Goal: Task Accomplishment & Management: Use online tool/utility

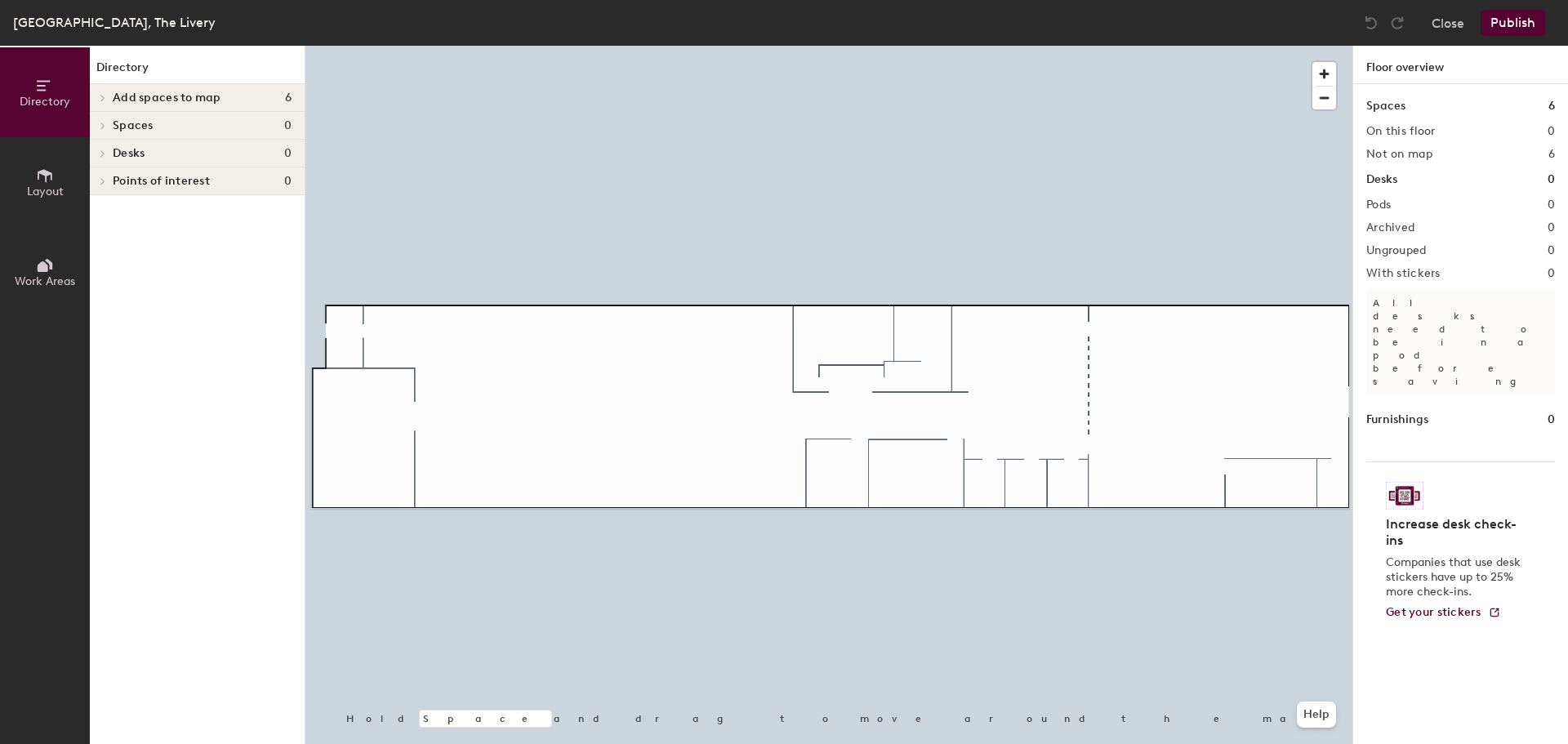
click at [161, 154] on h4 "Desks 0" at bounding box center [202, 153] width 179 height 13
click at [100, 153] on icon at bounding box center [100, 155] width 8 height 7
click at [105, 153] on icon at bounding box center [102, 153] width 7 height 8
click at [162, 148] on h4 "Desks 0" at bounding box center [202, 153] width 179 height 13
click at [39, 173] on icon at bounding box center [45, 176] width 18 height 18
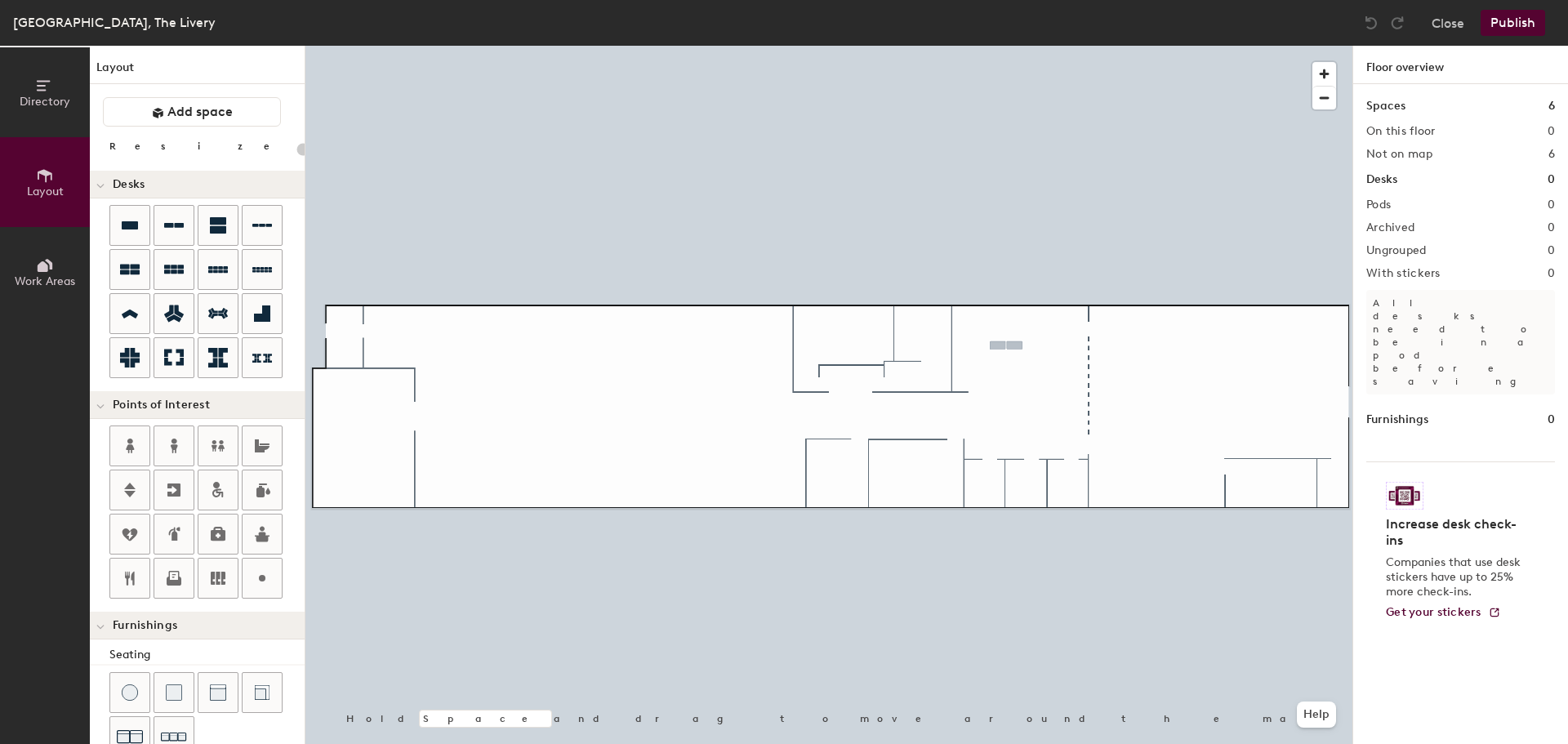
click at [1000, 336] on div "Directory Layout Work Areas Layout Add space Resize Desks Points of Interest Fu…" at bounding box center [784, 395] width 1568 height 699
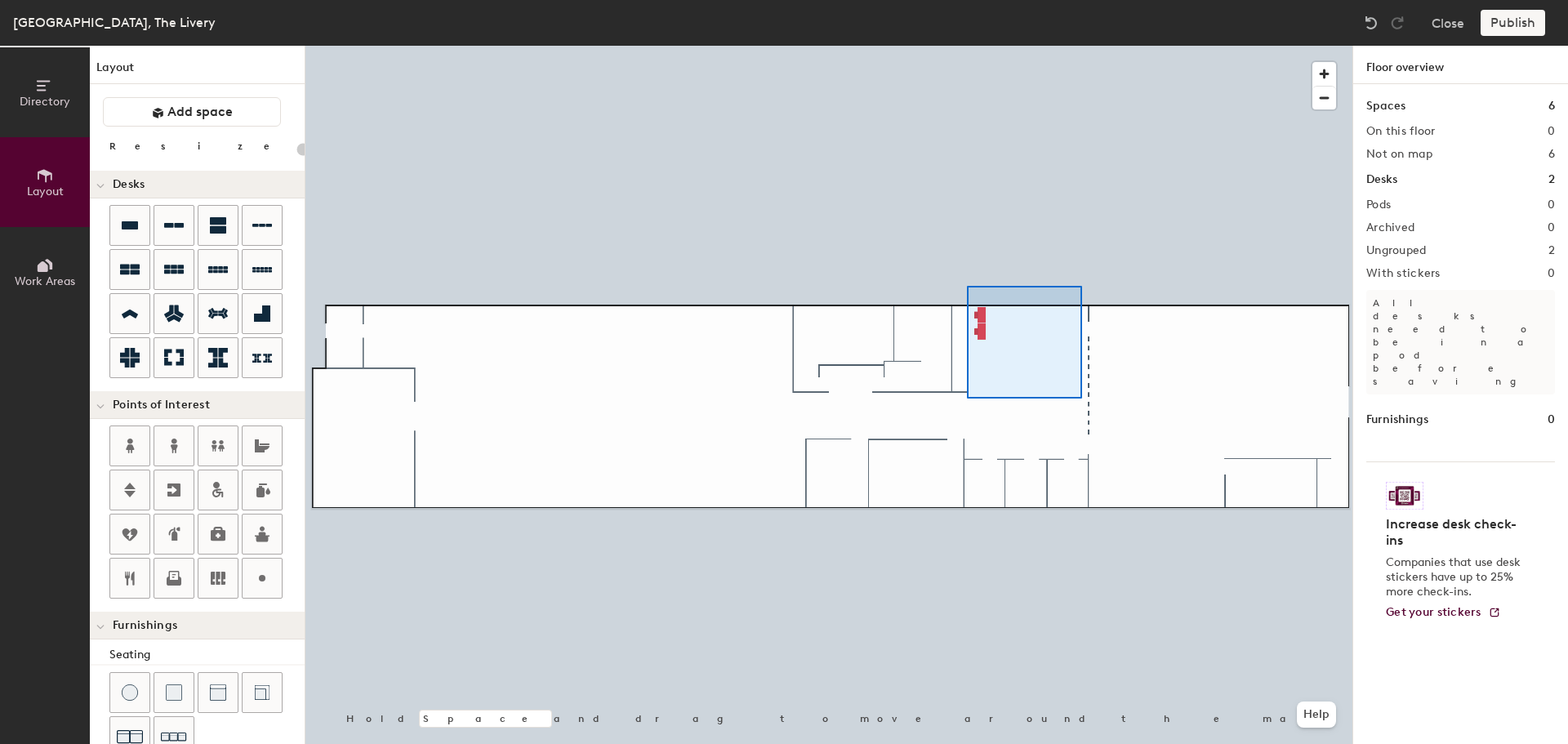
drag, startPoint x: 173, startPoint y: 221, endPoint x: 1022, endPoint y: 393, distance: 866.2
click at [967, 46] on div at bounding box center [828, 46] width 1046 height 0
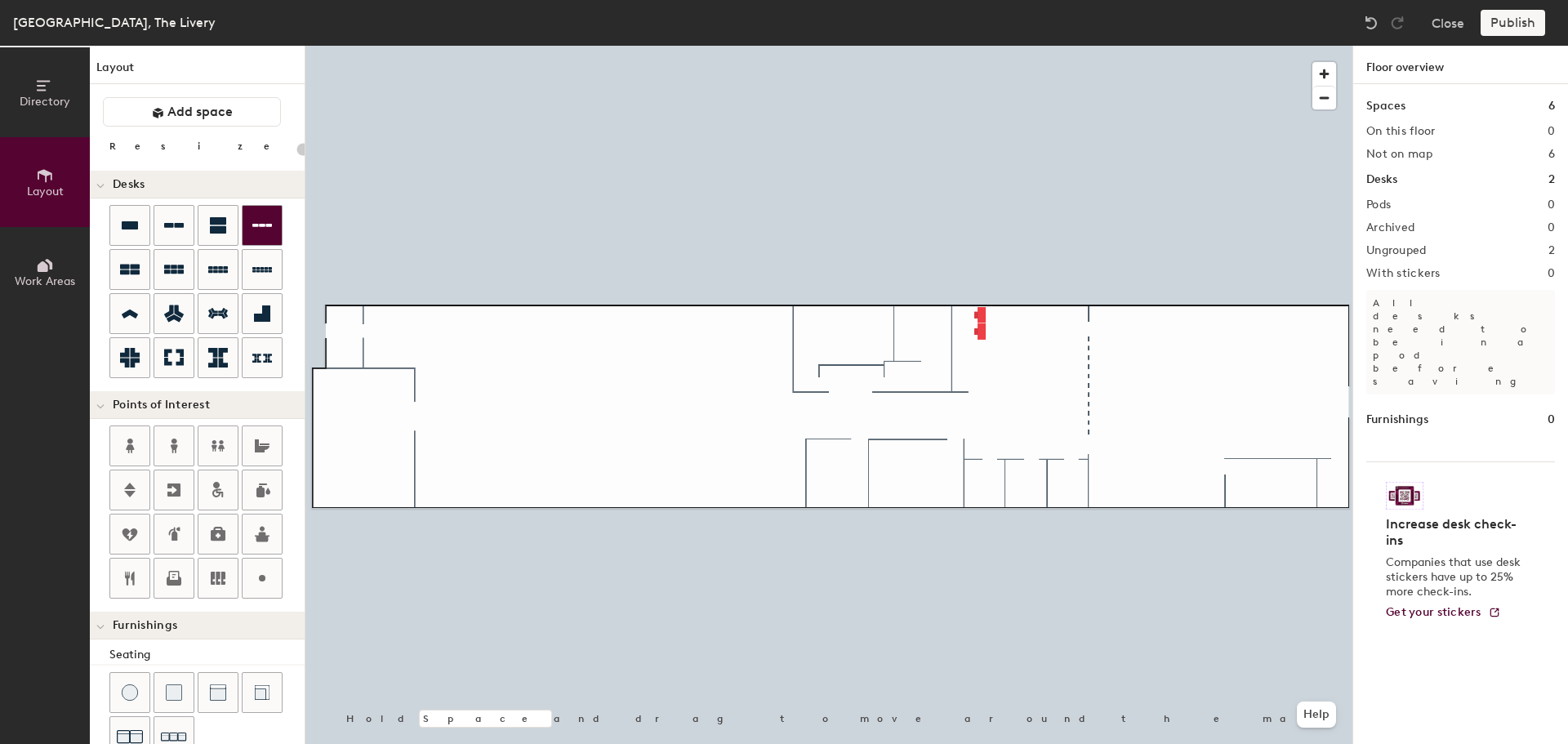
click at [1036, 347] on div "Directory Layout Work Areas Layout Add space Resize Desks Points of Interest Fu…" at bounding box center [784, 395] width 1568 height 699
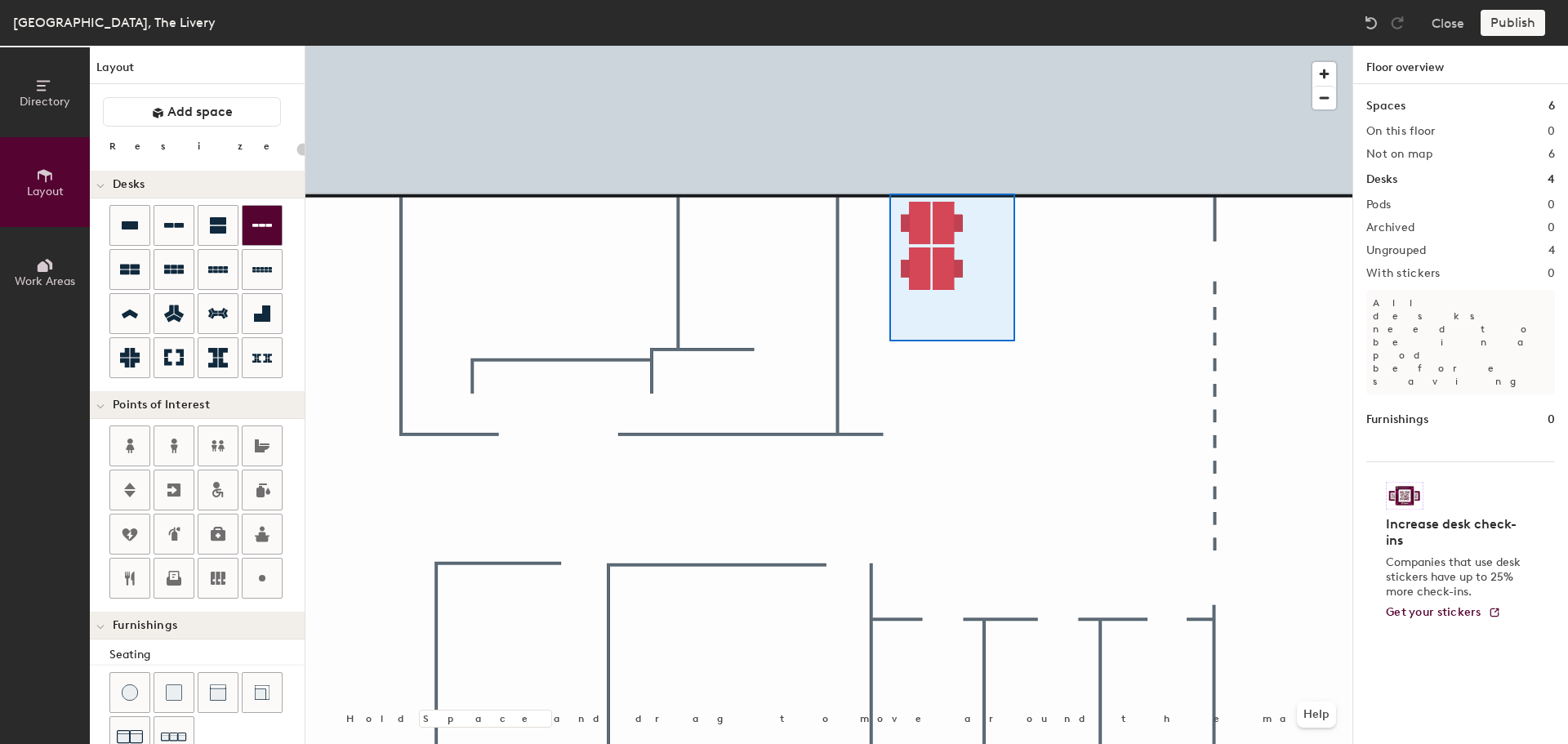
drag, startPoint x: 167, startPoint y: 227, endPoint x: 257, endPoint y: 244, distance: 91.6
click at [888, 46] on div at bounding box center [828, 46] width 1046 height 0
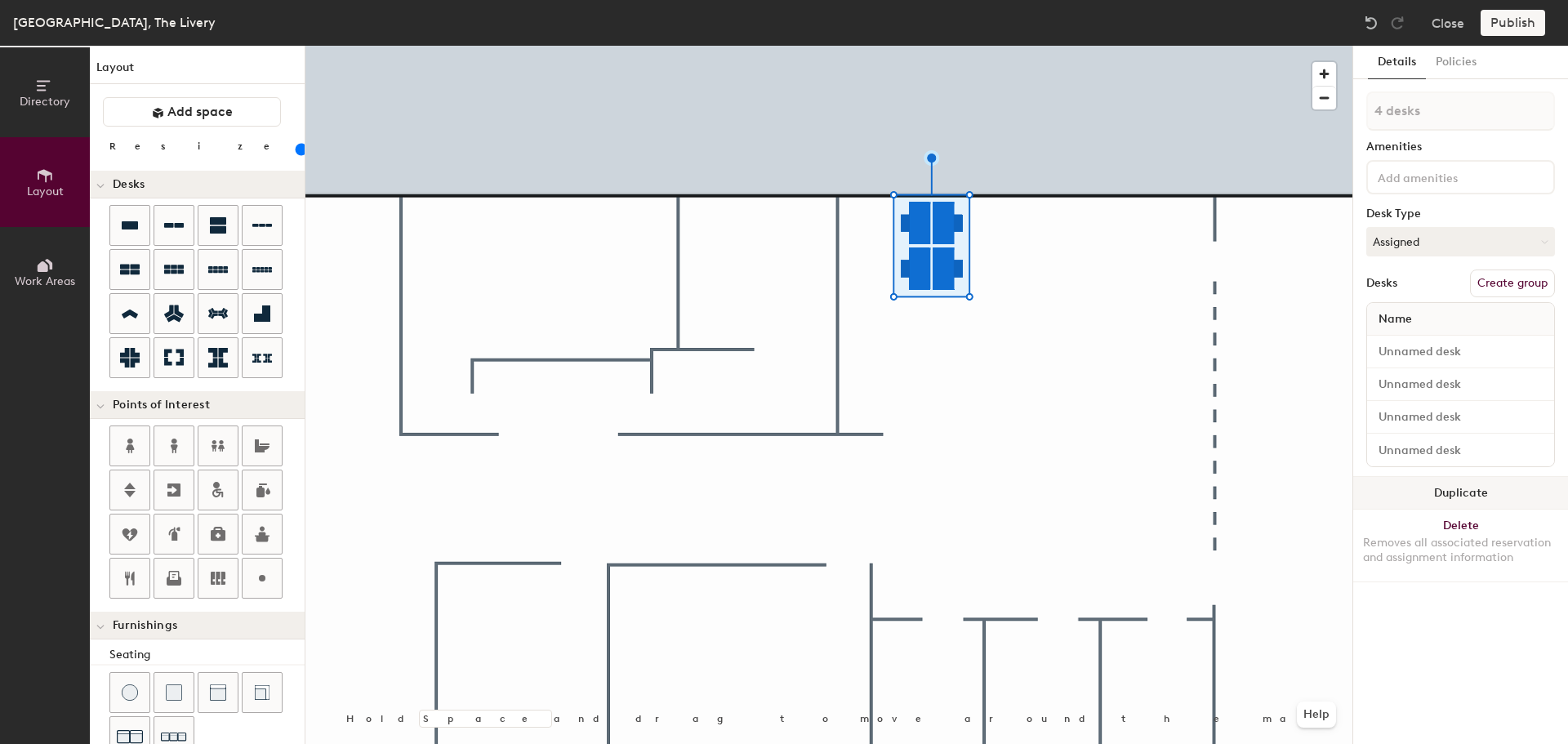
click at [1456, 493] on button "Duplicate" at bounding box center [1460, 492] width 215 height 32
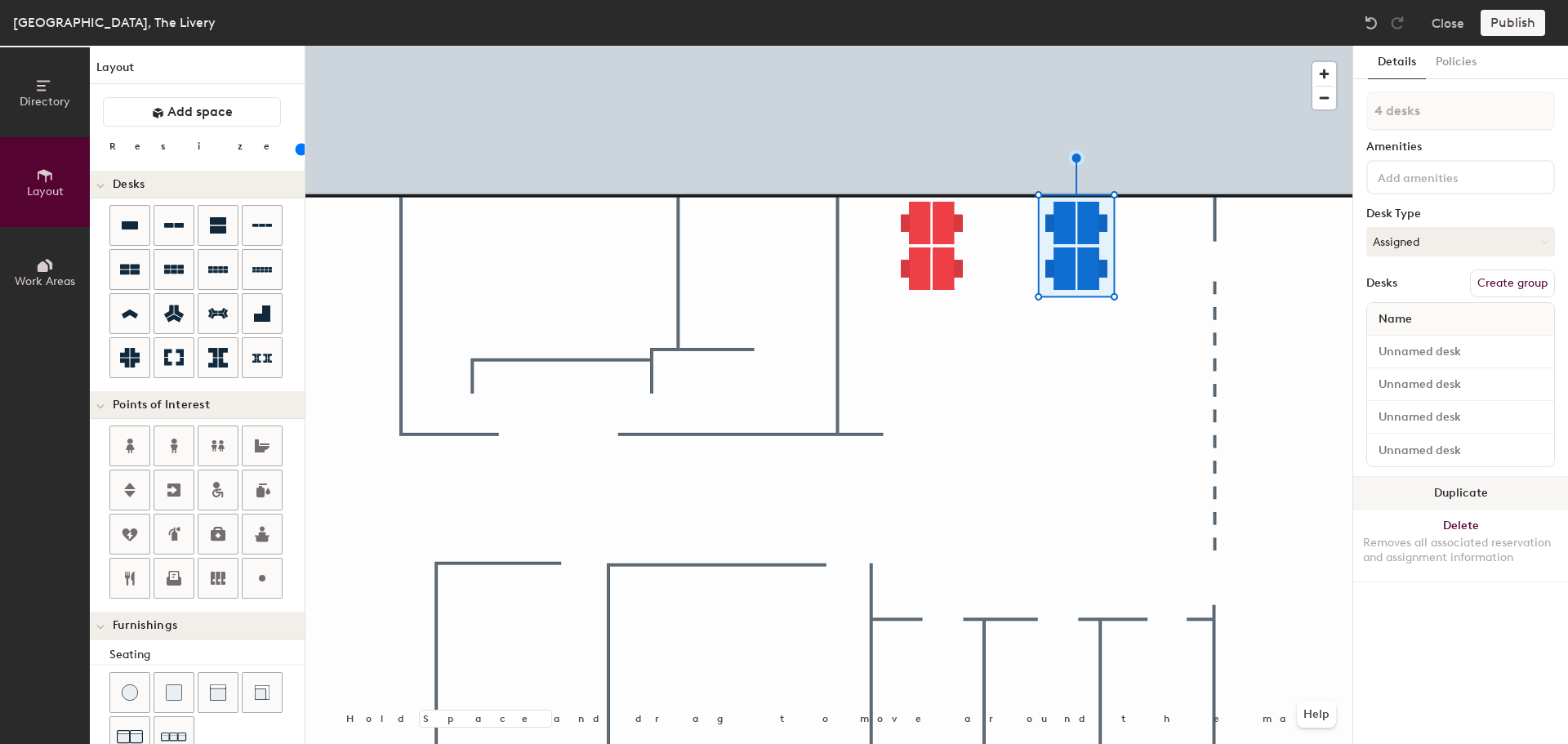
click at [1467, 489] on button "Duplicate" at bounding box center [1460, 492] width 215 height 32
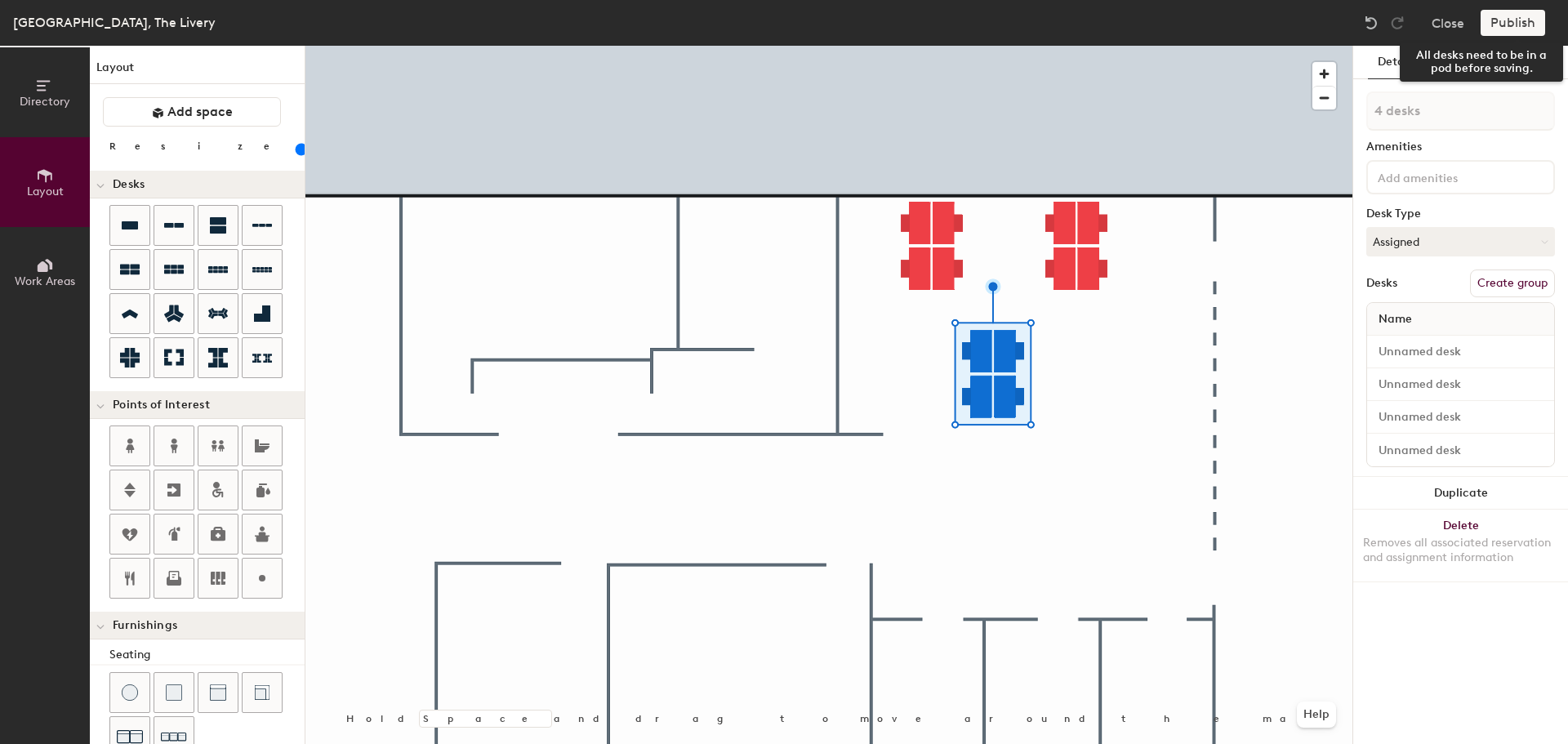
click at [1500, 24] on div "Publish" at bounding box center [1518, 23] width 75 height 27
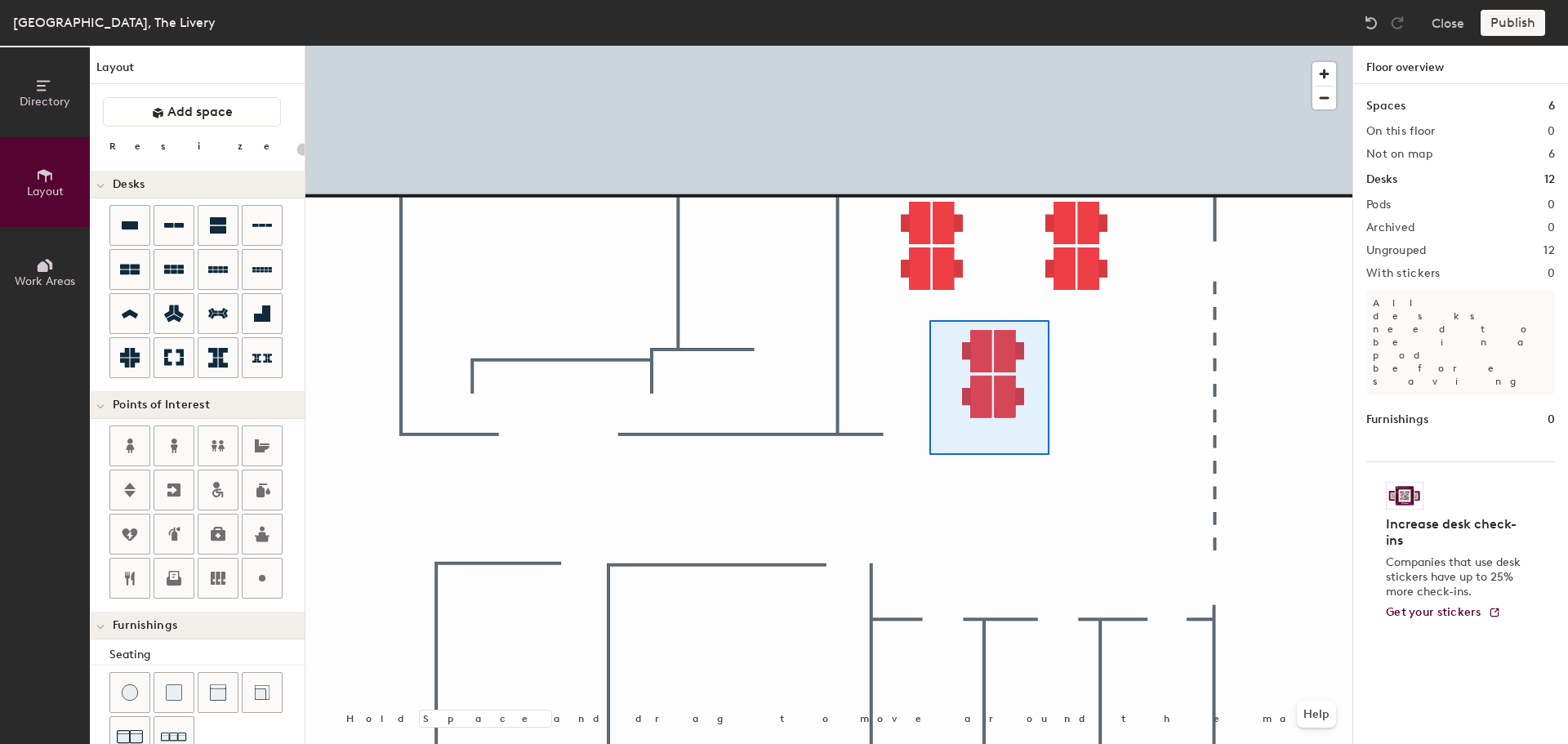
click at [1042, 46] on div at bounding box center [828, 46] width 1046 height 0
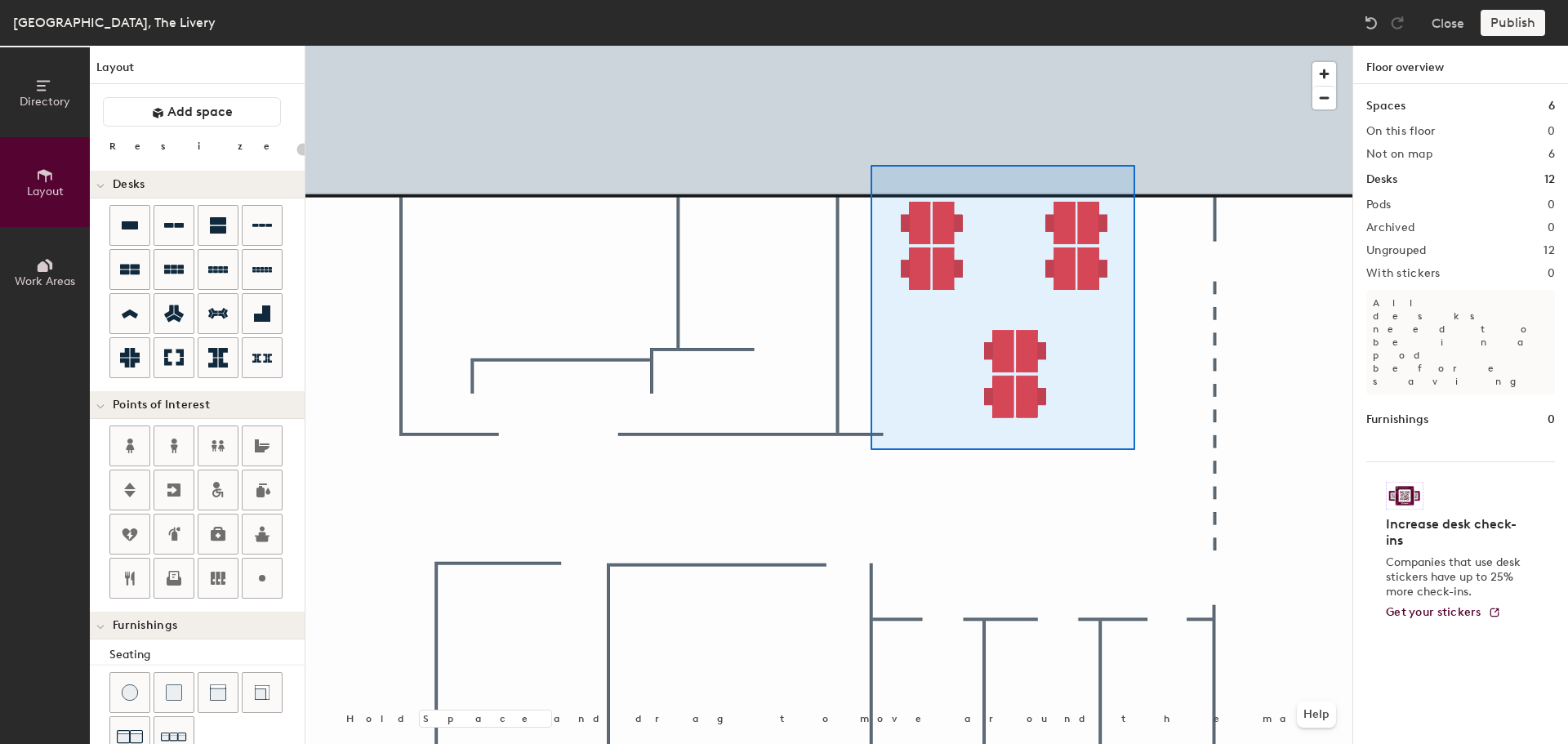
click at [870, 46] on div at bounding box center [828, 46] width 1046 height 0
type input "100"
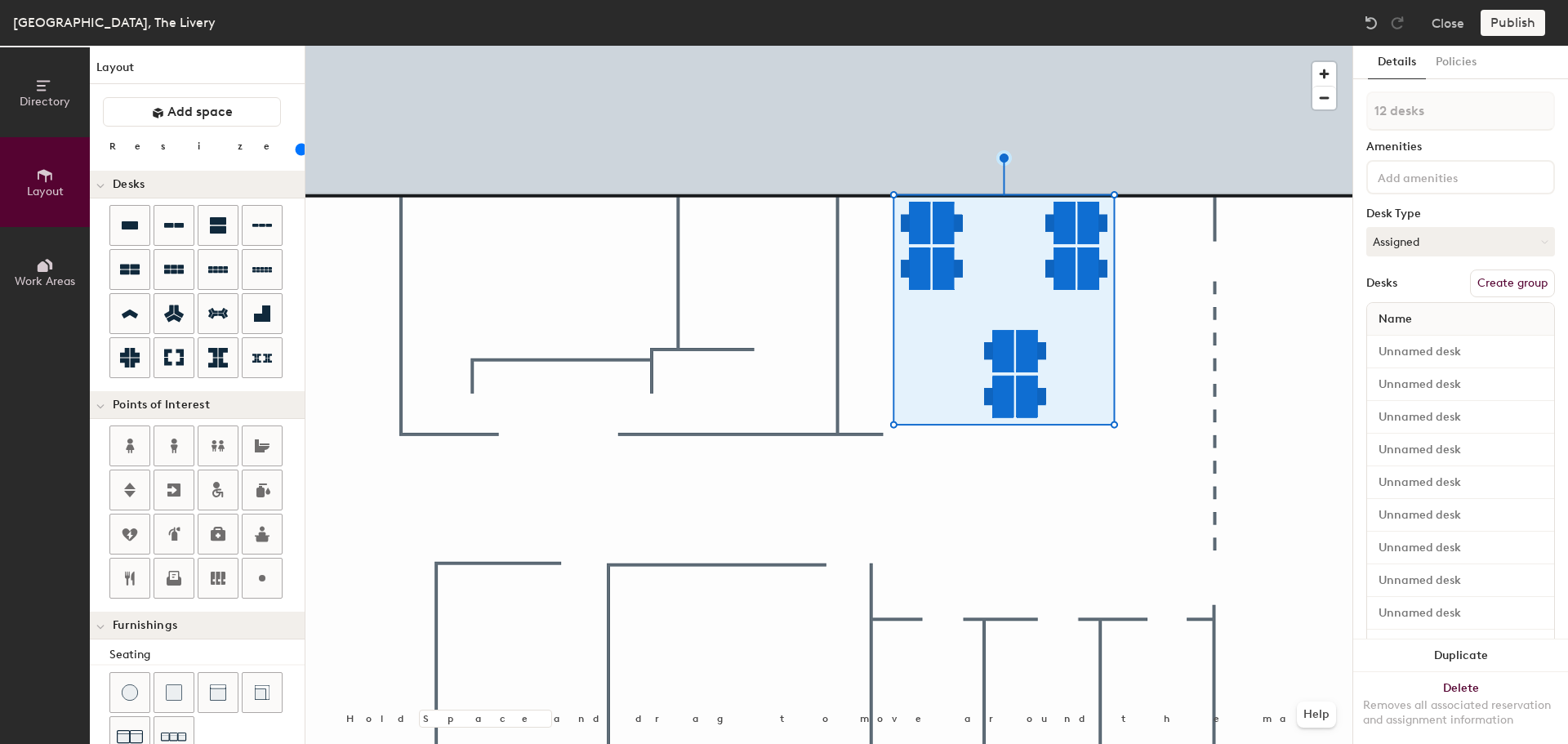
click at [1488, 279] on button "Create group" at bounding box center [1512, 283] width 84 height 28
type input "P"
type input "AES PM"
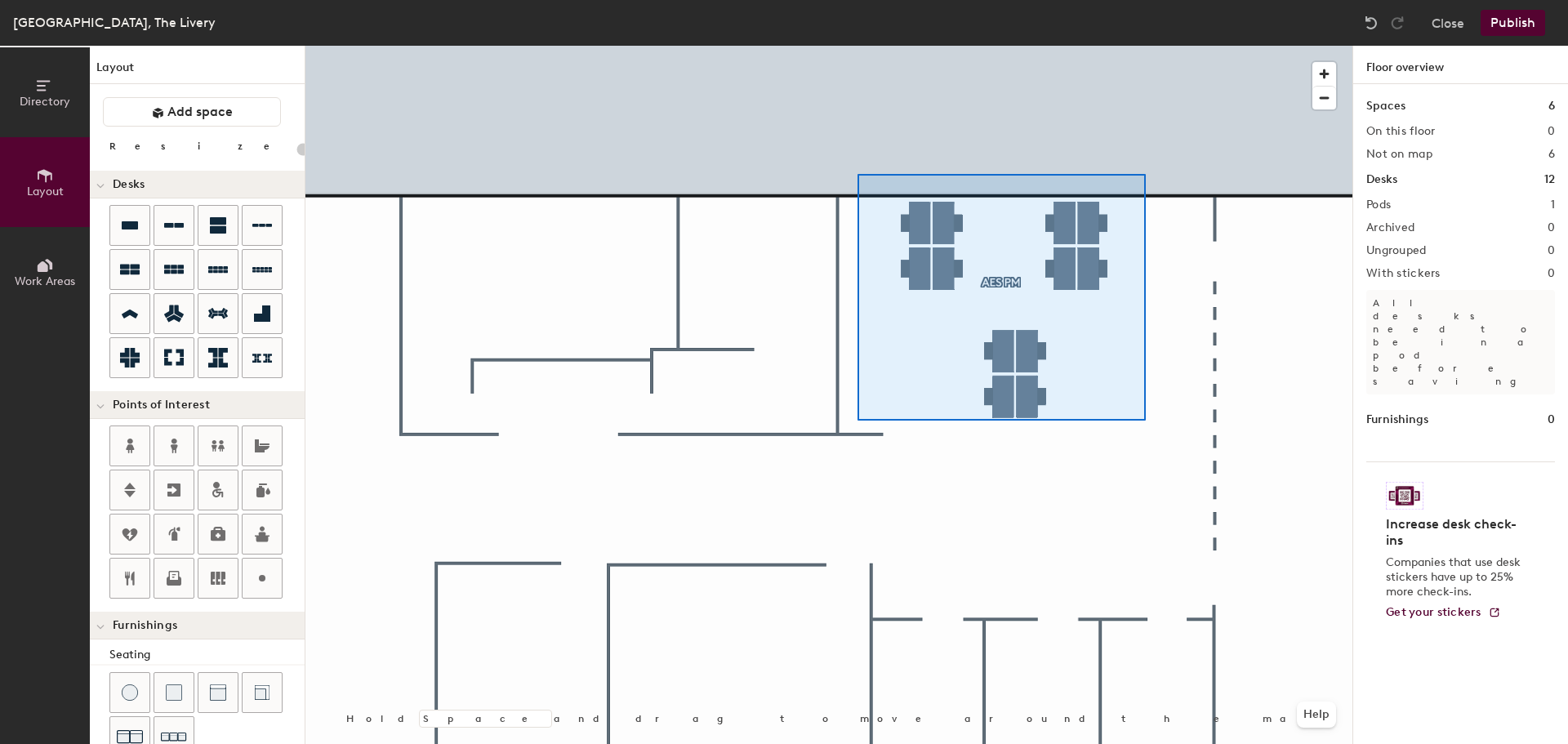
click at [856, 46] on div at bounding box center [828, 46] width 1046 height 0
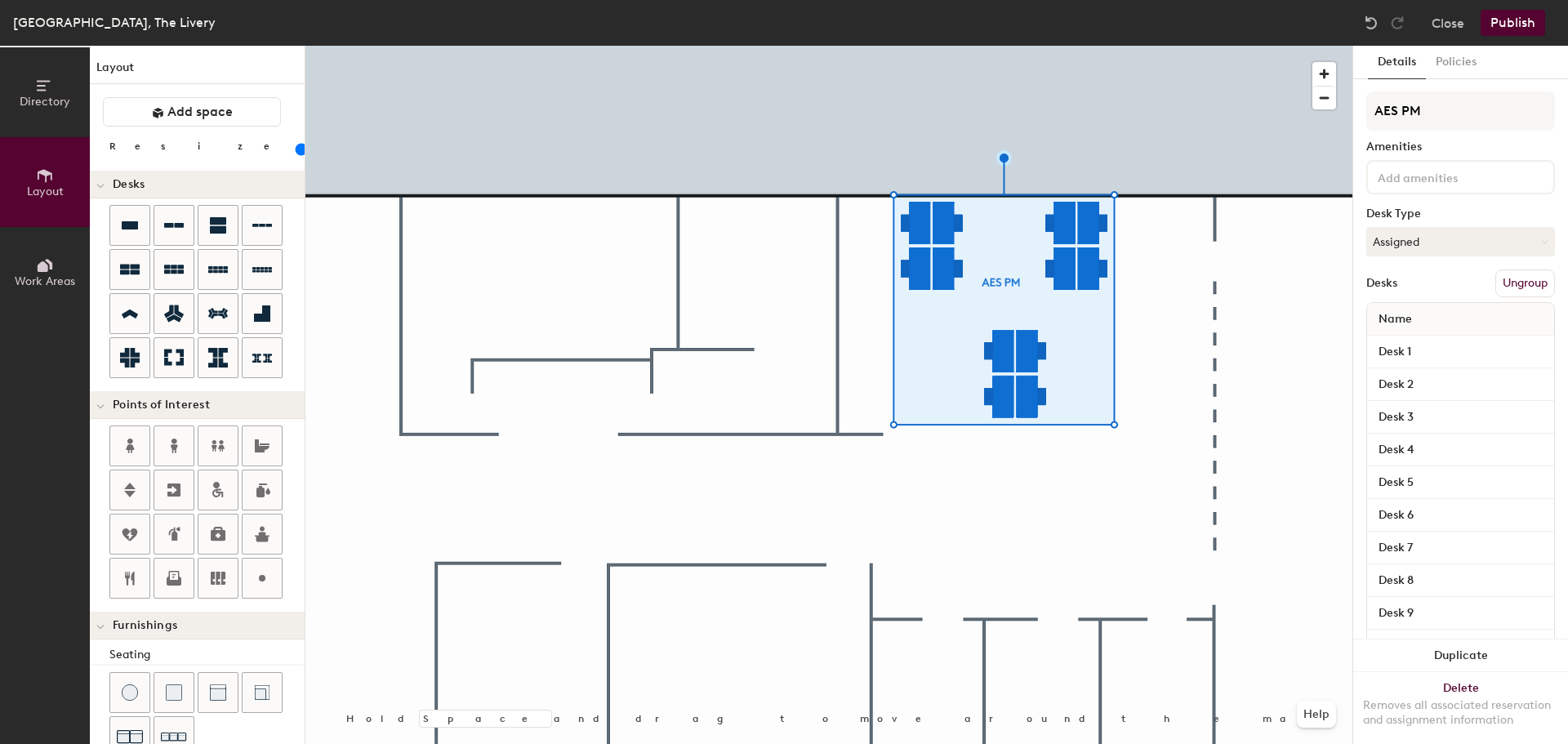
click at [1520, 284] on button "Ungroup" at bounding box center [1525, 283] width 60 height 28
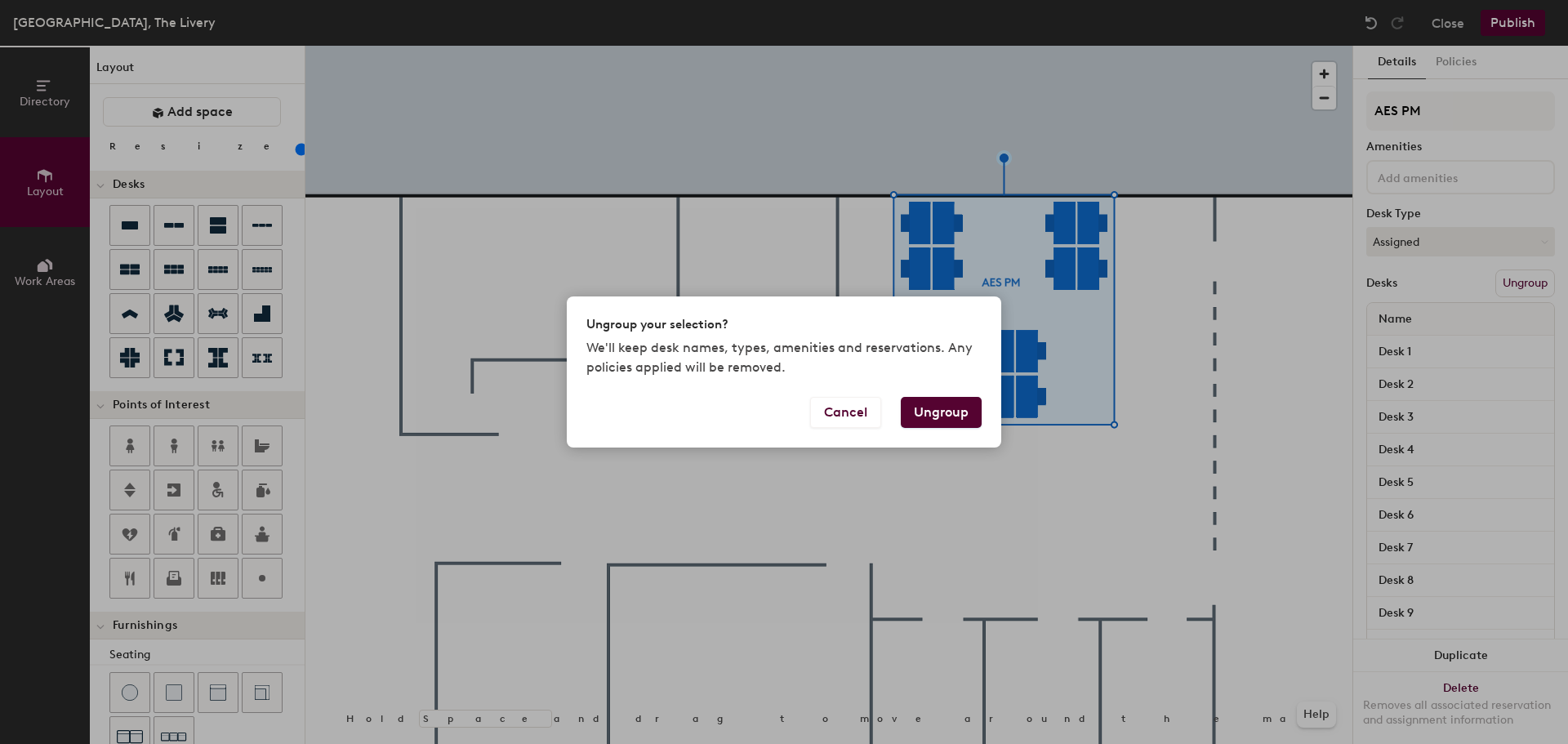
click at [930, 417] on button "Ungroup" at bounding box center [941, 413] width 81 height 31
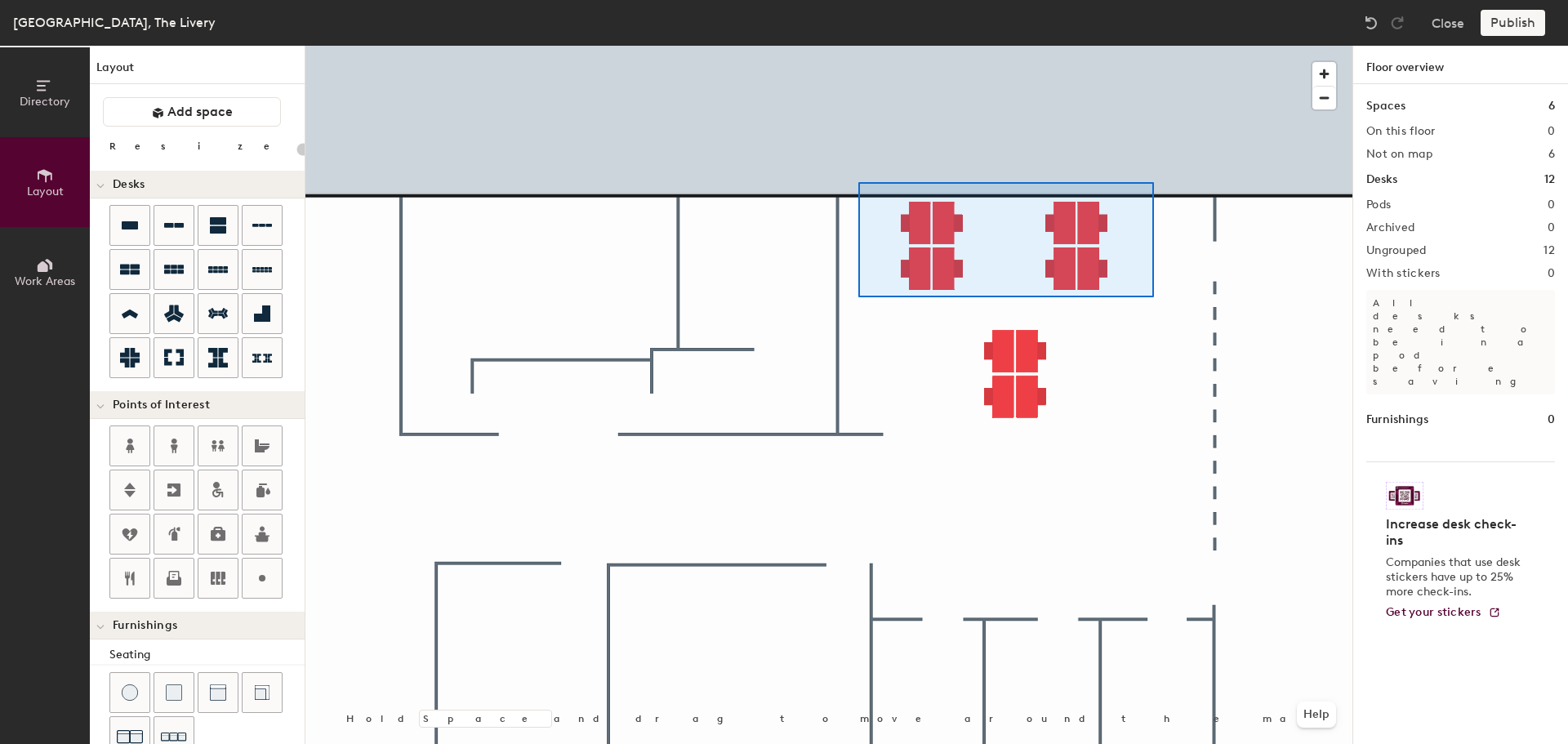
click at [858, 46] on div at bounding box center [828, 46] width 1046 height 0
type input "100"
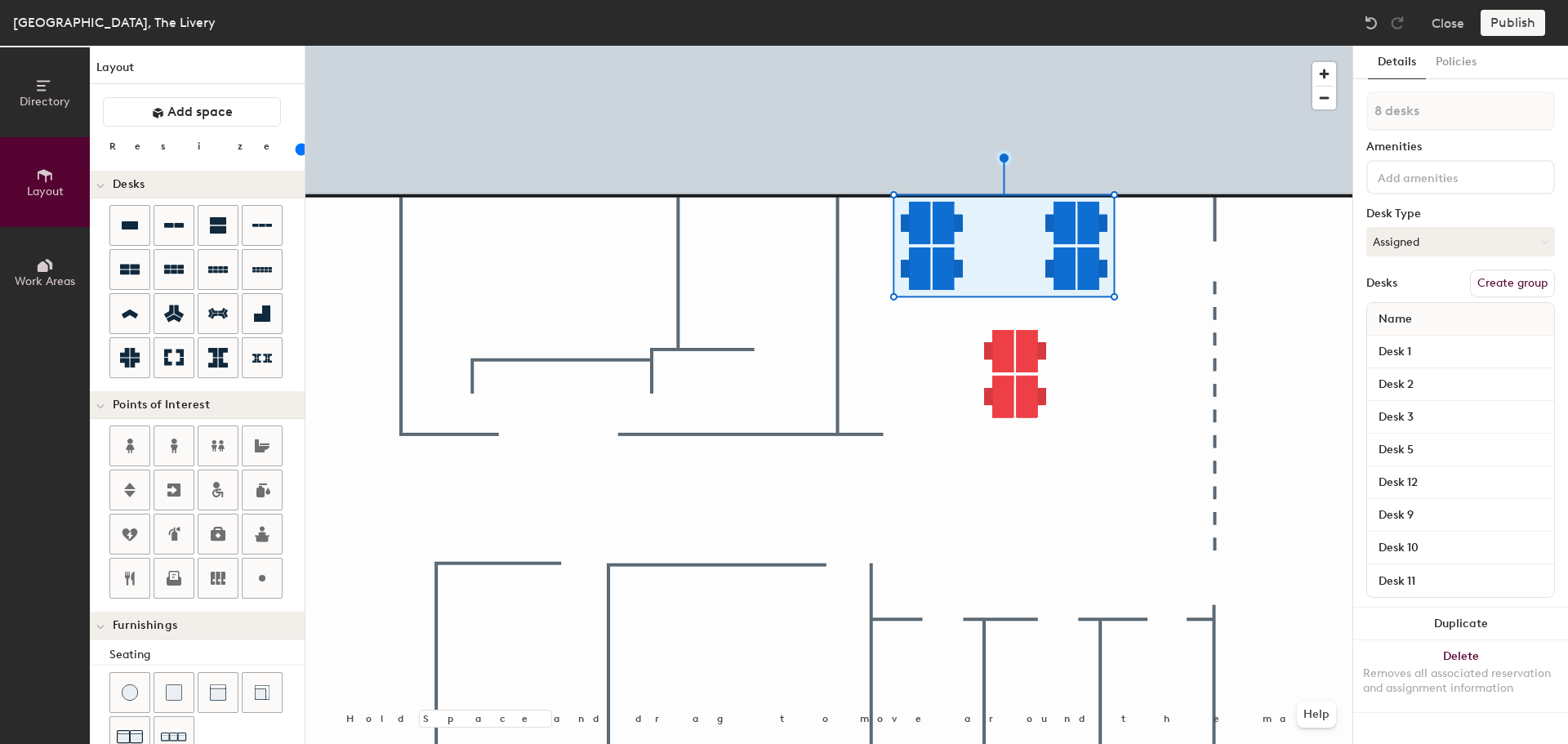
click at [1505, 286] on button "Create group" at bounding box center [1512, 283] width 84 height 28
type input "AES PM & Automation"
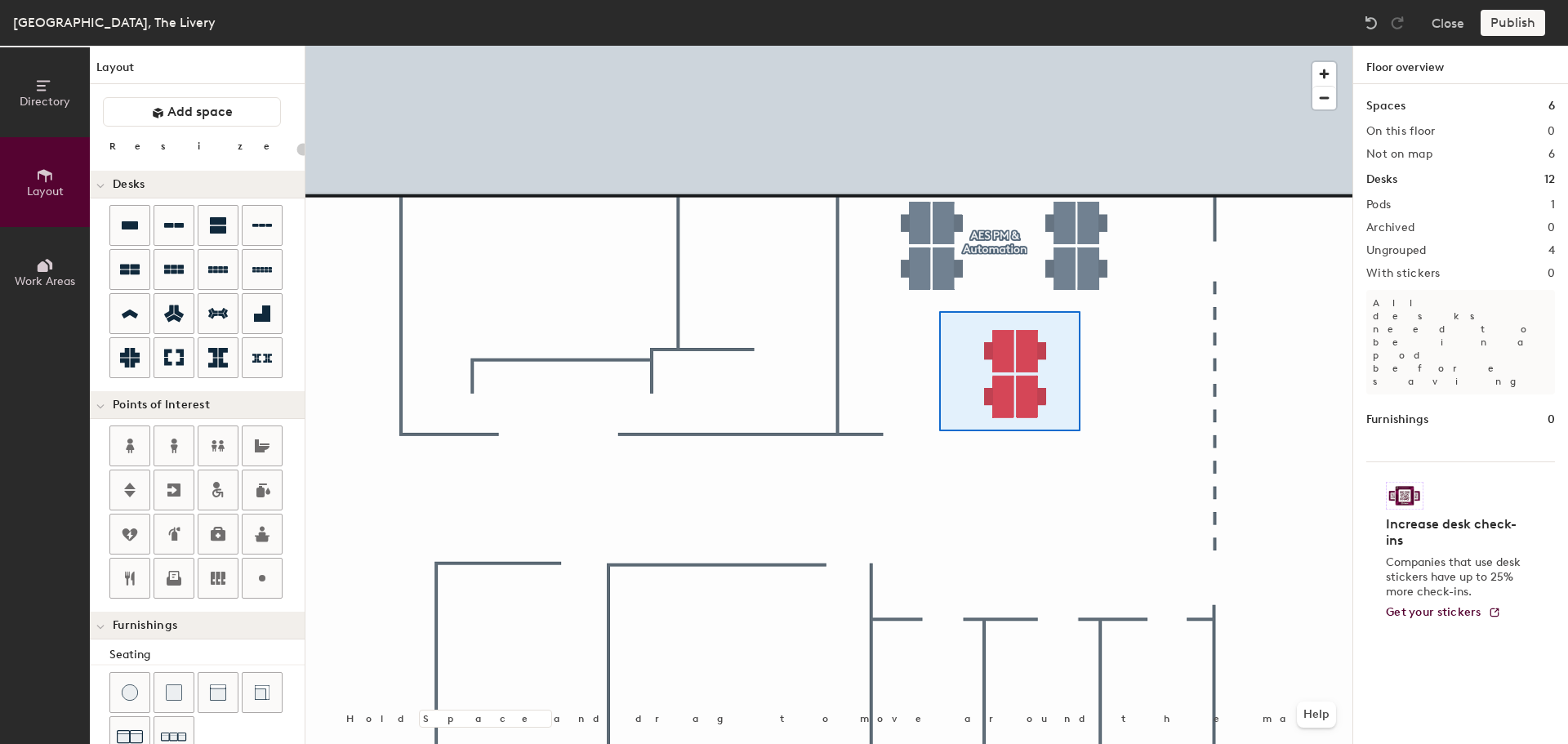
type input "100"
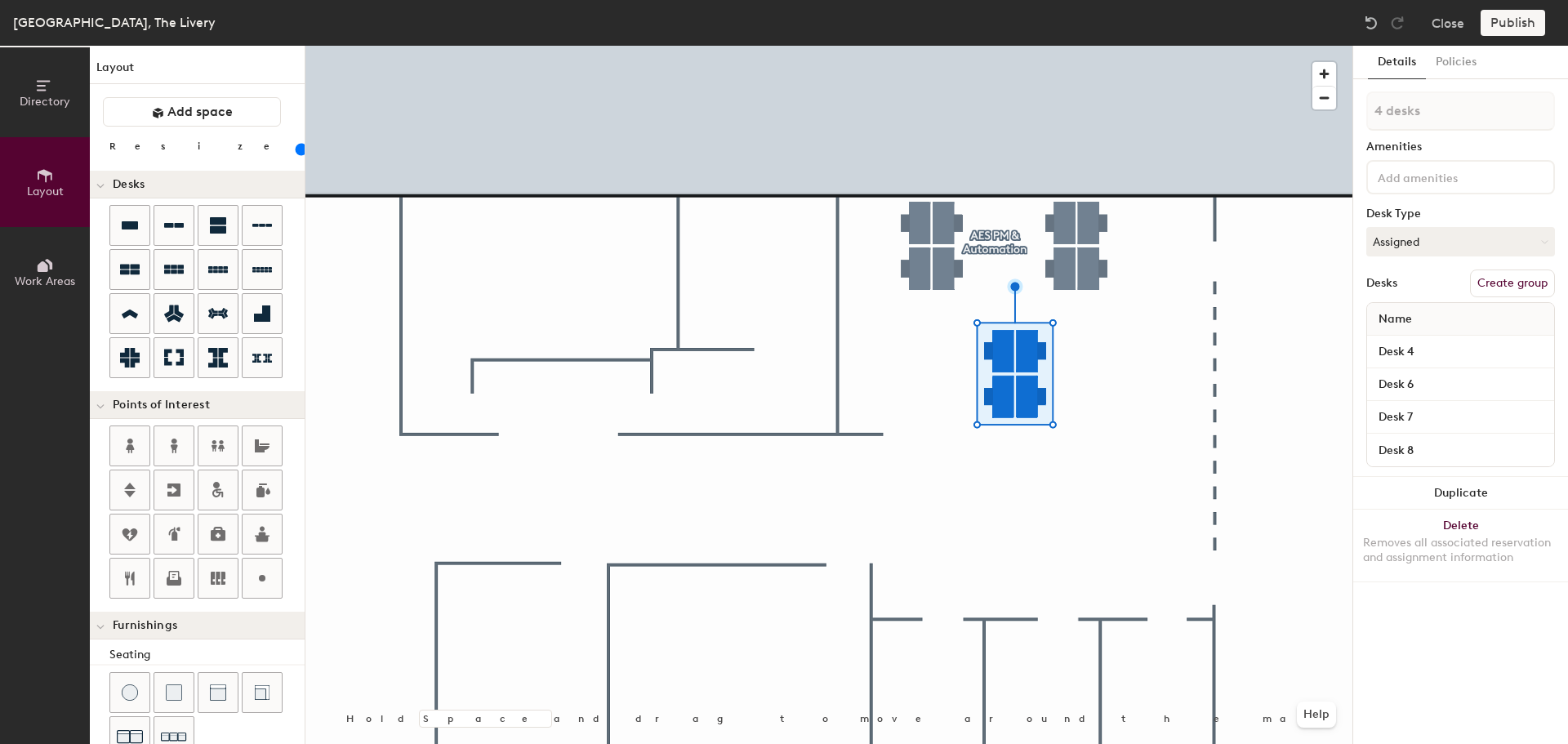
click at [1509, 278] on button "Create group" at bounding box center [1512, 283] width 84 height 28
click at [1307, 102] on div "Directory Layout Work Areas Layout Add space Resize Desks Points of Interest Fu…" at bounding box center [784, 395] width 1568 height 699
type input "AES Interiors"
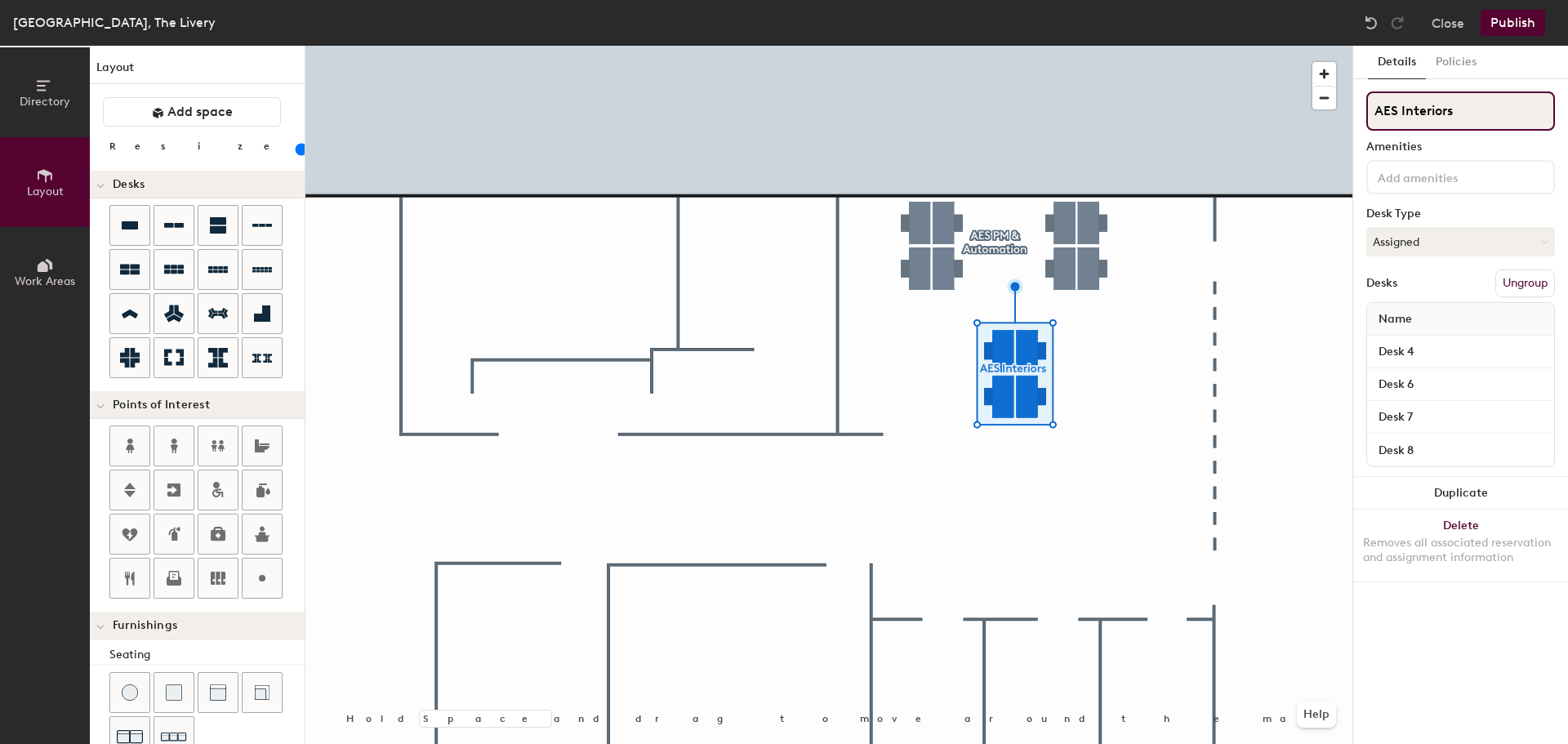
click at [1397, 107] on input "AES Interiors" at bounding box center [1460, 111] width 189 height 39
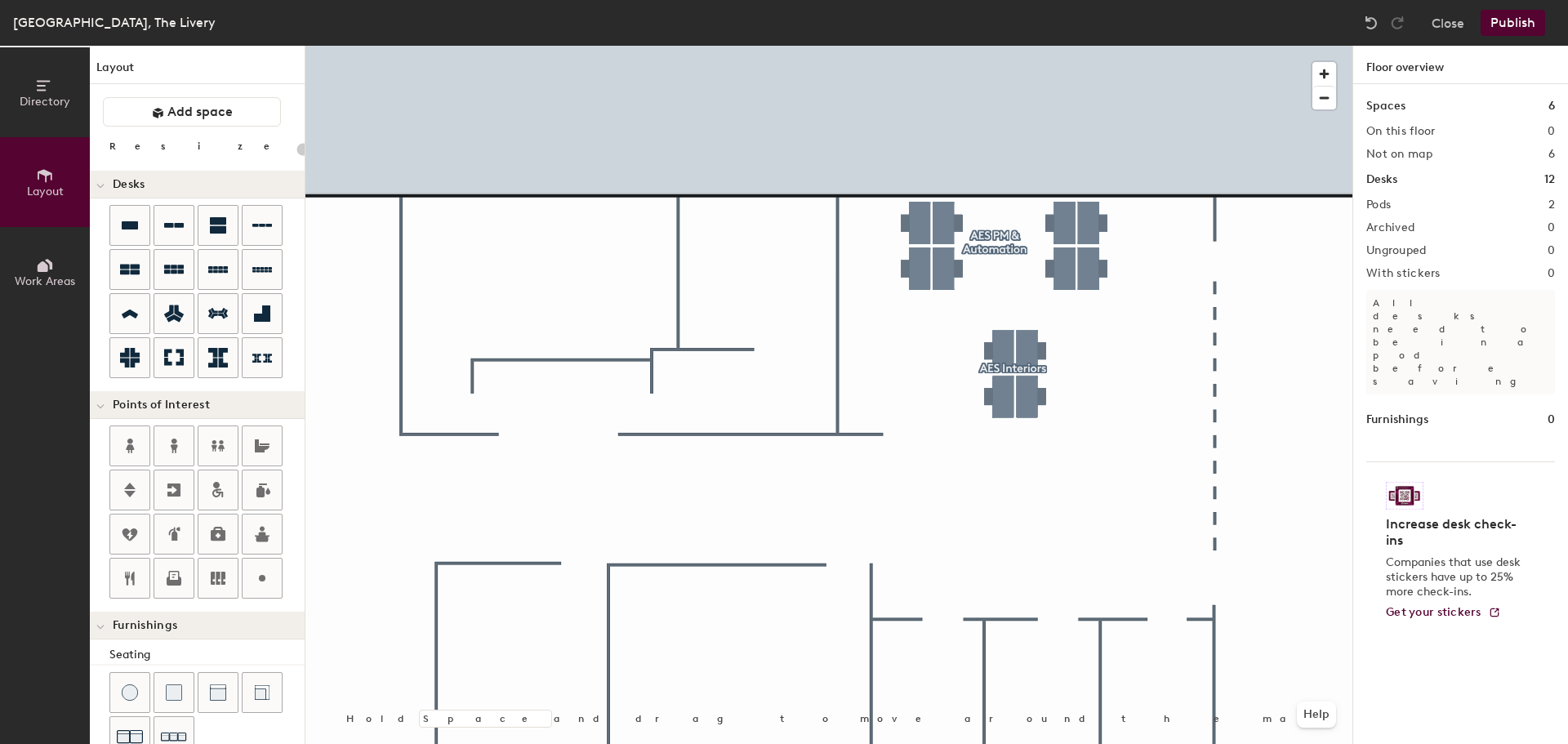
click at [1509, 22] on button "Publish" at bounding box center [1513, 23] width 65 height 27
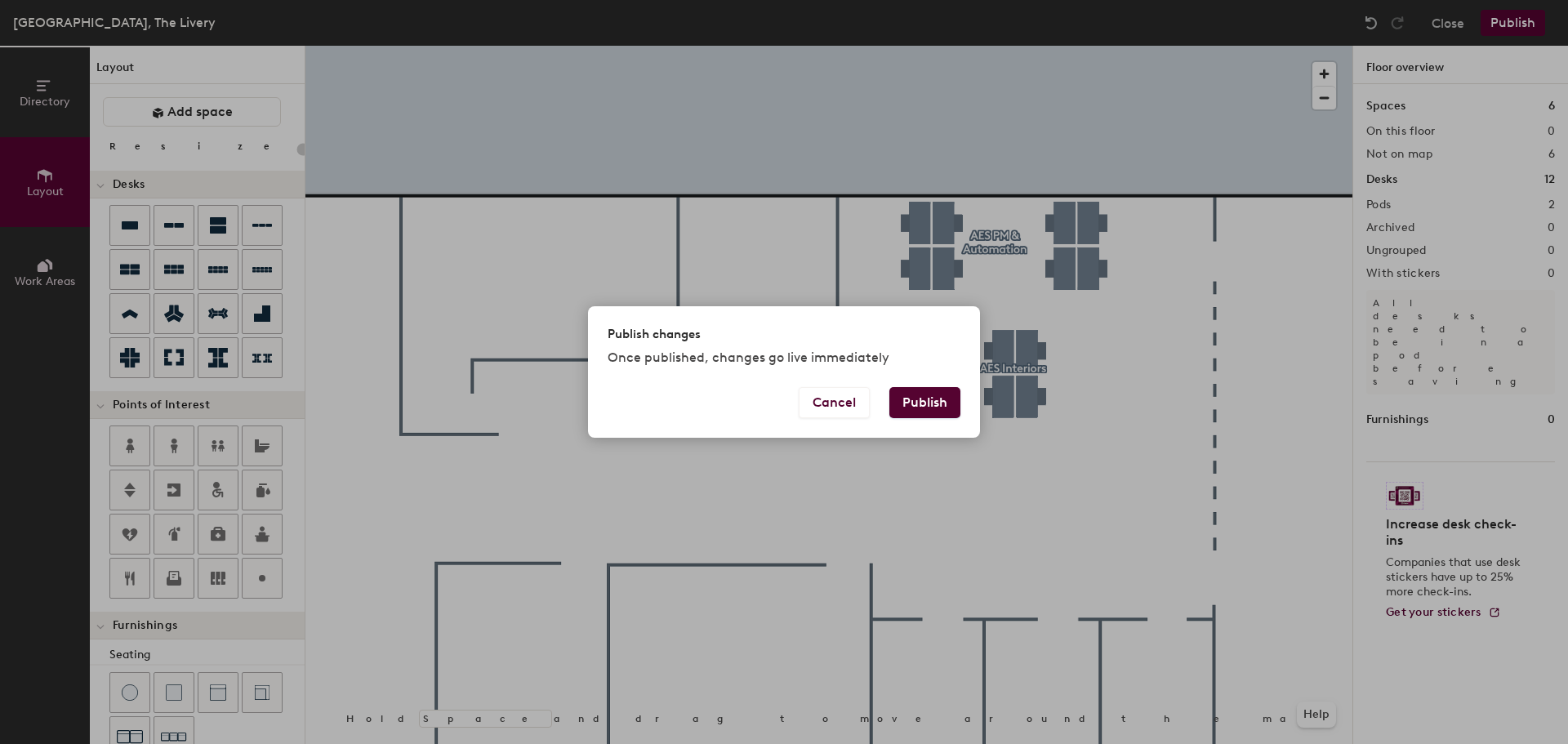
click at [931, 406] on button "Publish" at bounding box center [924, 403] width 71 height 31
type input "20"
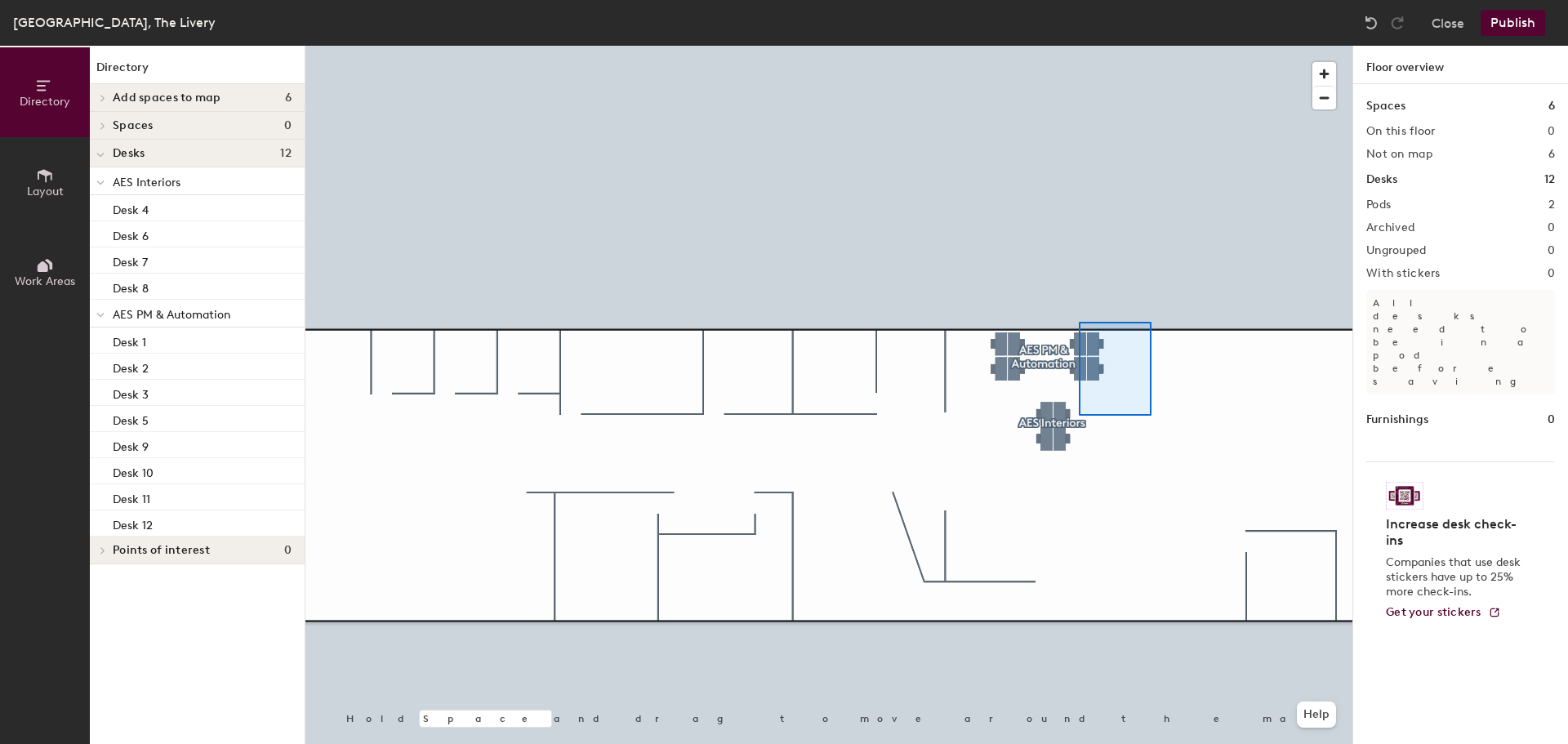
click at [1079, 46] on div at bounding box center [828, 46] width 1046 height 0
click at [1069, 46] on div at bounding box center [828, 46] width 1046 height 0
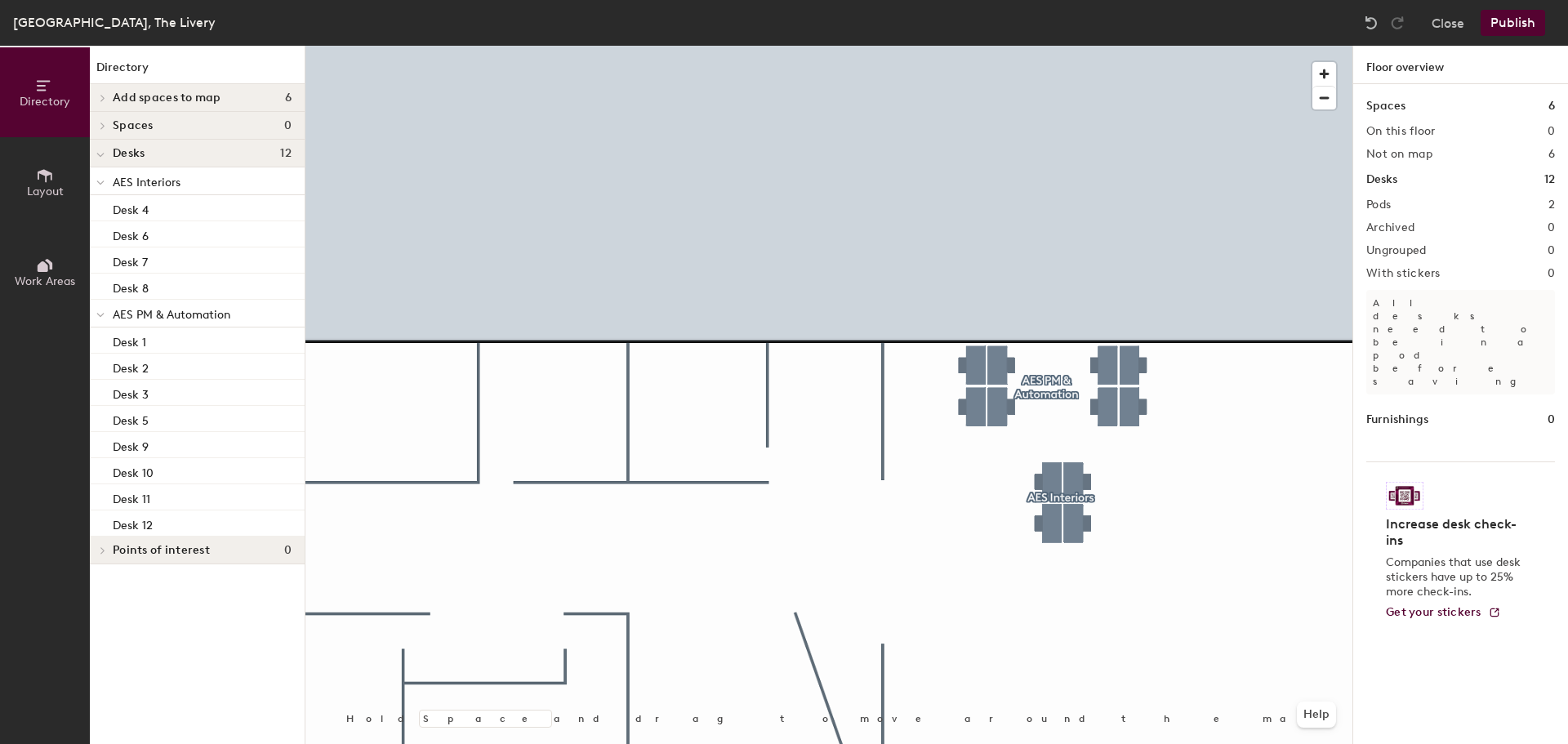
click at [1316, 46] on div at bounding box center [828, 46] width 1046 height 0
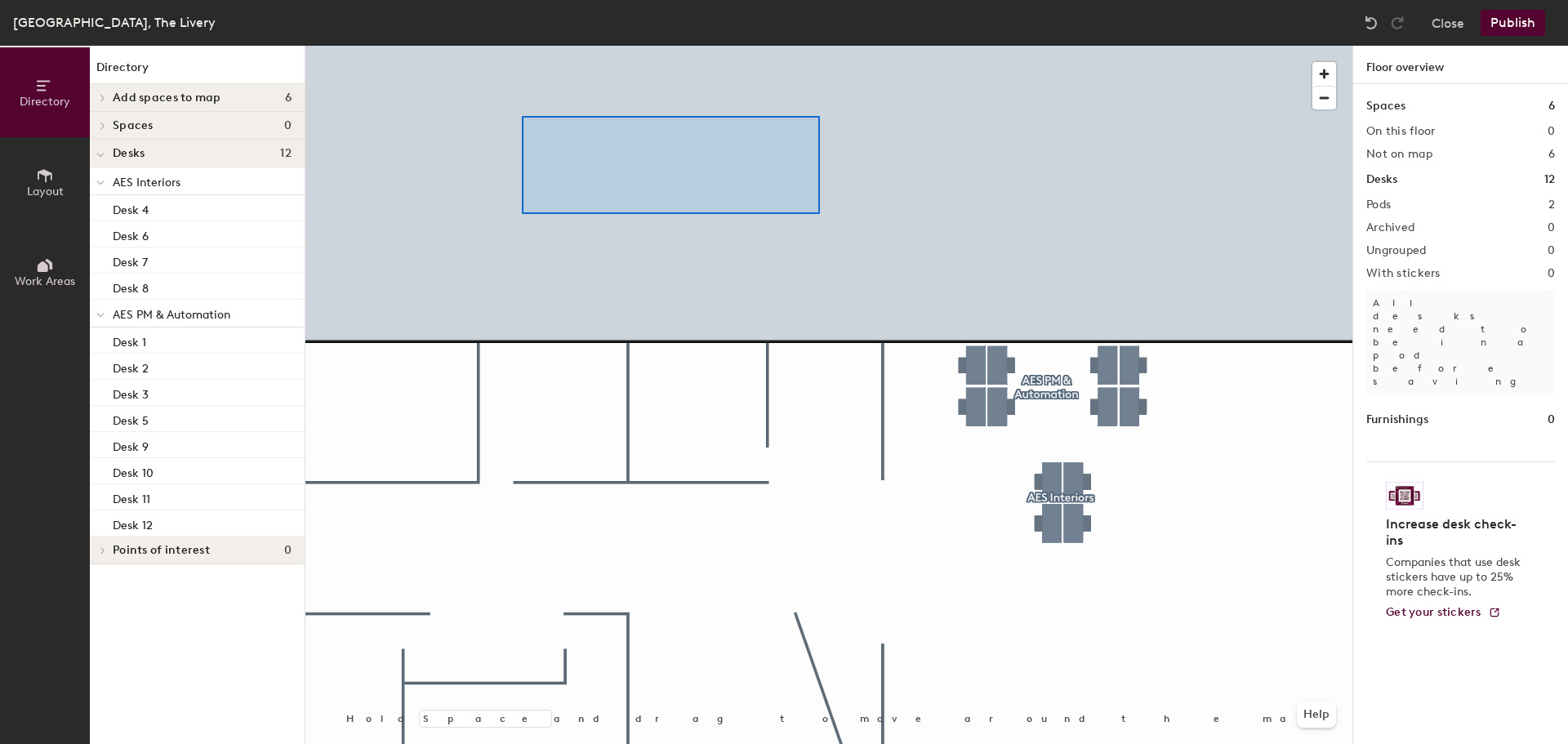
click at [522, 46] on div at bounding box center [828, 46] width 1046 height 0
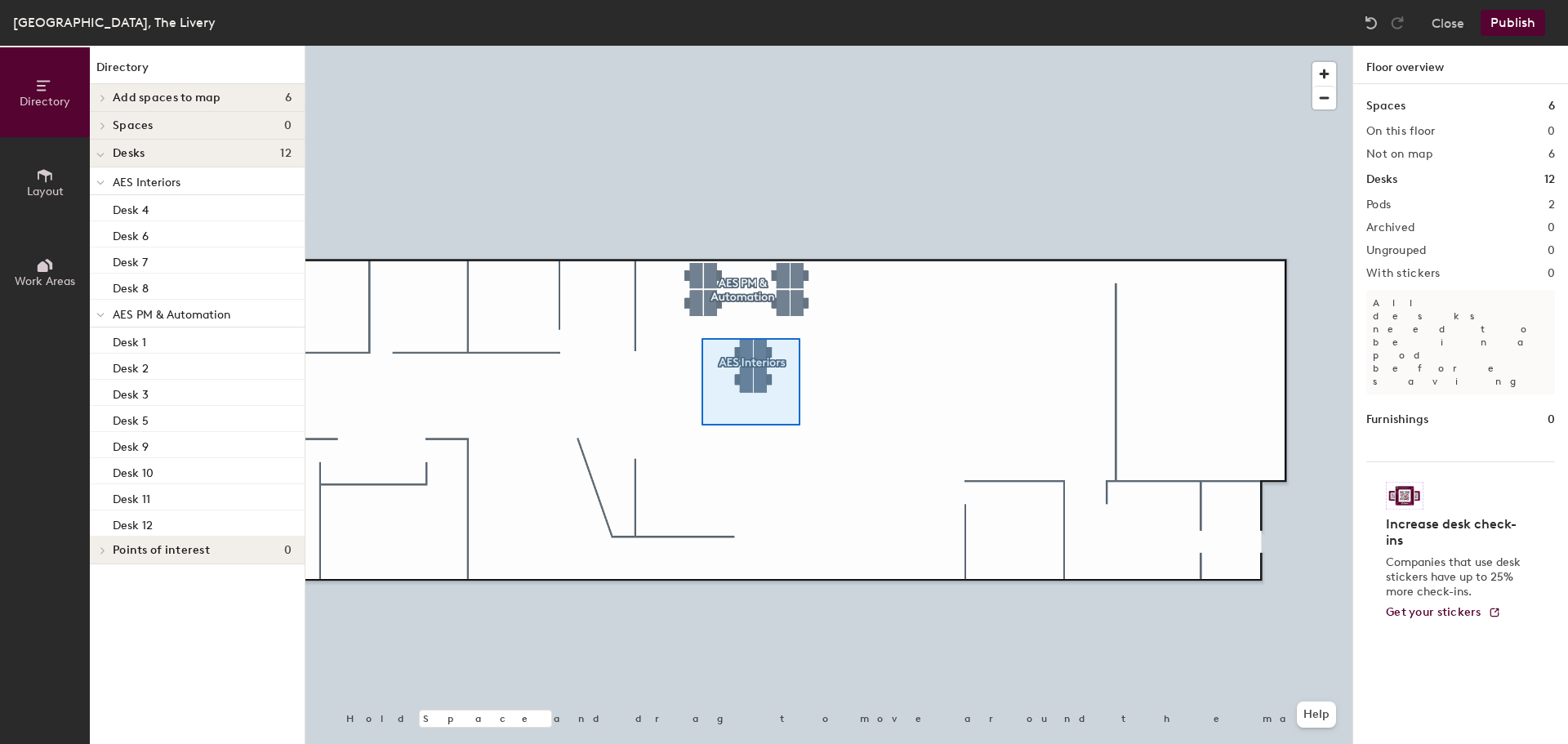
click at [700, 46] on div at bounding box center [828, 46] width 1046 height 0
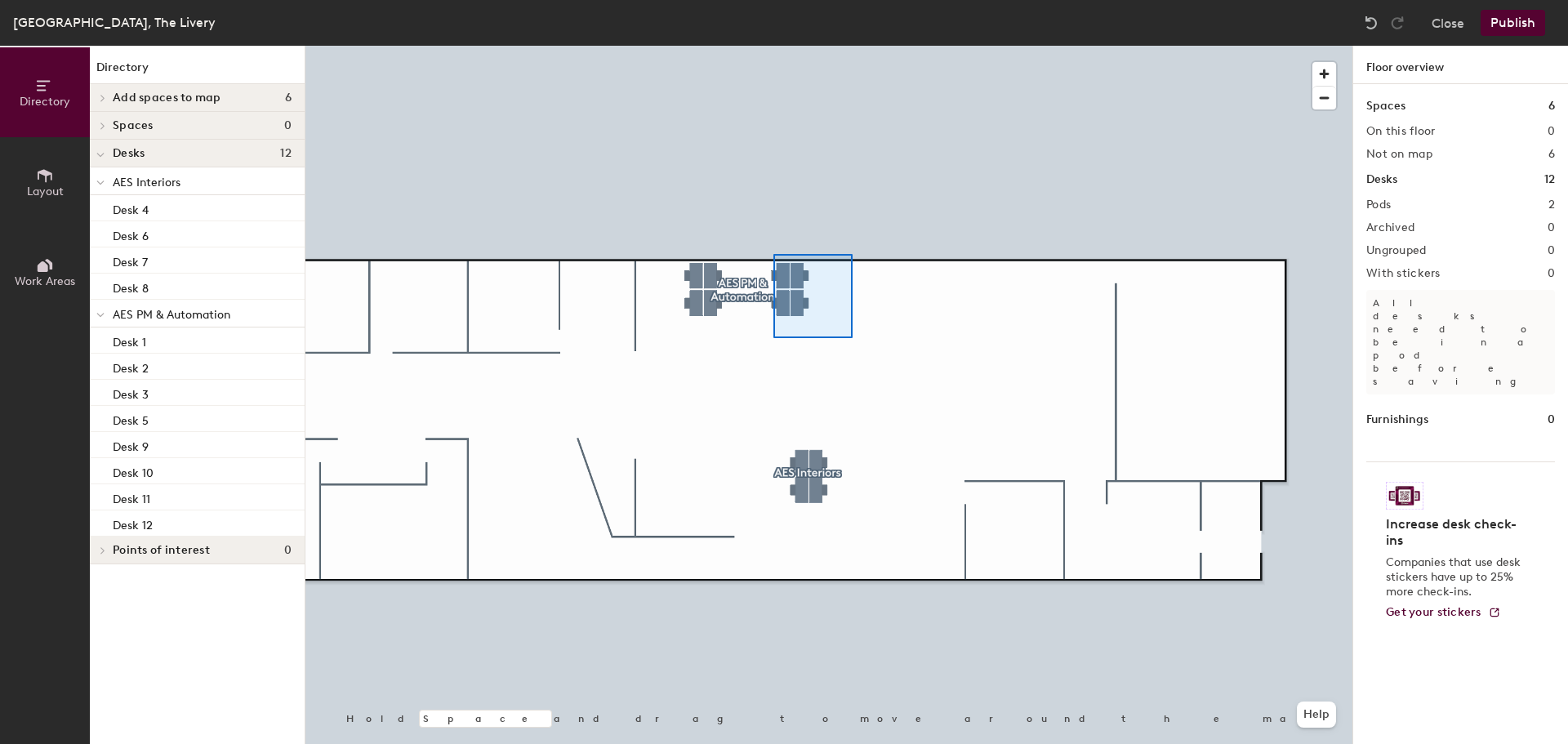
click at [773, 46] on div at bounding box center [828, 46] width 1046 height 0
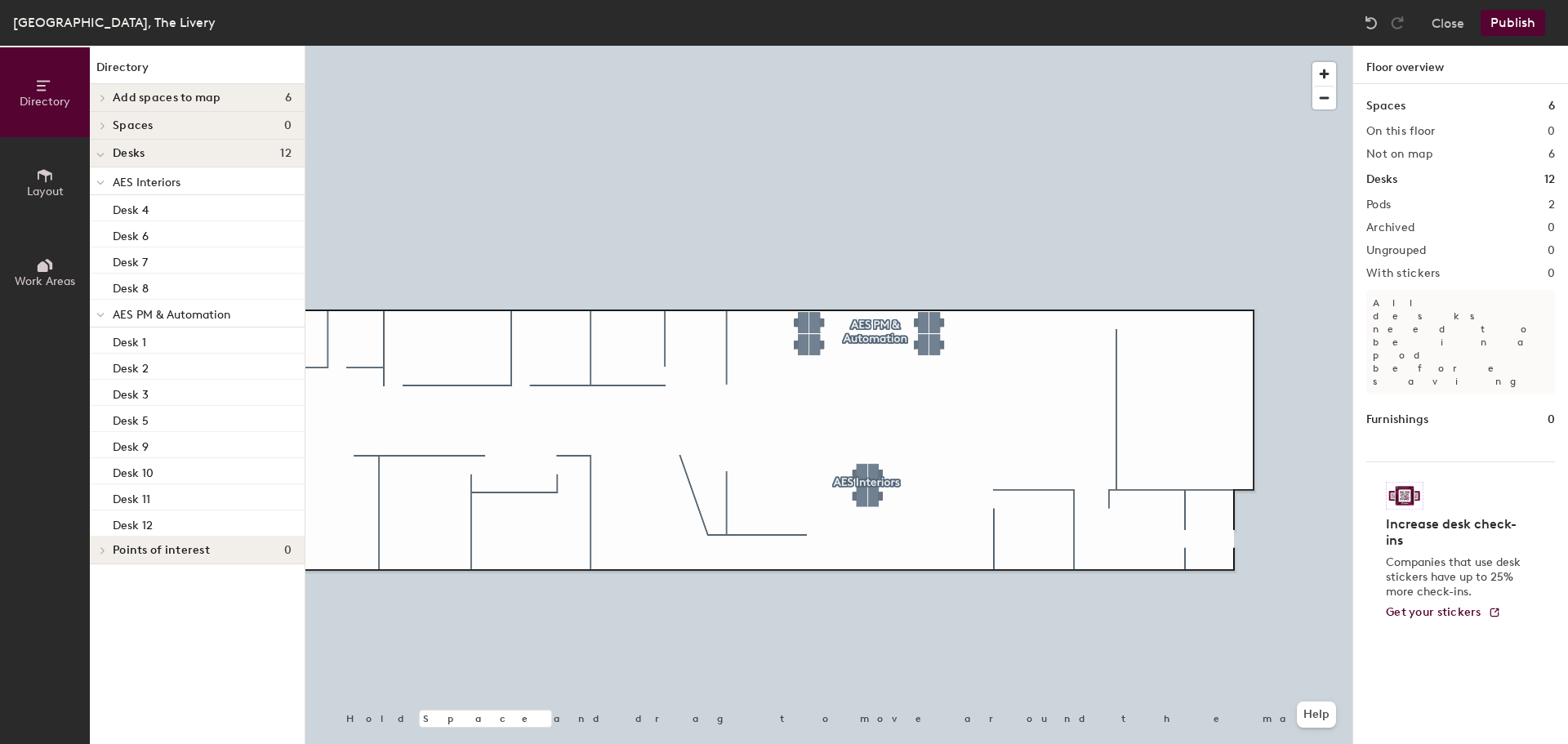
click at [1507, 19] on button "Publish" at bounding box center [1513, 23] width 65 height 27
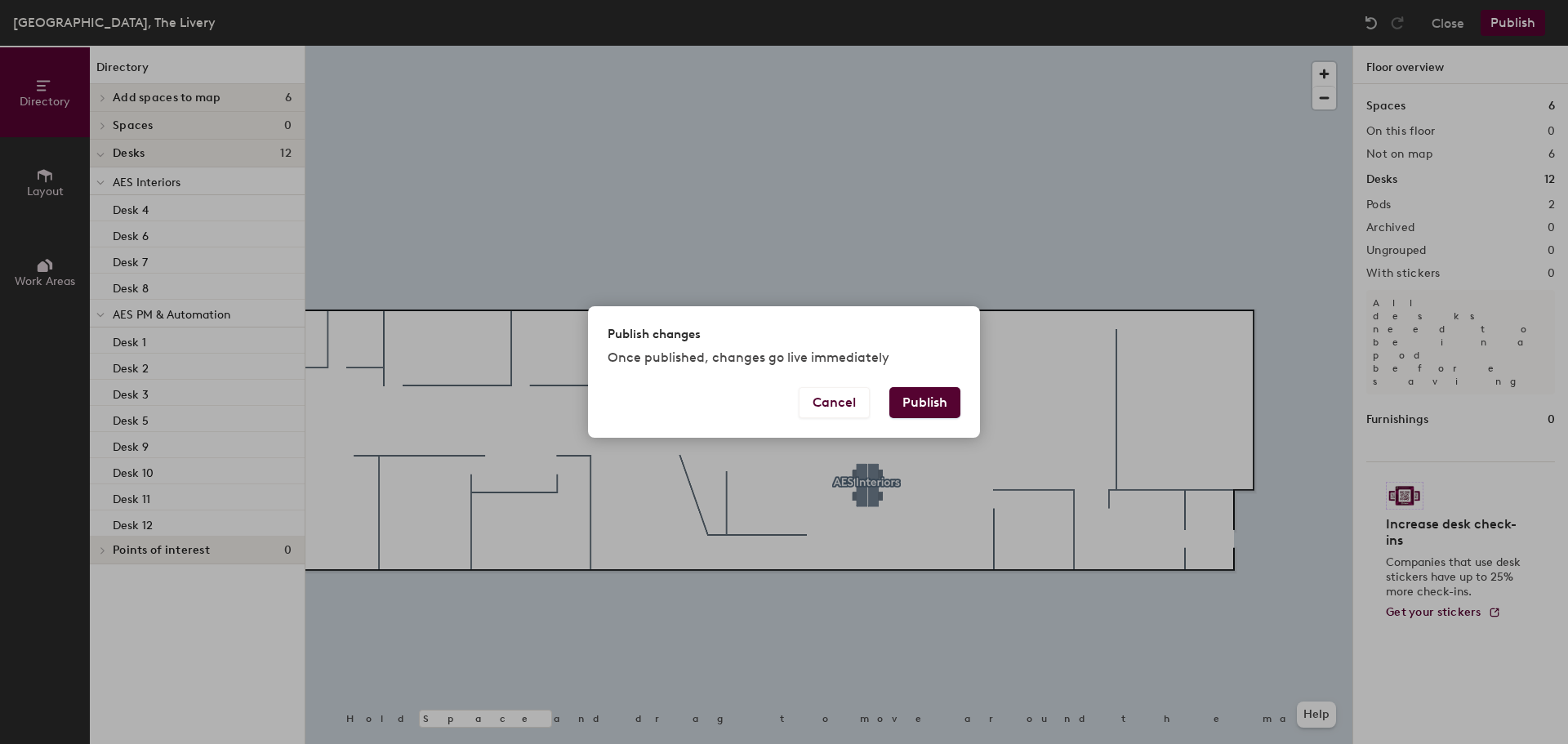
click at [928, 399] on button "Publish" at bounding box center [924, 403] width 71 height 31
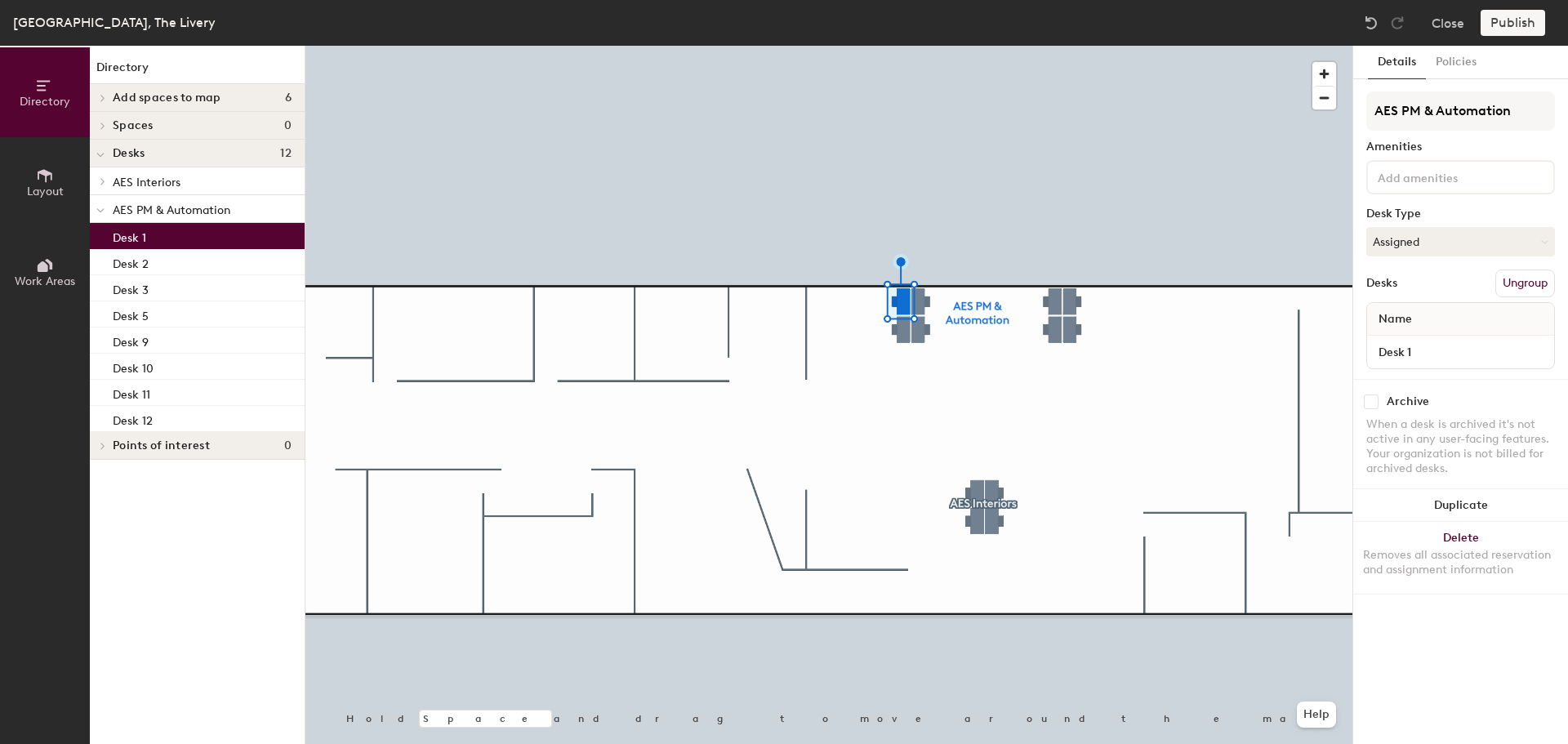
click at [1458, 181] on input at bounding box center [1448, 177] width 147 height 20
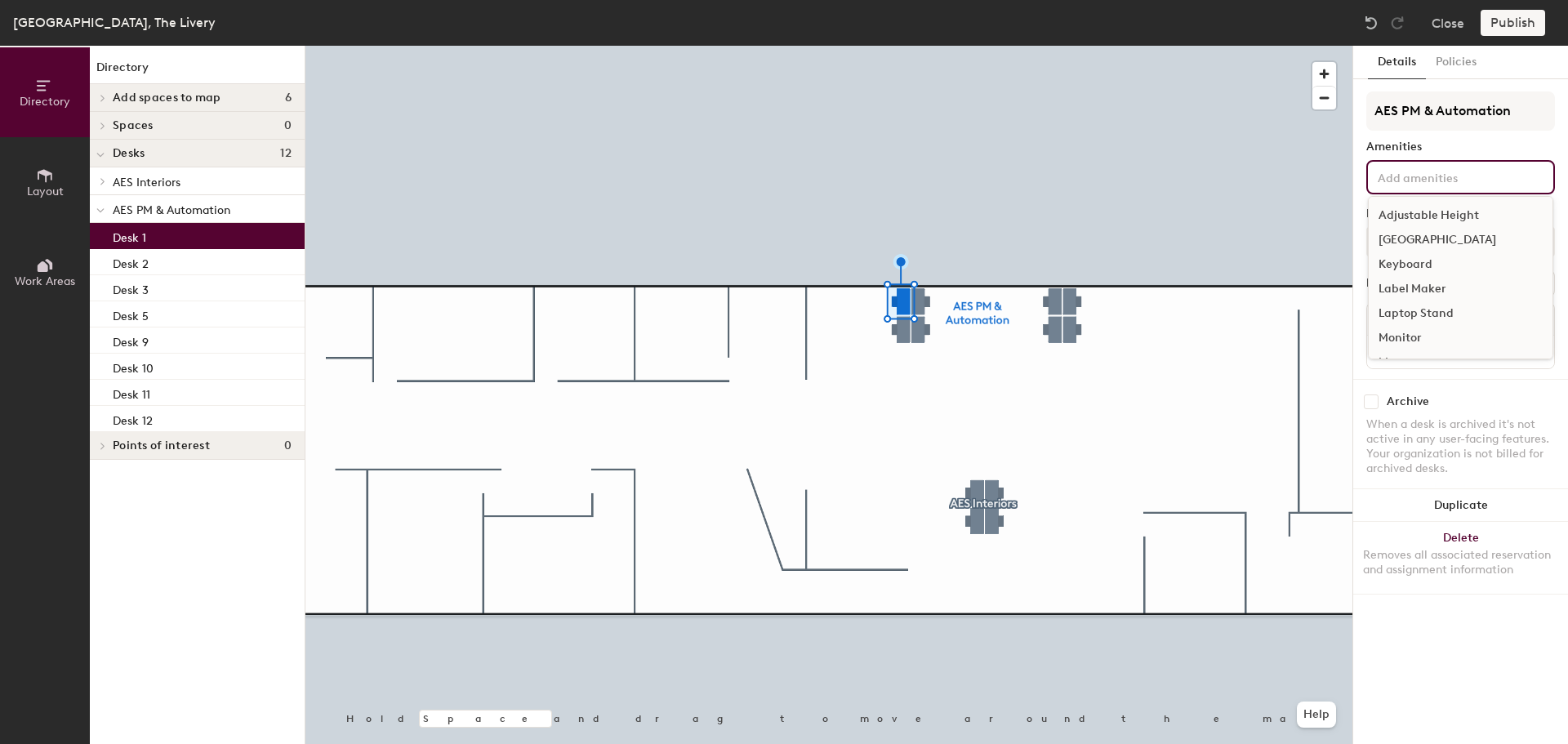
click at [1455, 209] on div "Adjustable Height" at bounding box center [1460, 215] width 184 height 25
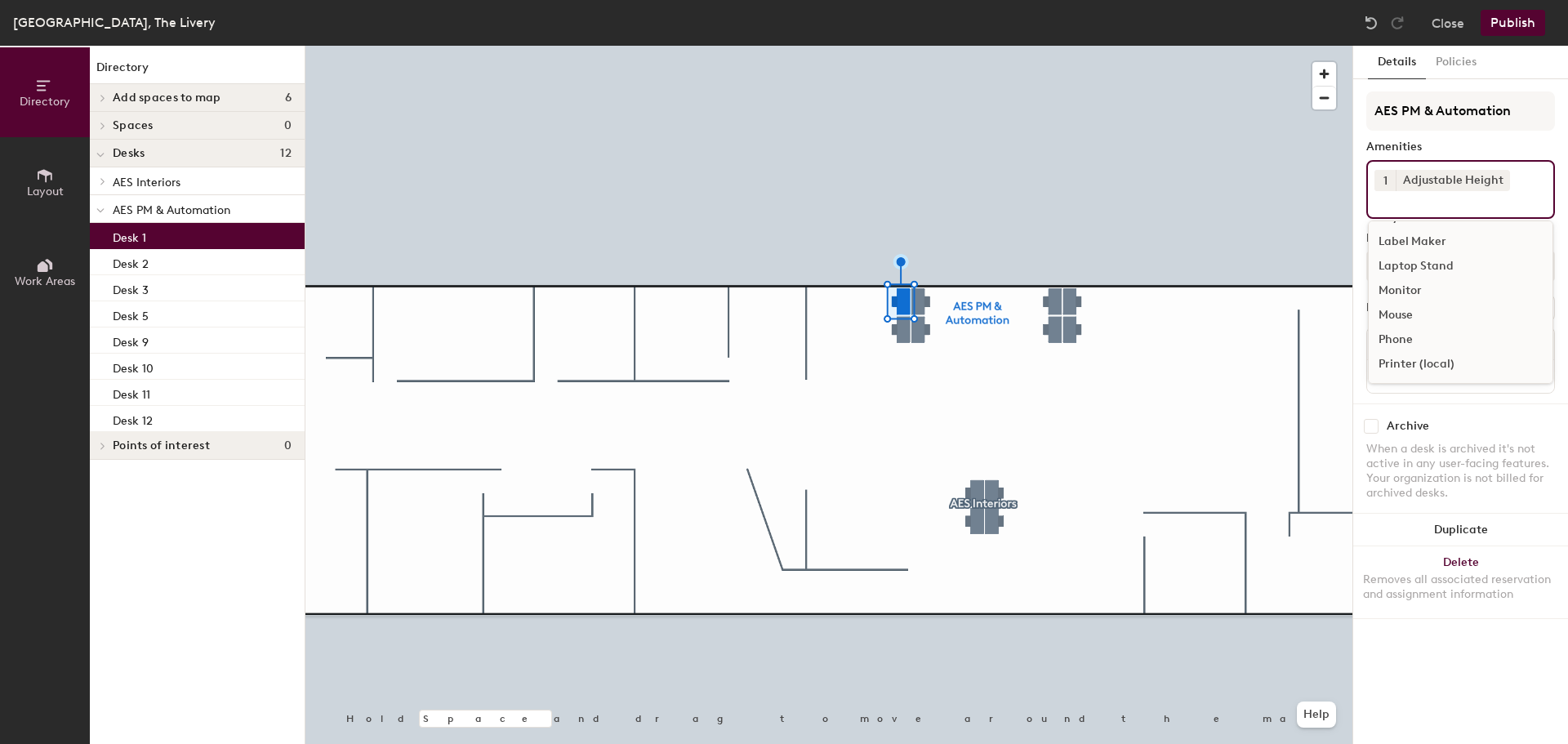
click at [1437, 283] on div "Monitor" at bounding box center [1460, 290] width 184 height 25
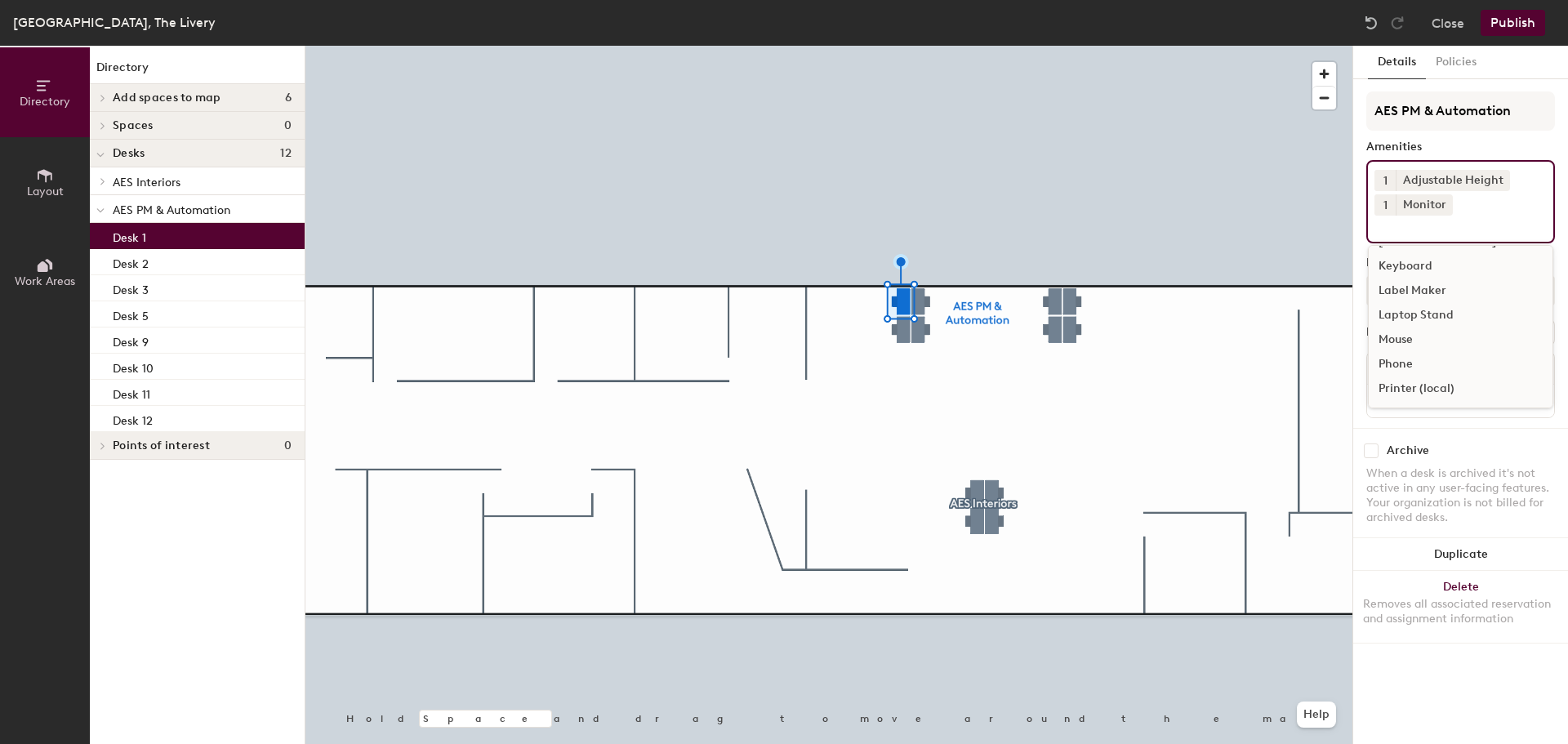
scroll to position [23, 0]
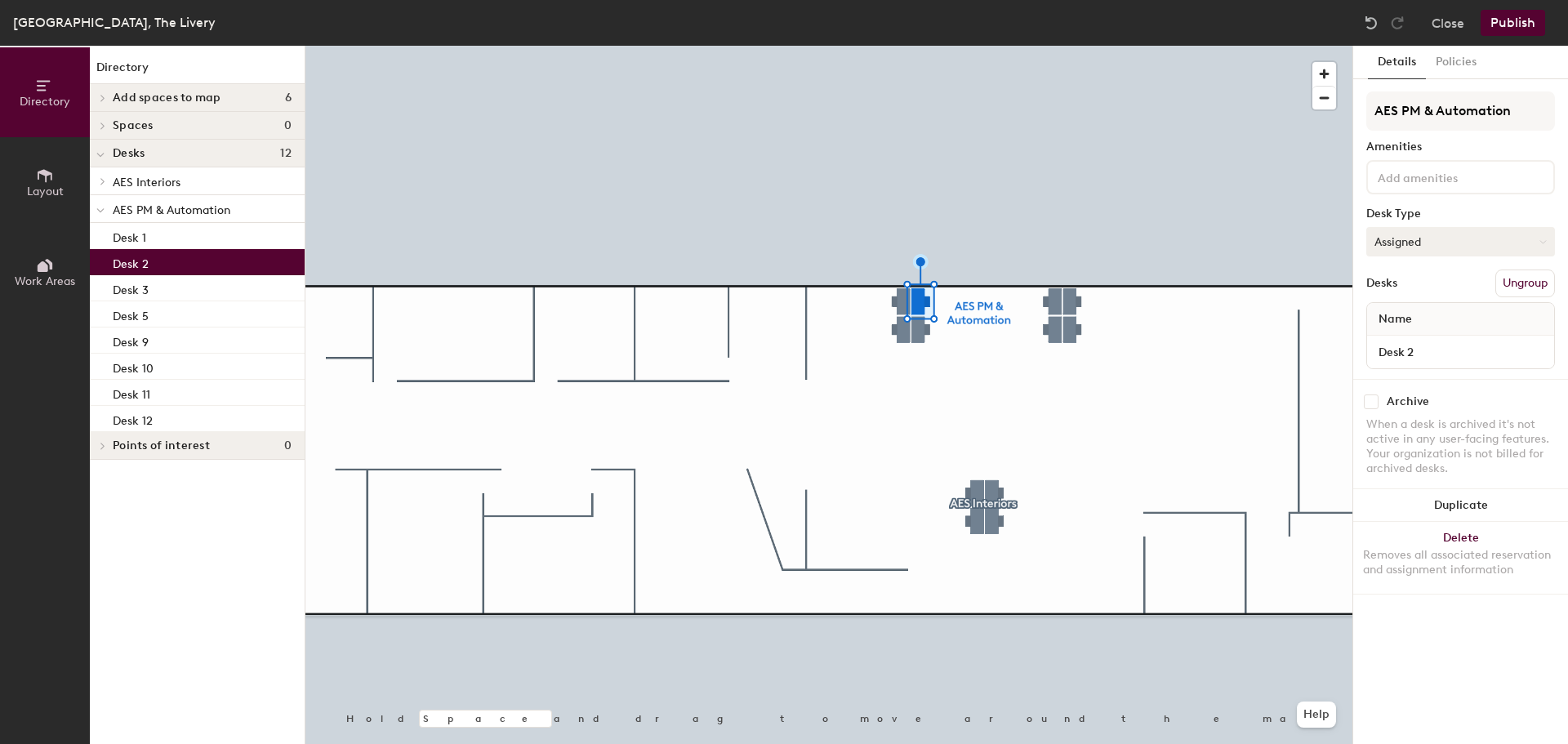
click at [1410, 239] on button "Assigned" at bounding box center [1460, 242] width 189 height 29
click at [1423, 174] on input at bounding box center [1448, 177] width 147 height 20
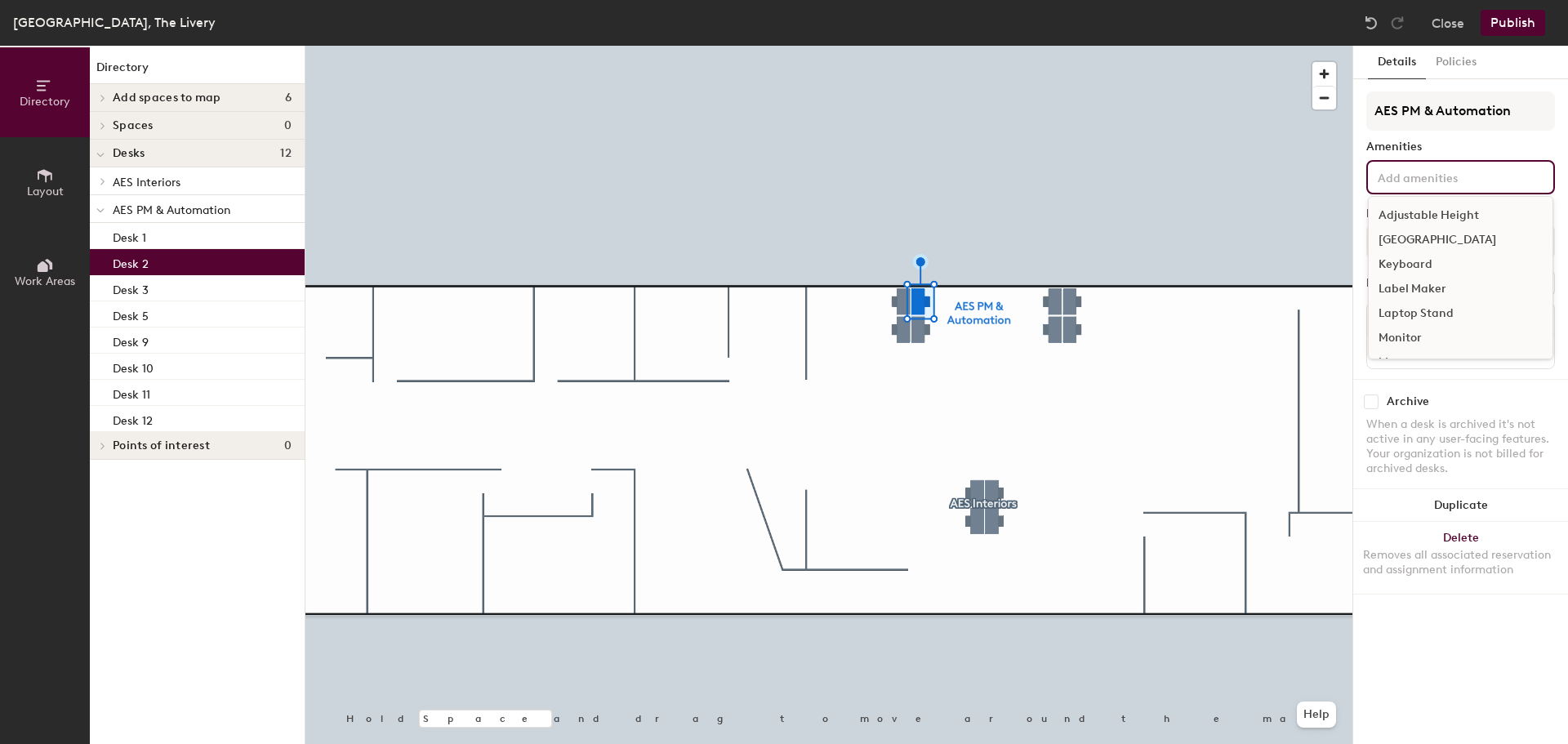
click at [1423, 214] on div "Adjustable Height" at bounding box center [1460, 215] width 184 height 25
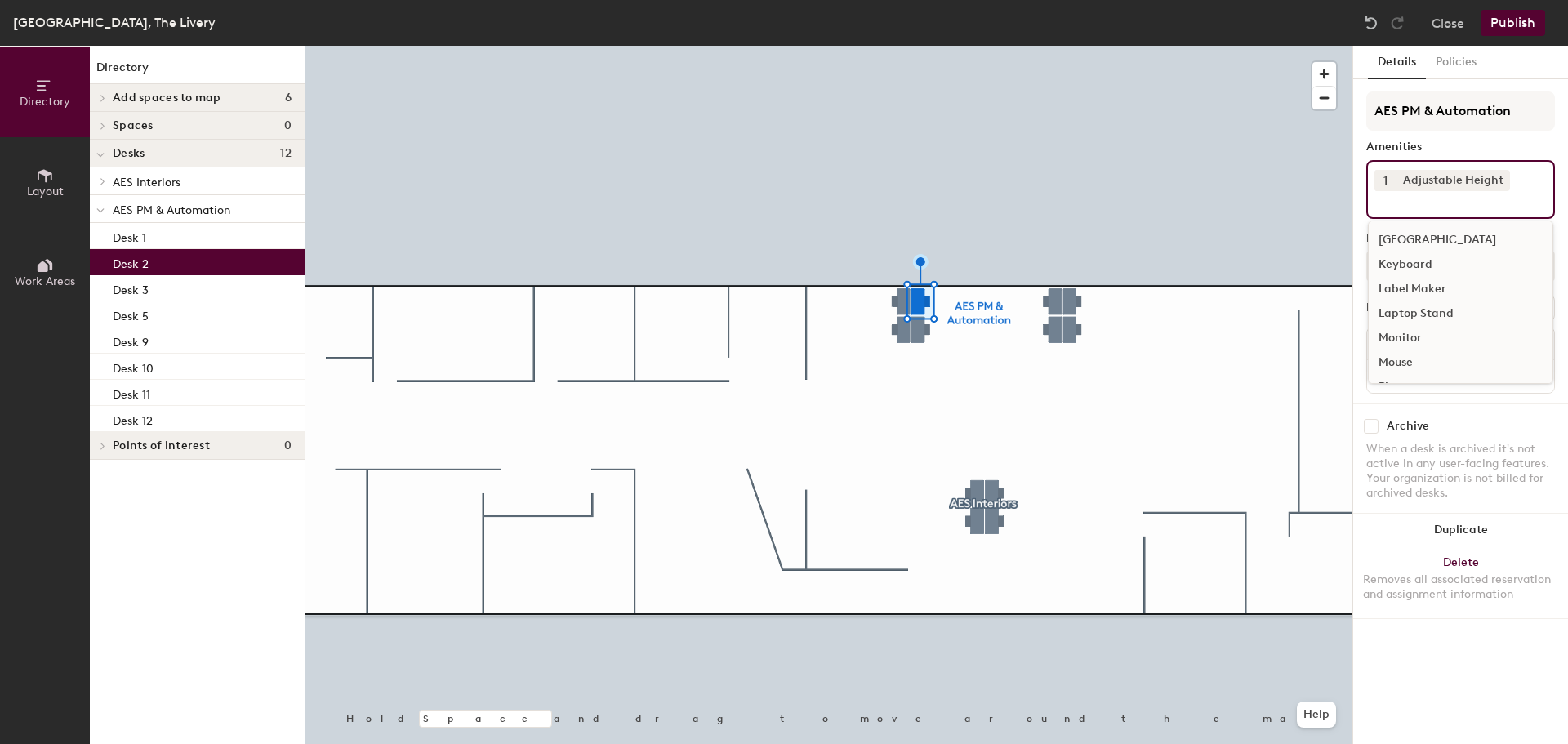
click at [1410, 336] on div "Monitor" at bounding box center [1460, 338] width 184 height 25
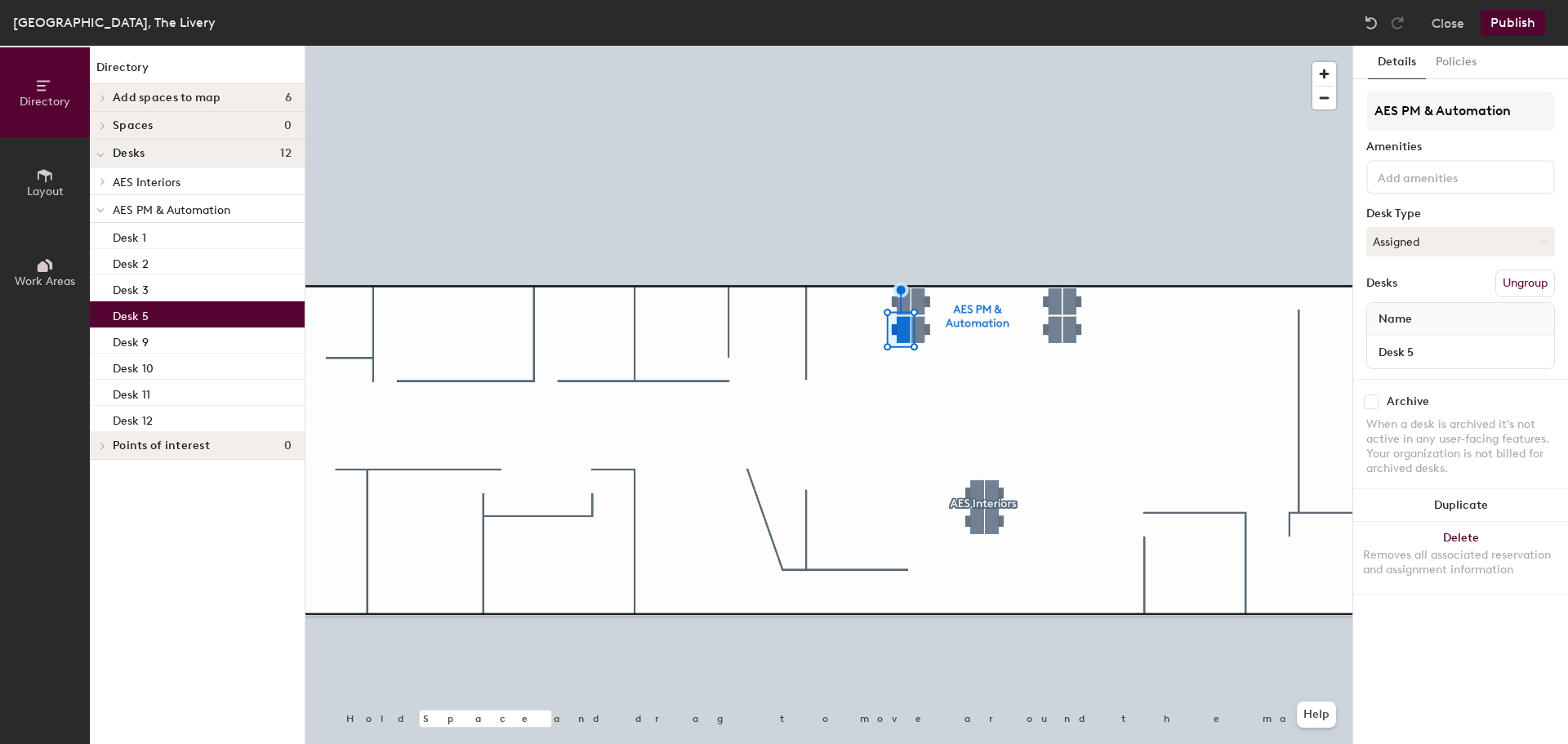
click at [1439, 183] on input at bounding box center [1448, 177] width 147 height 20
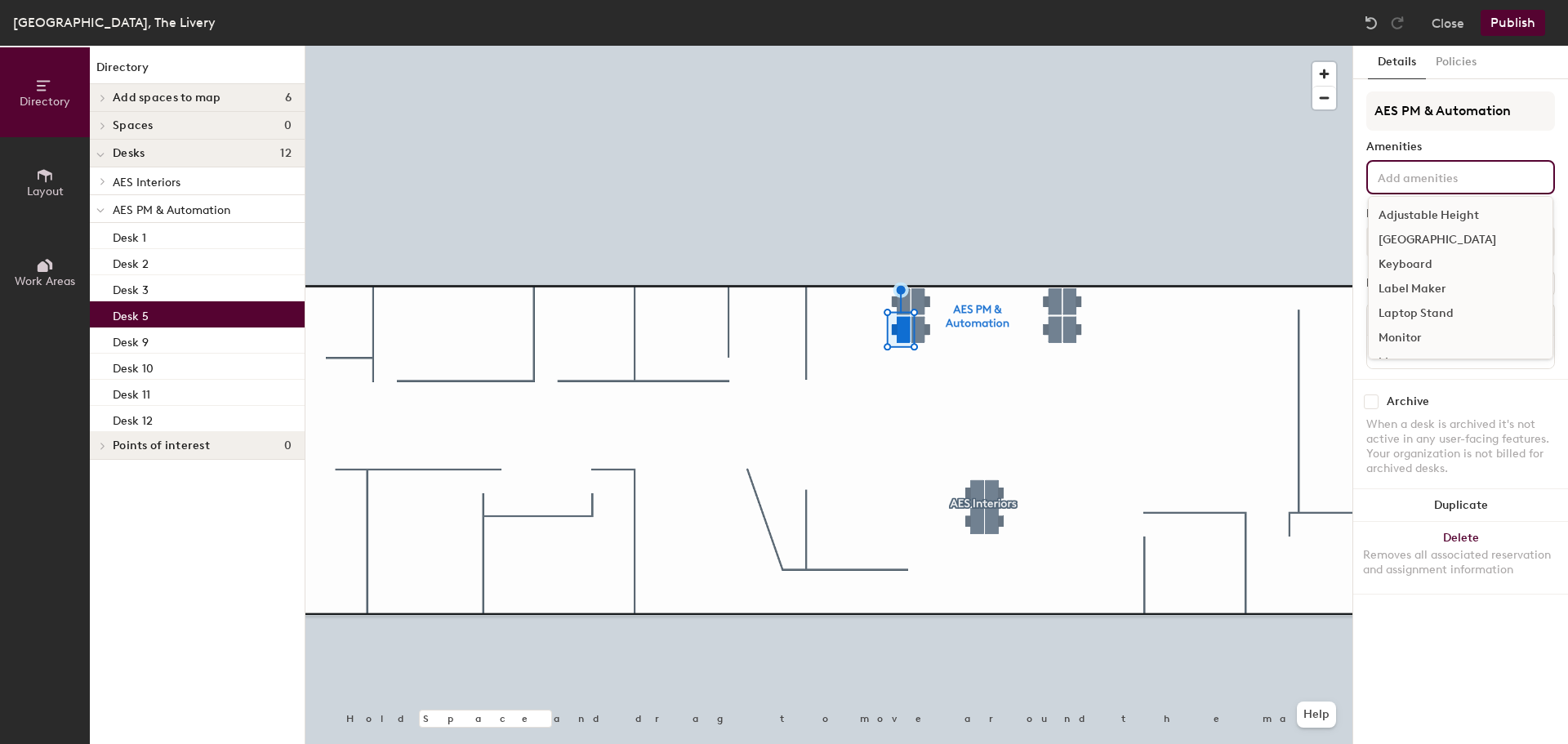
click at [1430, 210] on div "Adjustable Height" at bounding box center [1460, 215] width 184 height 25
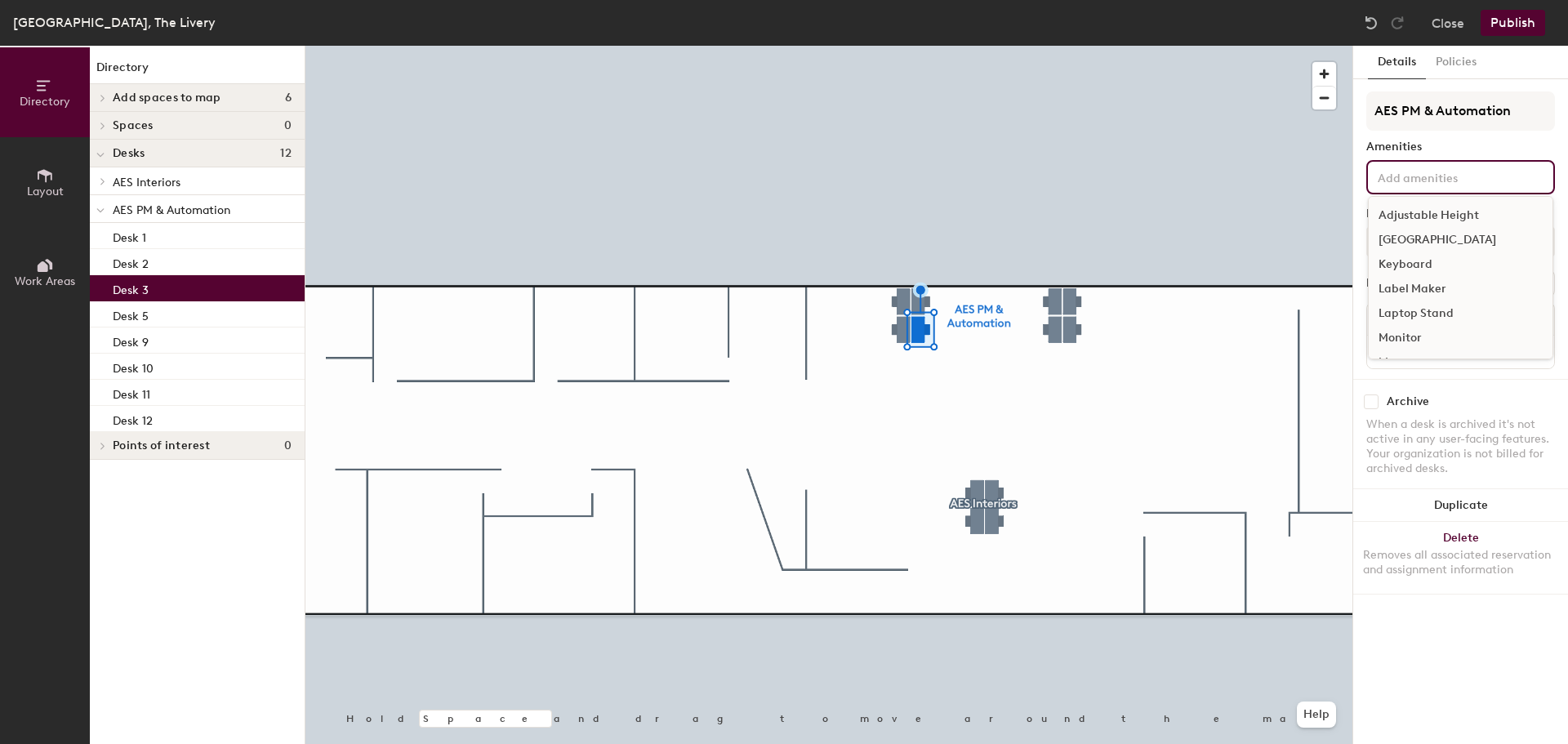
click at [1431, 178] on input at bounding box center [1448, 177] width 147 height 20
click at [1428, 266] on div "Monitor" at bounding box center [1460, 265] width 184 height 25
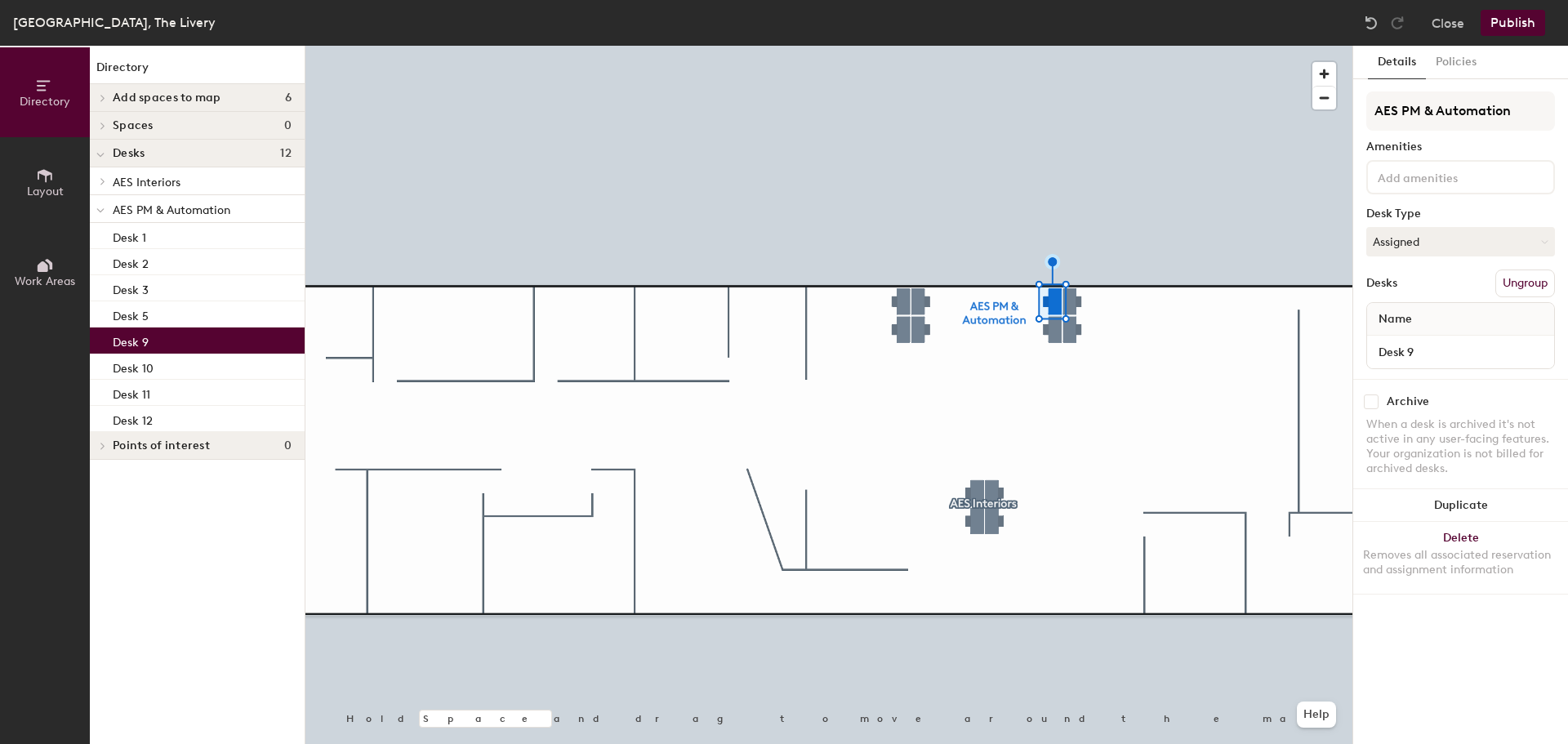
click at [1459, 182] on input at bounding box center [1448, 177] width 147 height 20
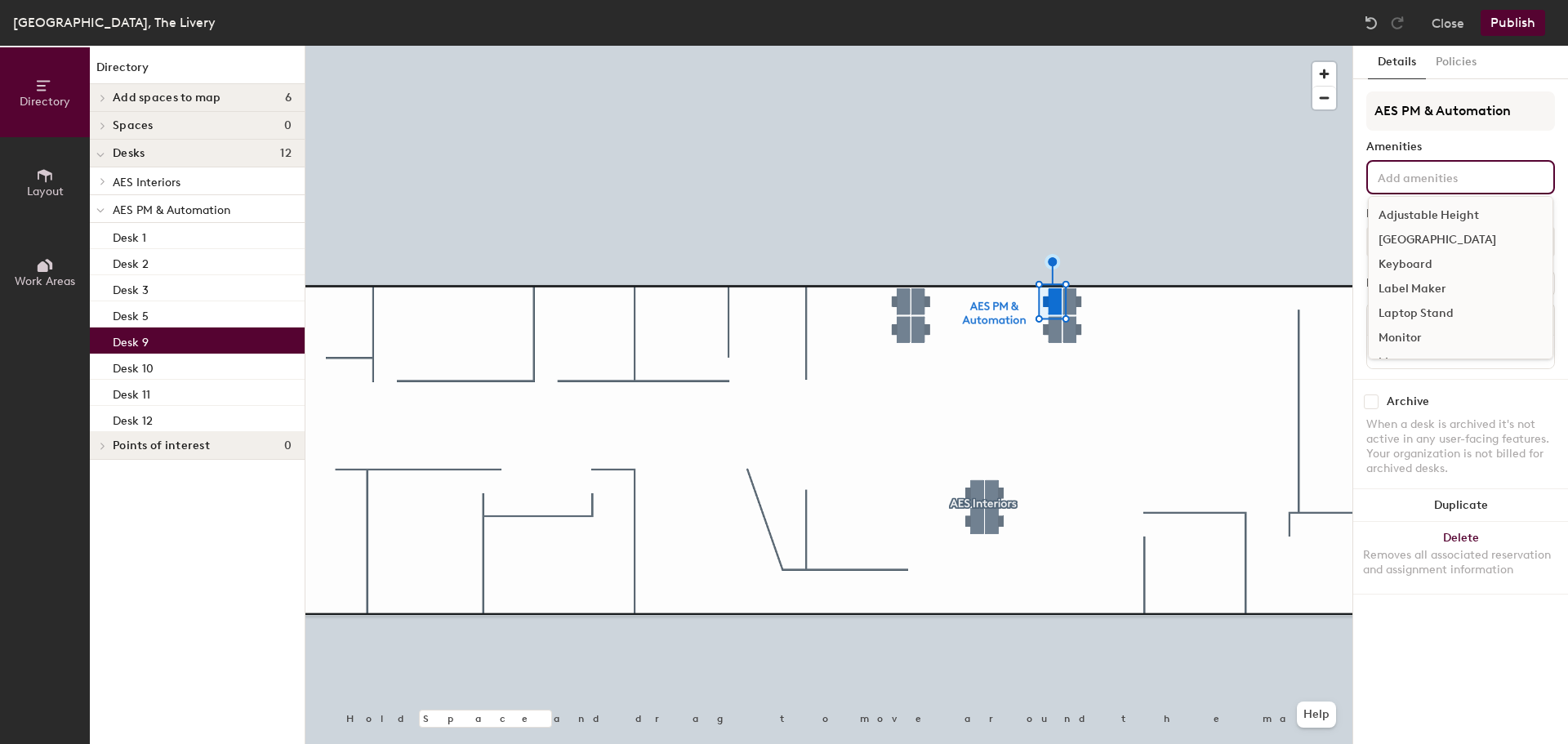
click at [1447, 219] on div "Adjustable Height" at bounding box center [1460, 215] width 184 height 25
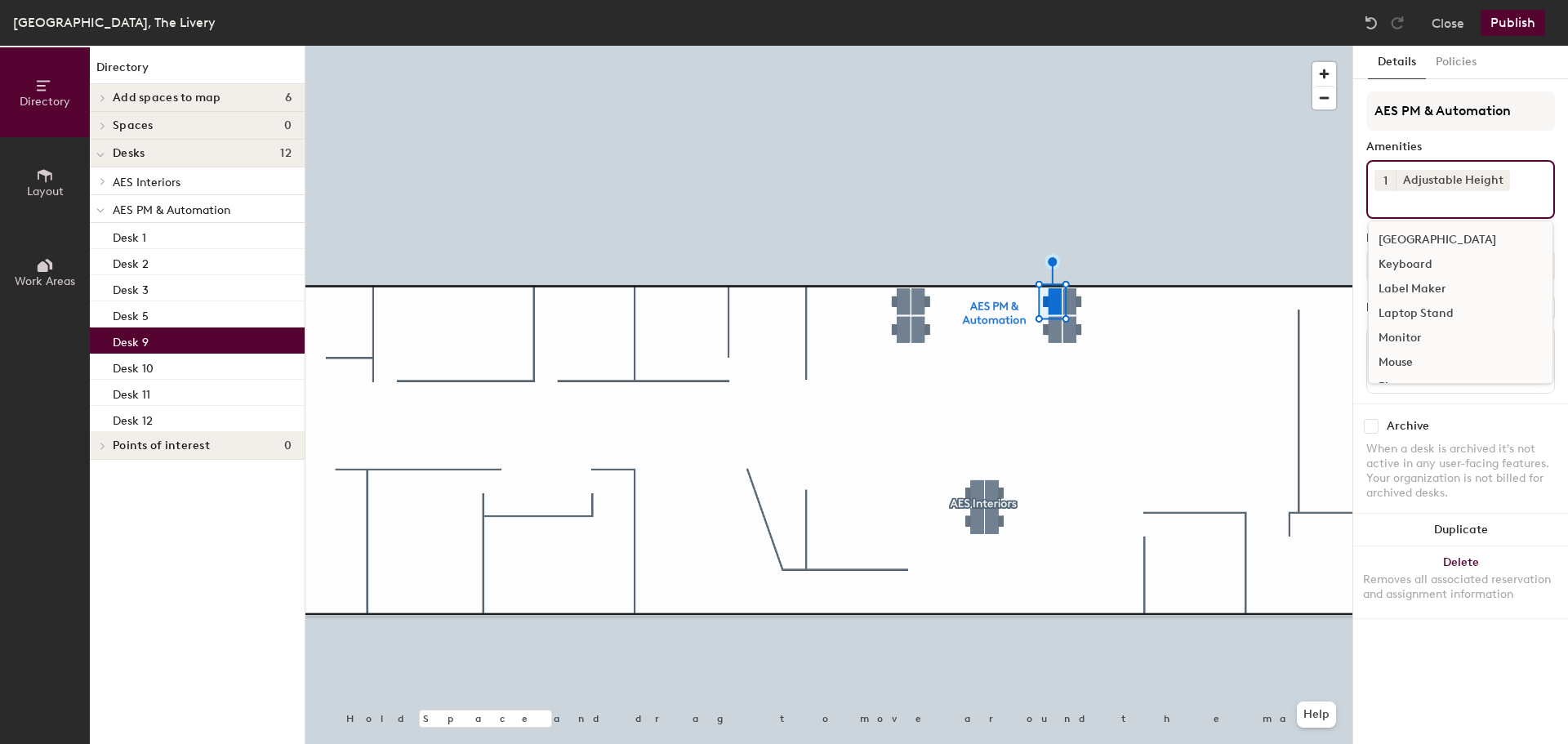
click at [1432, 336] on div "Monitor" at bounding box center [1460, 338] width 184 height 25
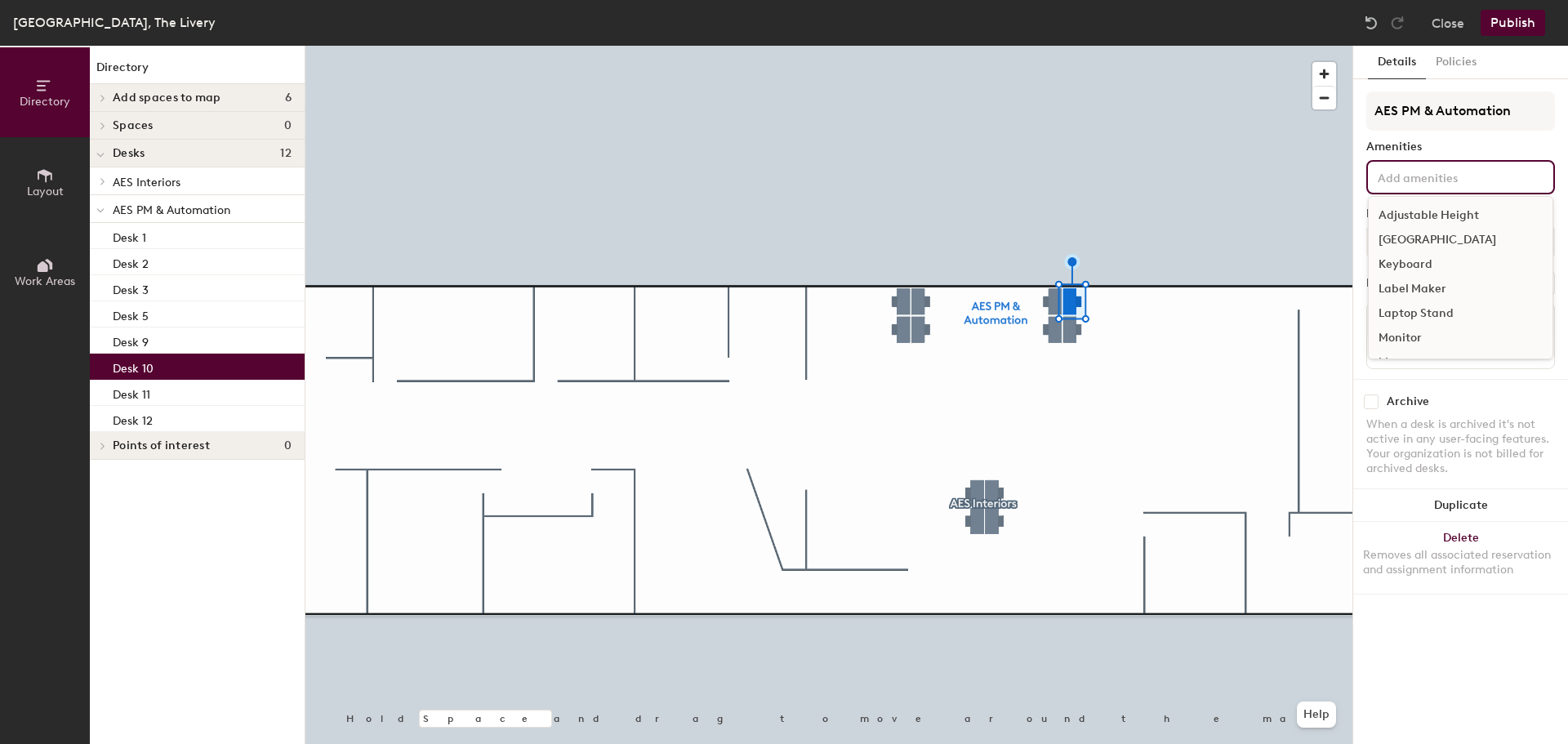
click at [1441, 181] on input at bounding box center [1448, 177] width 147 height 20
click at [1450, 211] on div "Adjustable Height" at bounding box center [1460, 215] width 184 height 25
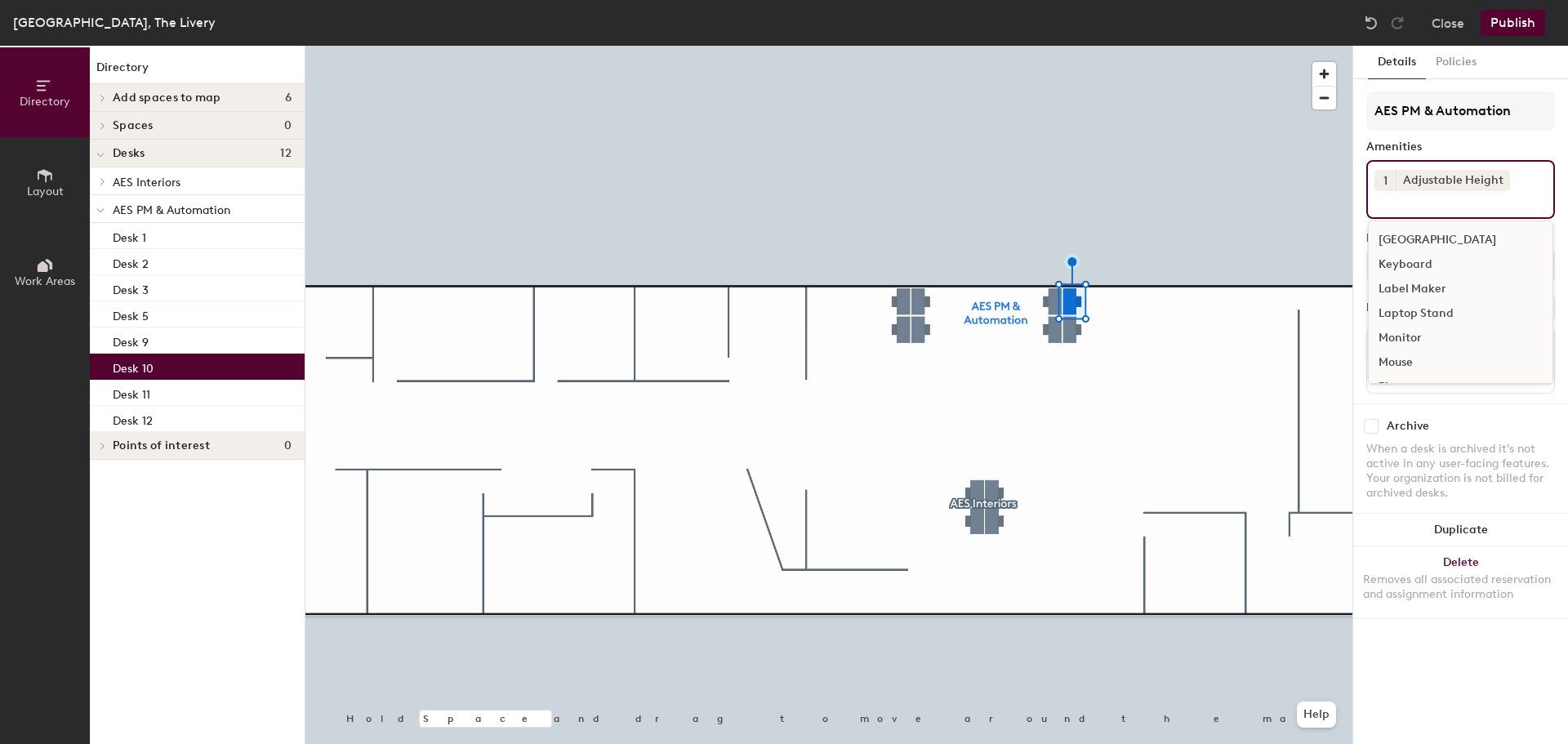
click at [1434, 339] on div "Monitor" at bounding box center [1460, 338] width 184 height 25
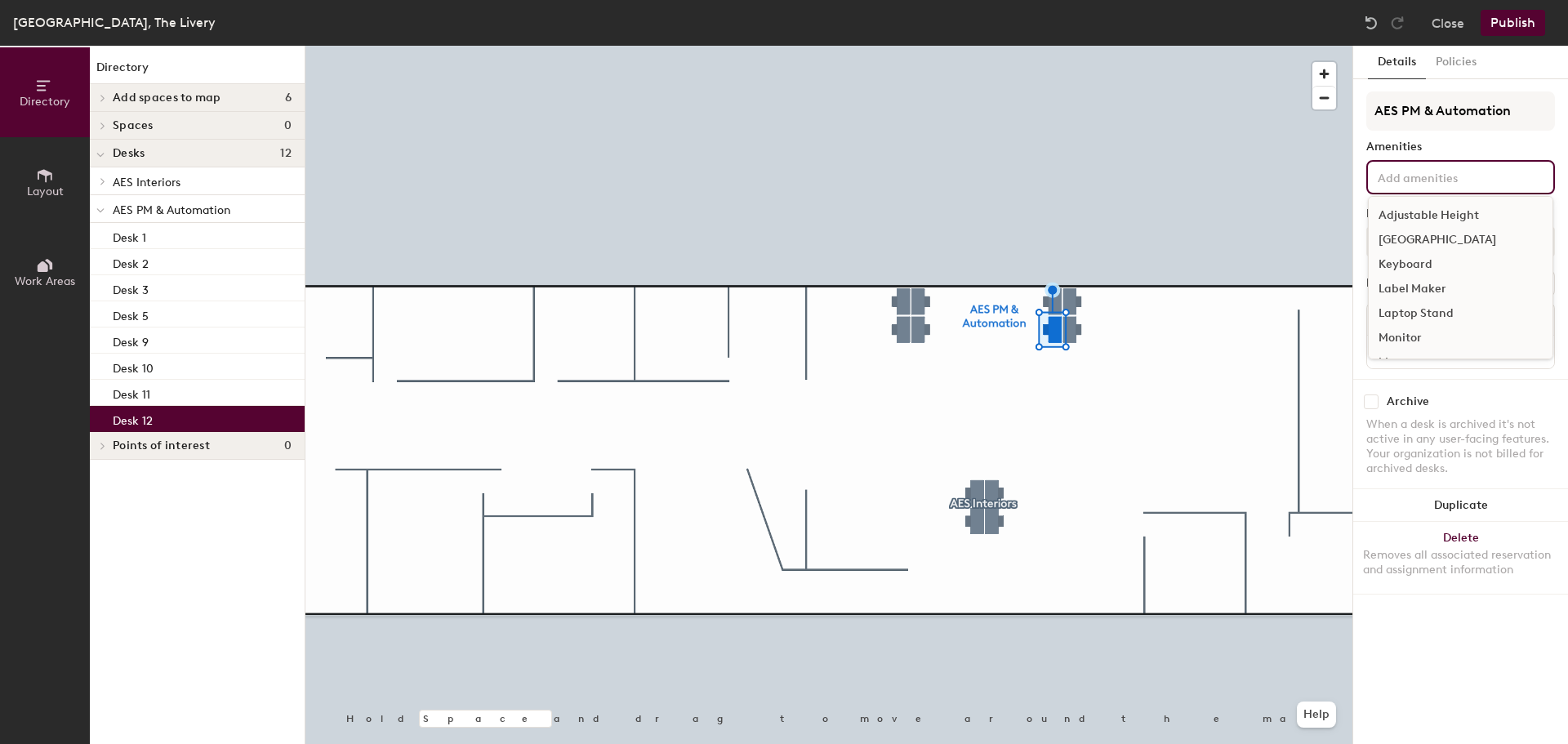
click at [1435, 180] on input at bounding box center [1448, 177] width 147 height 20
click at [1434, 213] on div "Adjustable Height" at bounding box center [1460, 215] width 184 height 25
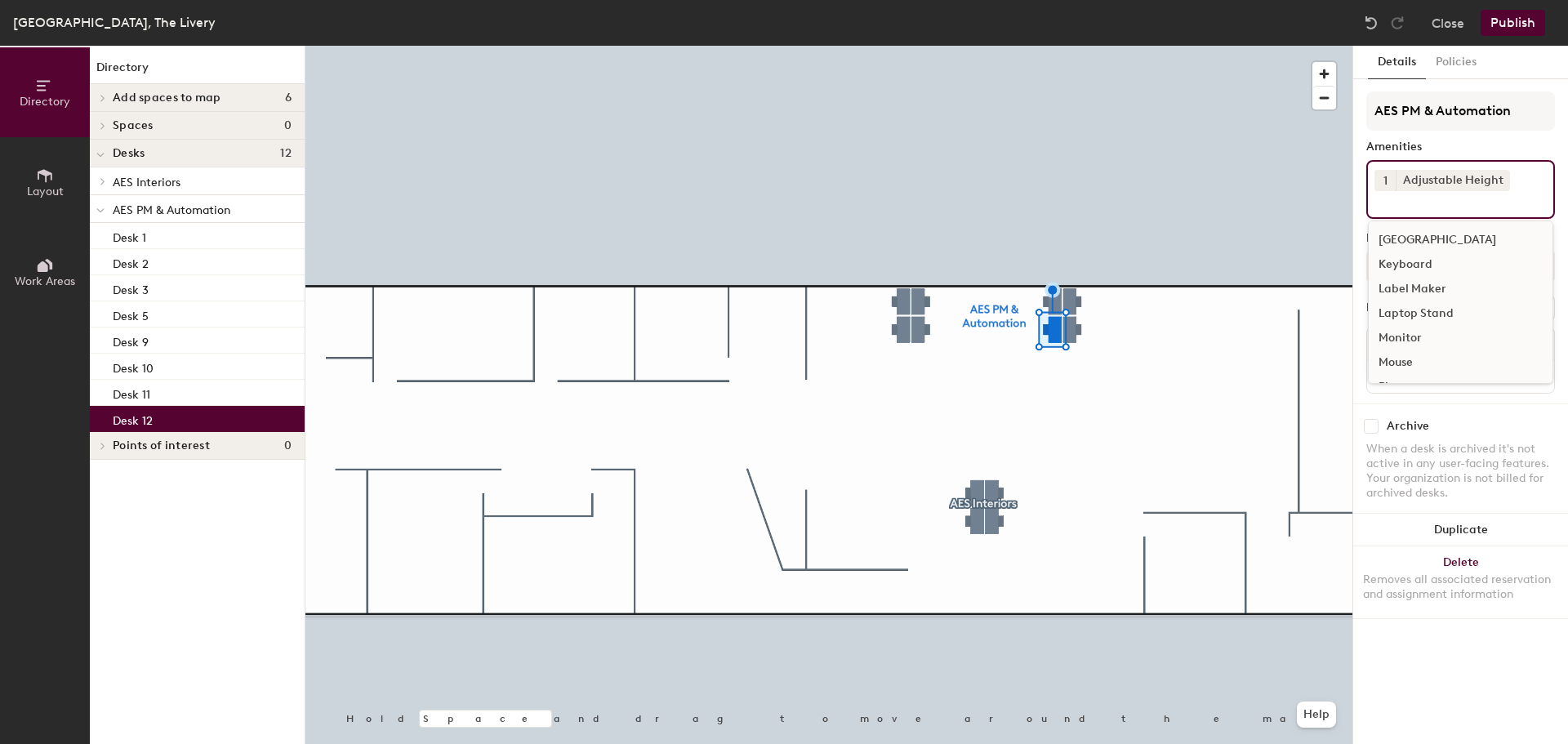
click at [1420, 333] on div "Monitor" at bounding box center [1460, 338] width 184 height 25
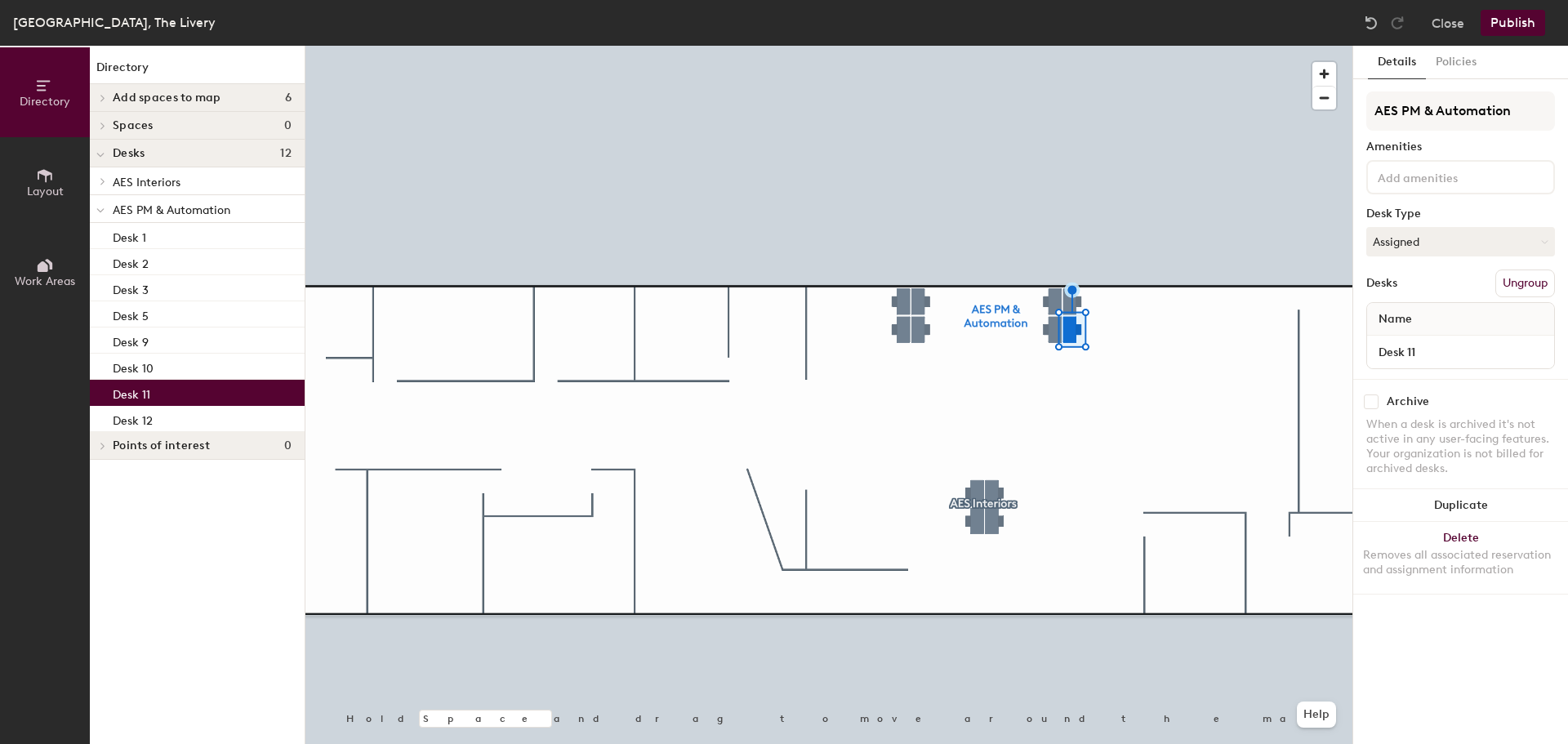
click at [1429, 176] on input at bounding box center [1448, 177] width 147 height 20
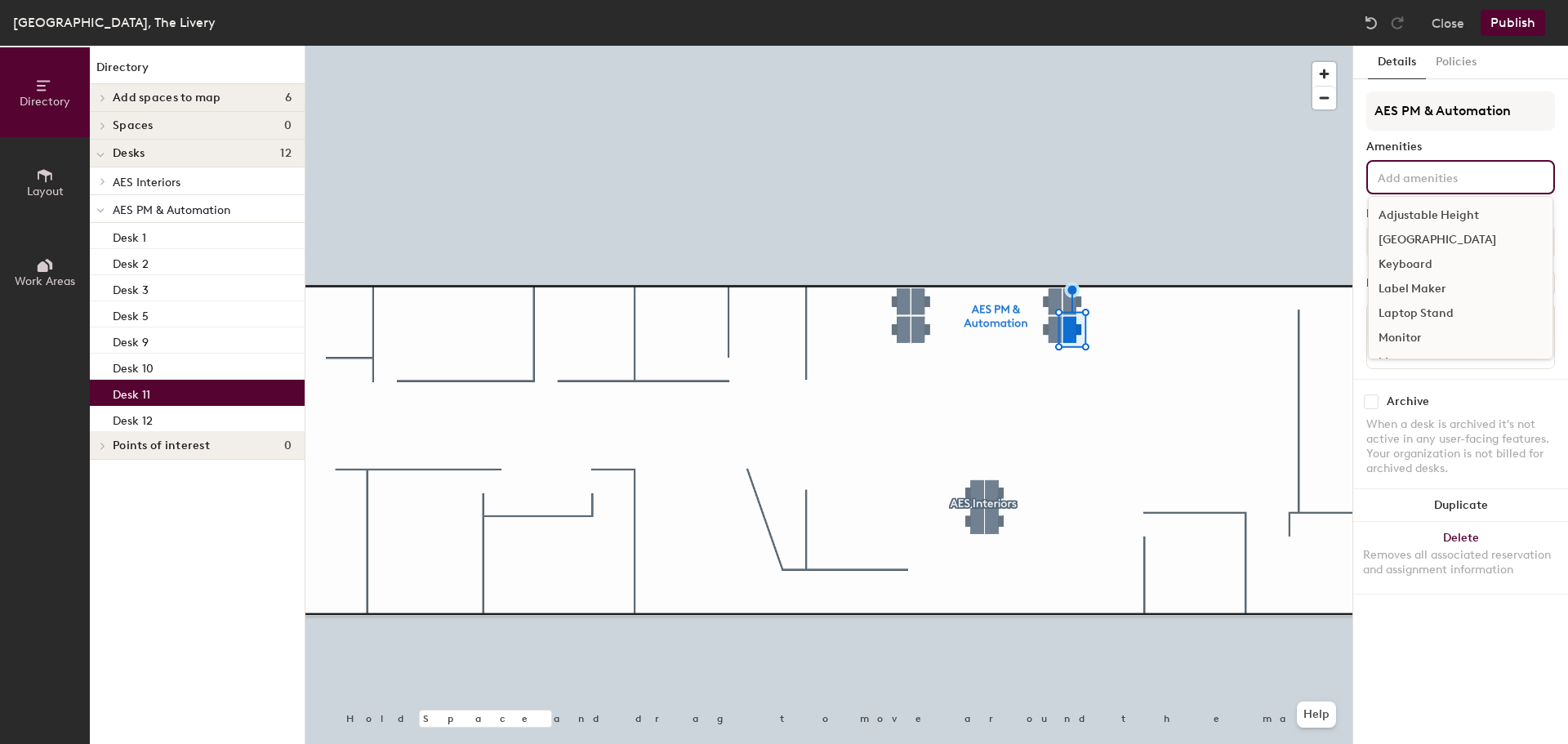
click at [1425, 215] on div "Adjustable Height" at bounding box center [1460, 215] width 184 height 25
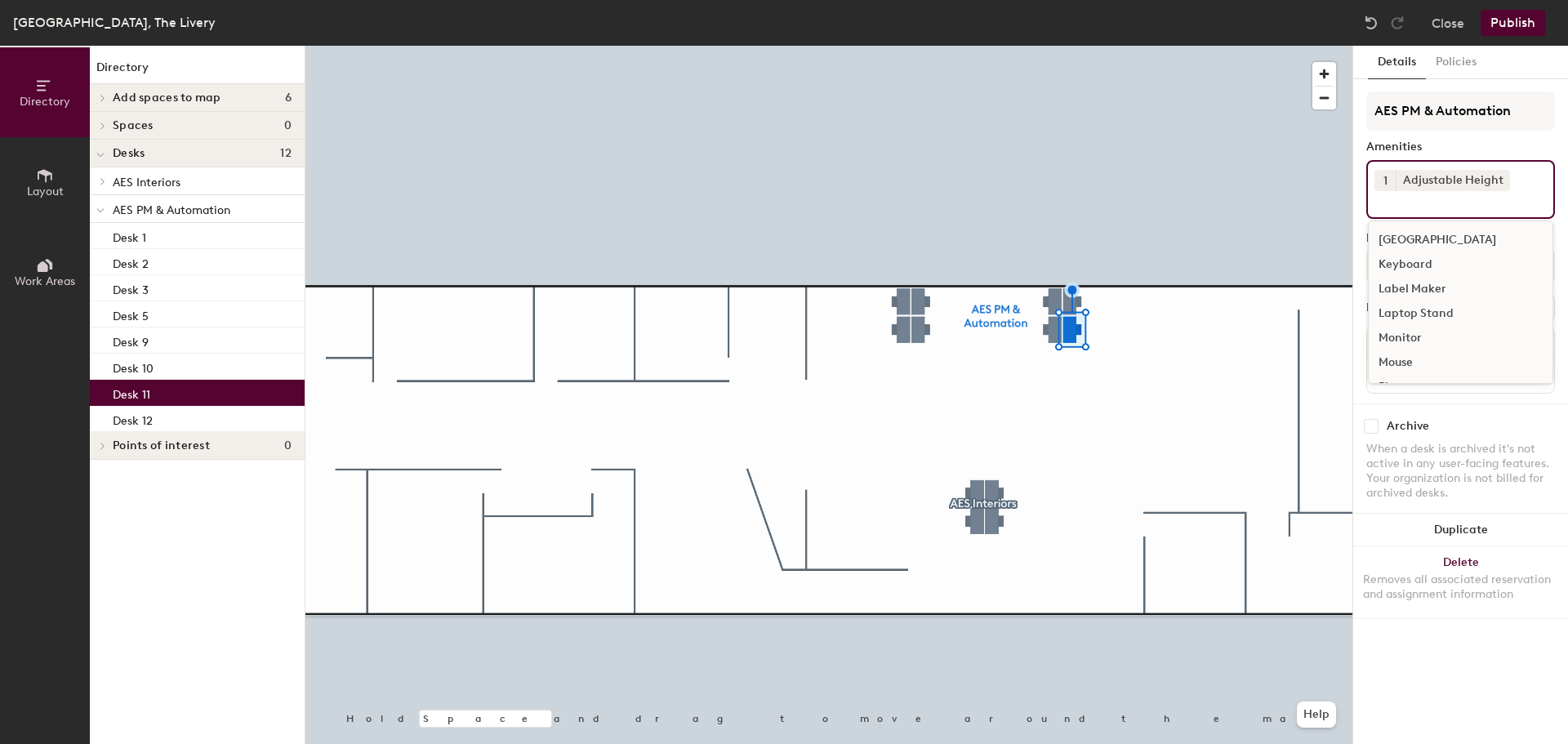
click at [1432, 340] on div "Monitor" at bounding box center [1460, 338] width 184 height 25
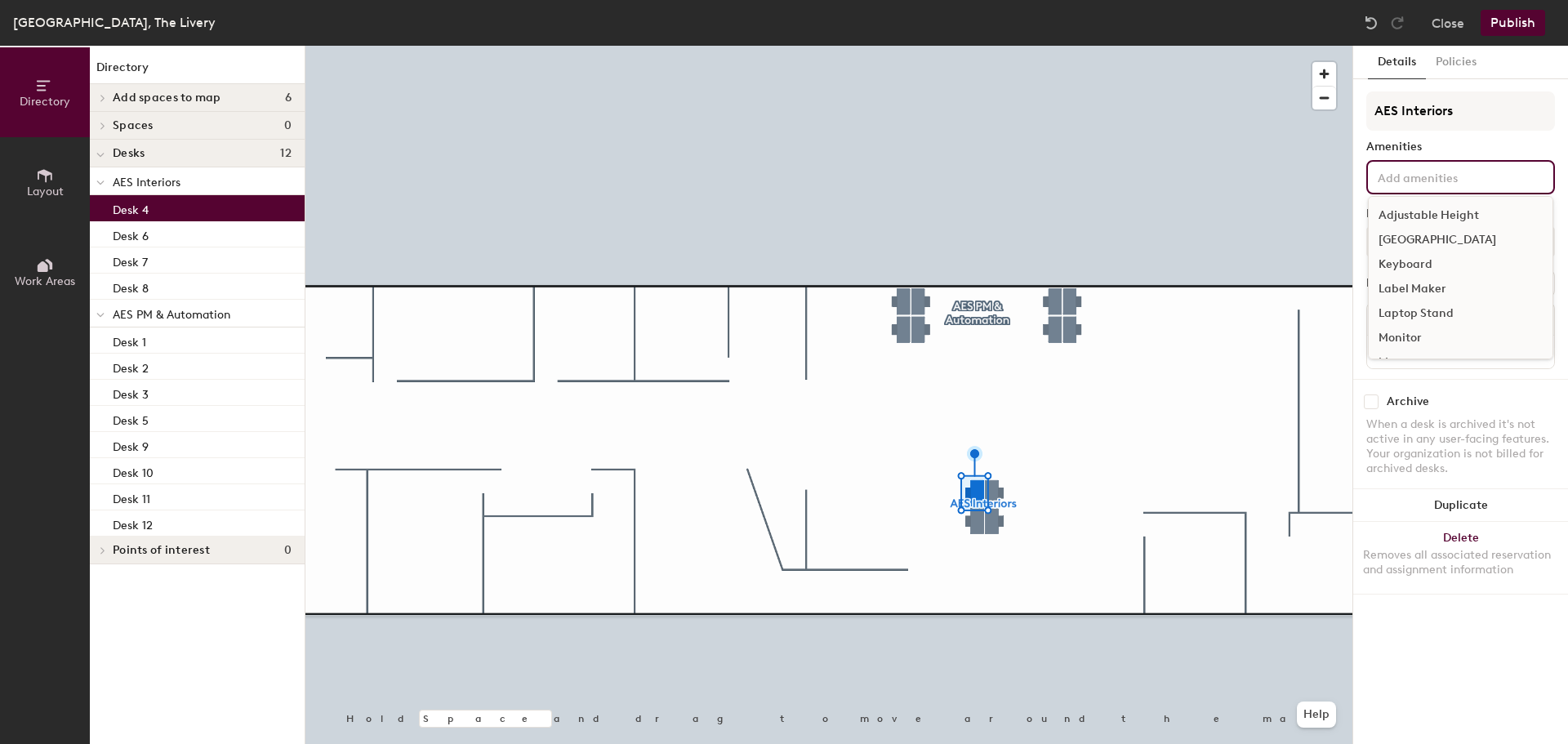
click at [1418, 183] on input at bounding box center [1448, 177] width 147 height 20
click at [1431, 216] on div "Adjustable Height" at bounding box center [1460, 215] width 184 height 25
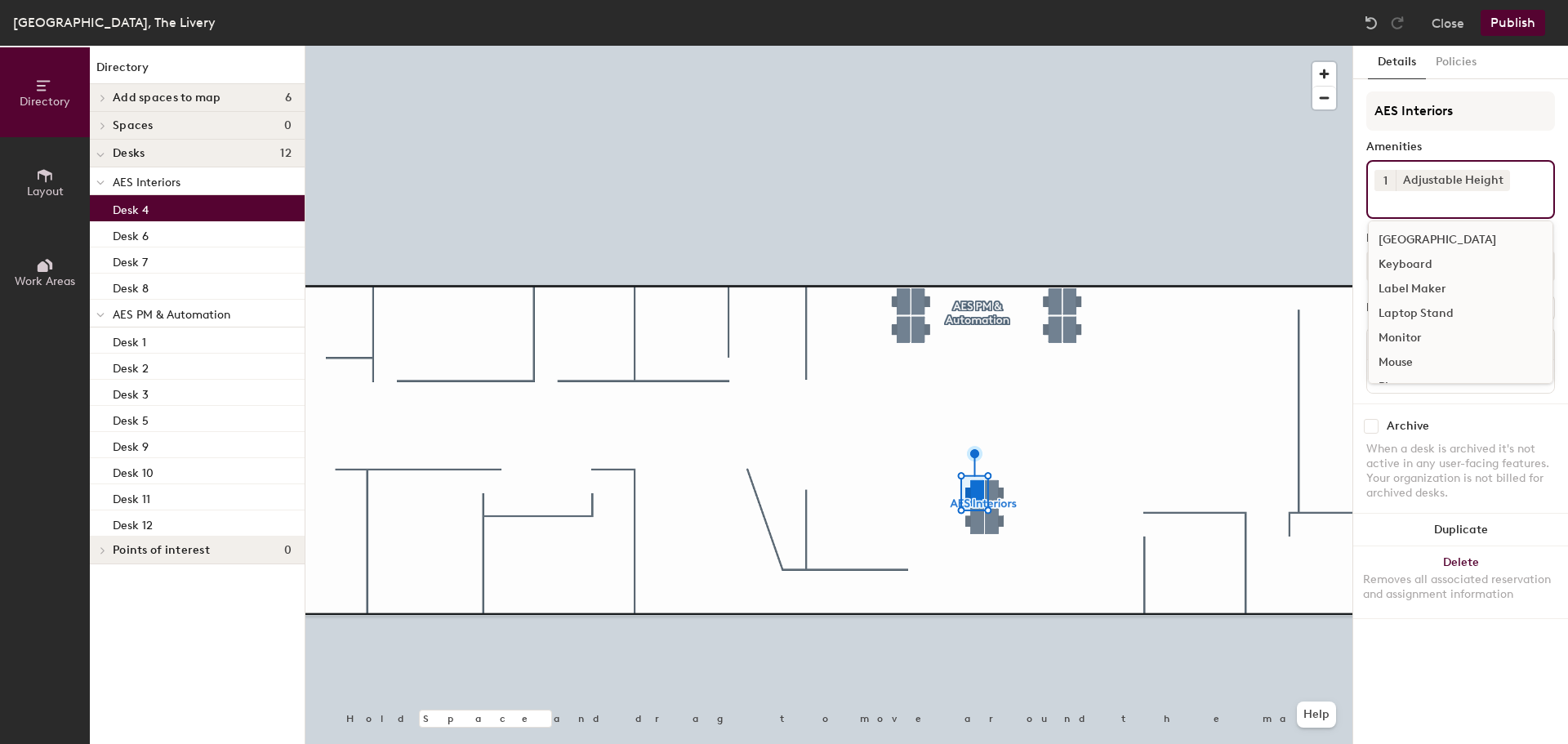
click at [1417, 341] on div "Monitor" at bounding box center [1460, 338] width 184 height 25
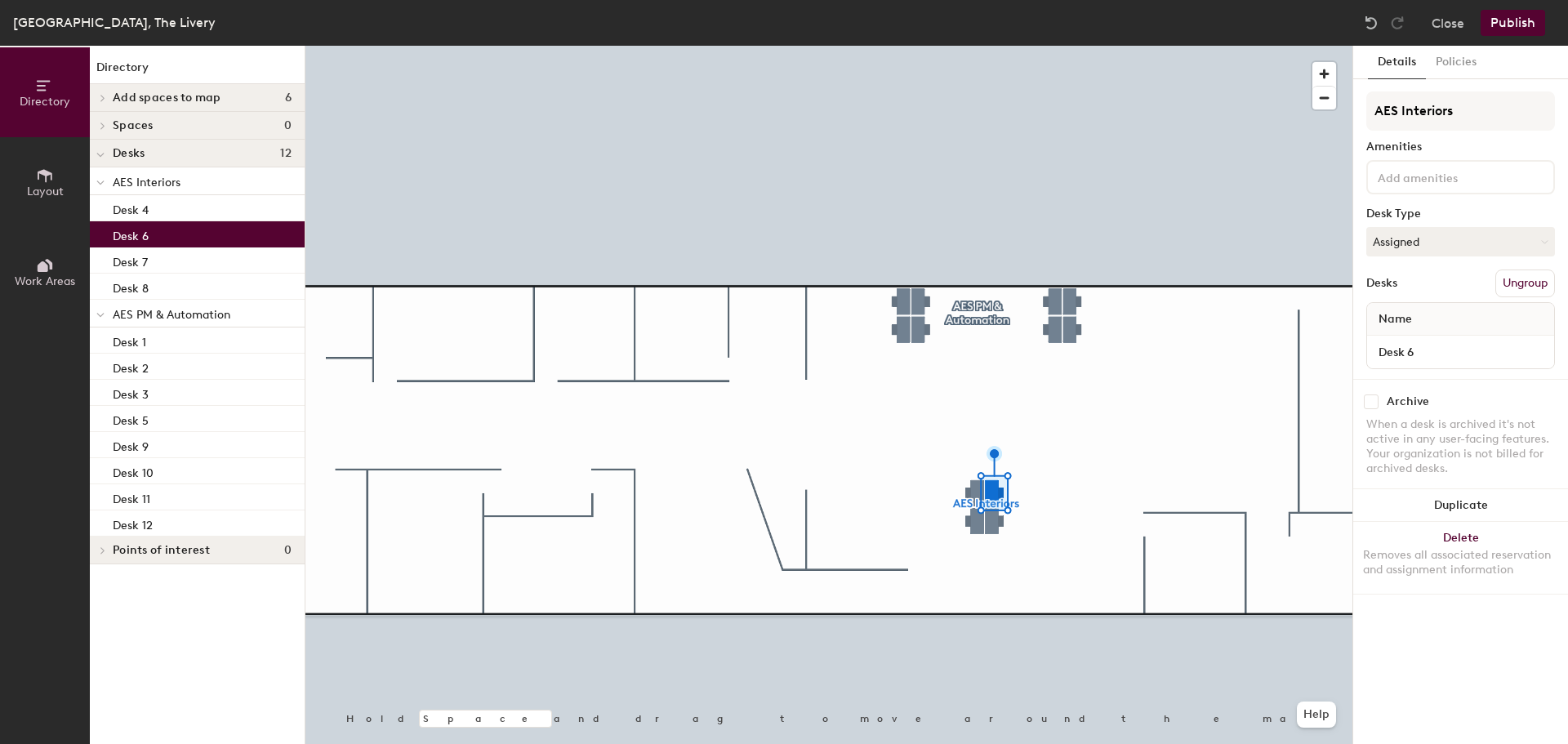
click at [1420, 181] on input at bounding box center [1448, 177] width 147 height 20
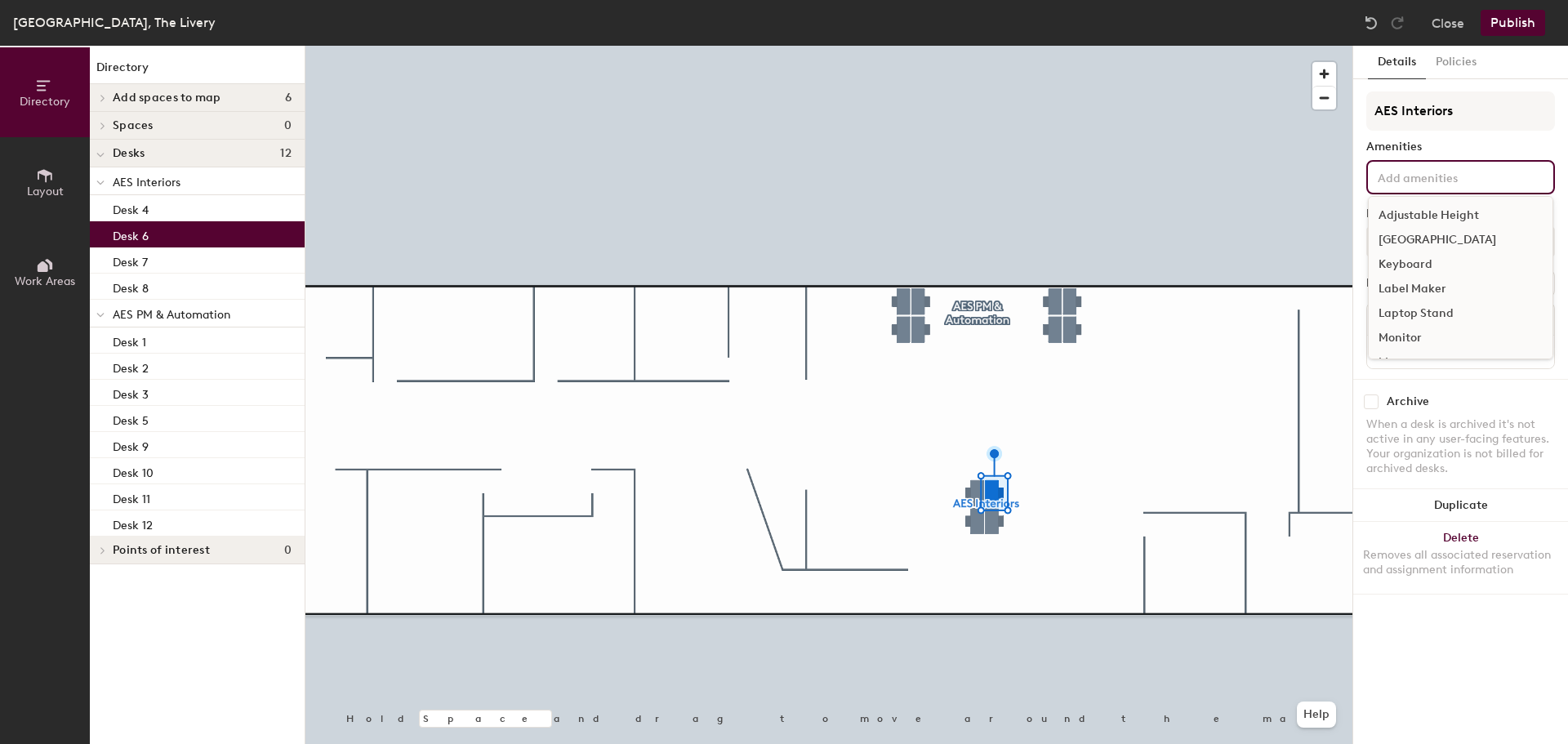
click at [1419, 206] on div "Adjustable Height" at bounding box center [1460, 215] width 184 height 25
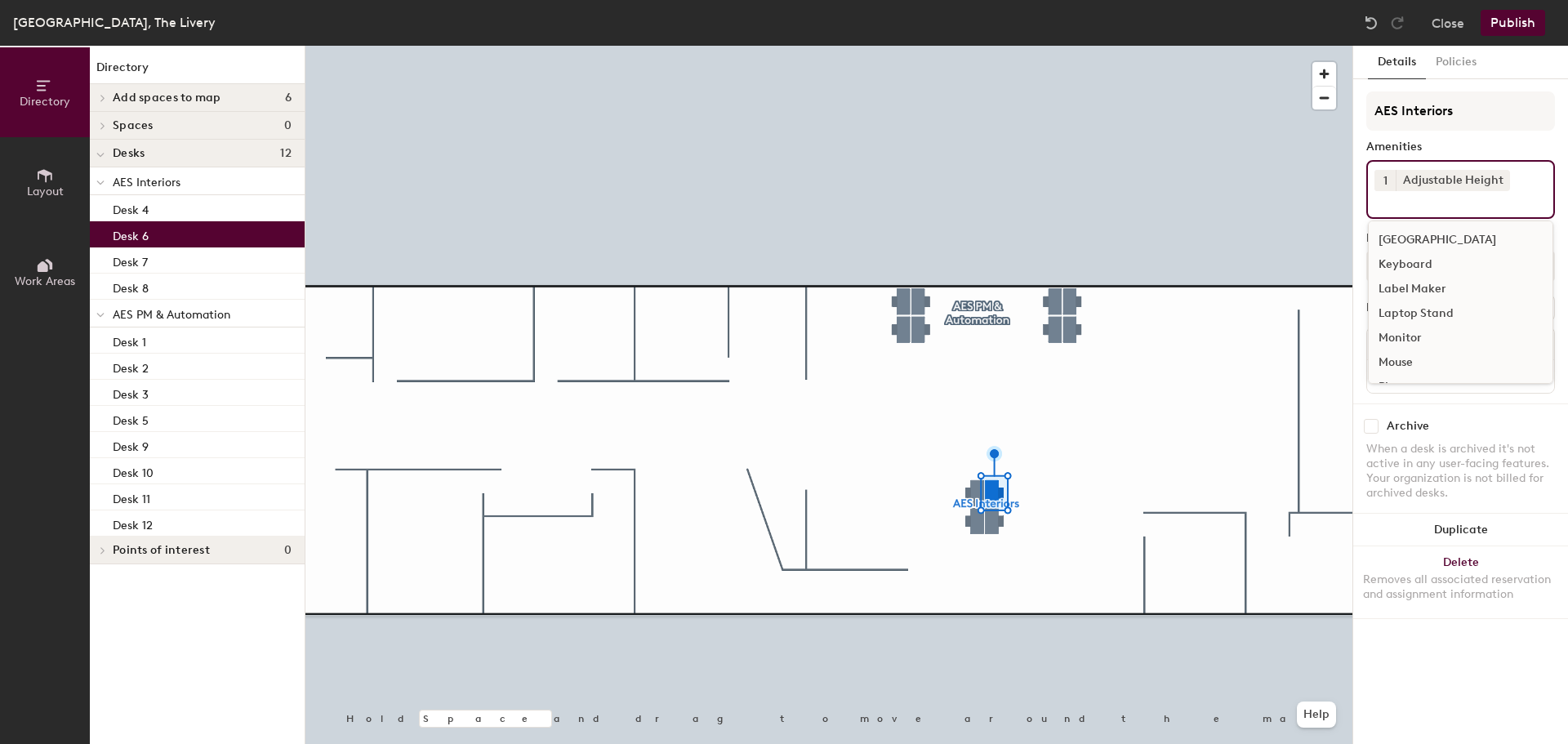
click at [1397, 345] on div "Monitor" at bounding box center [1460, 338] width 184 height 25
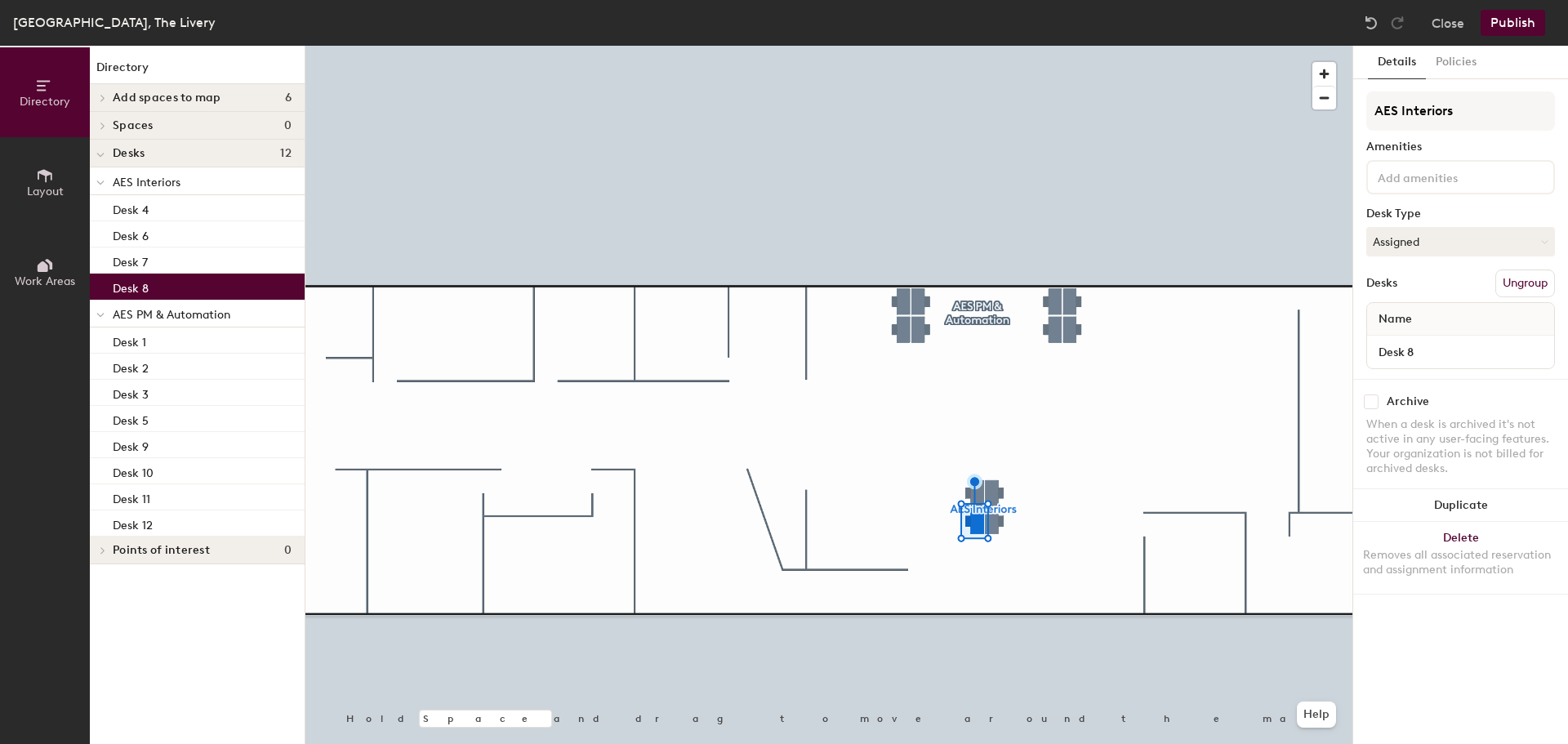
click at [1452, 179] on input at bounding box center [1448, 177] width 147 height 20
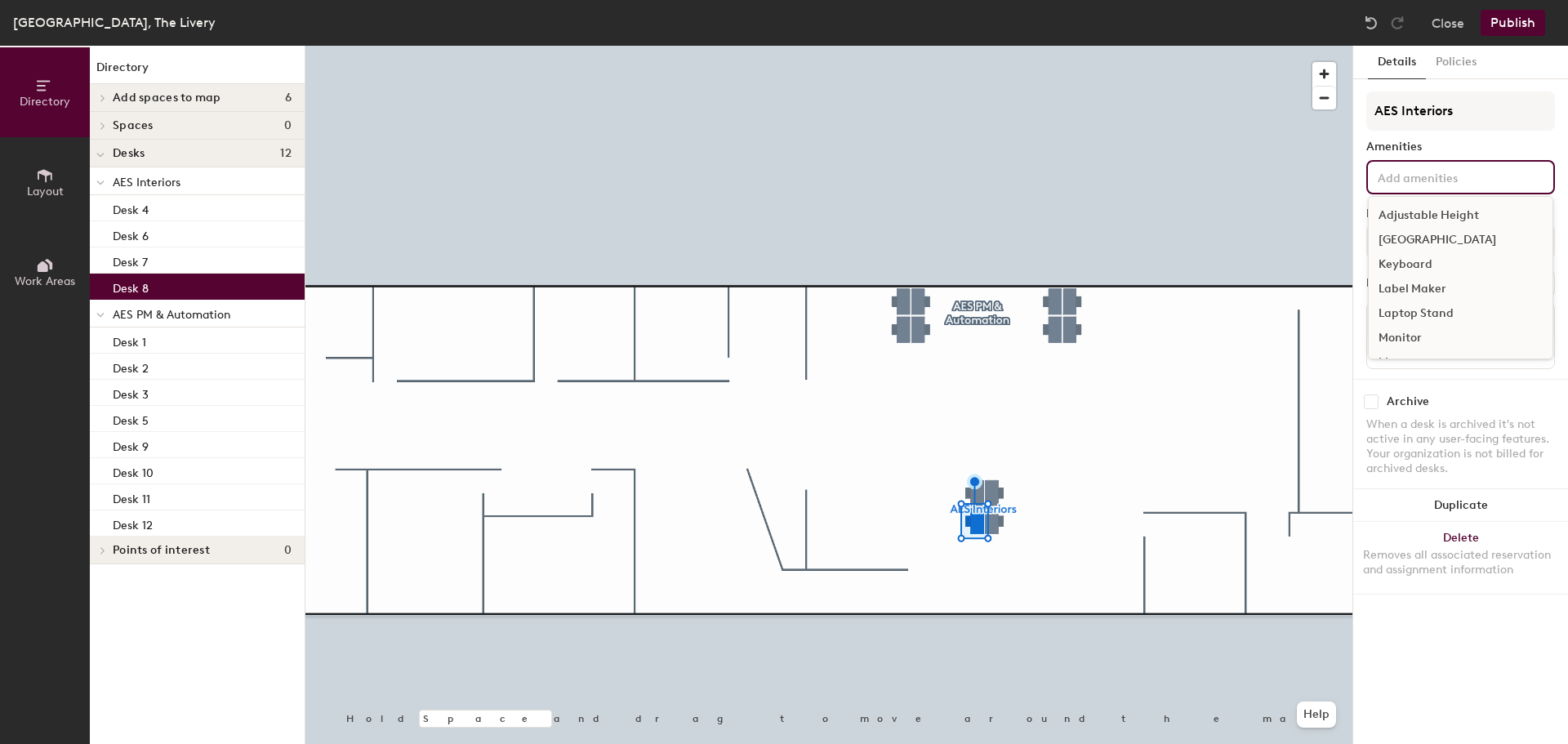
click at [1449, 215] on div "Adjustable Height" at bounding box center [1460, 215] width 184 height 25
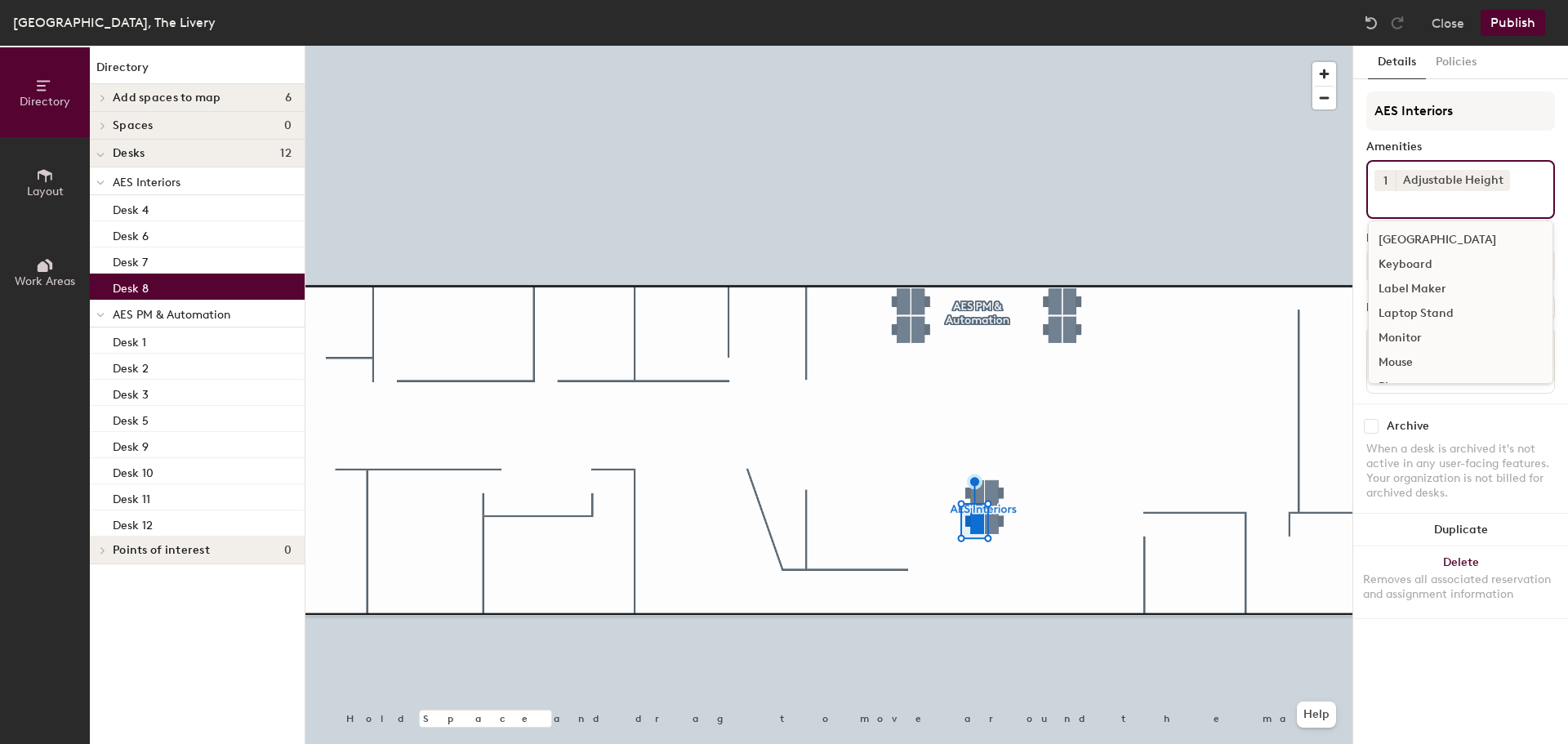
click at [1408, 336] on div "Monitor" at bounding box center [1460, 338] width 184 height 25
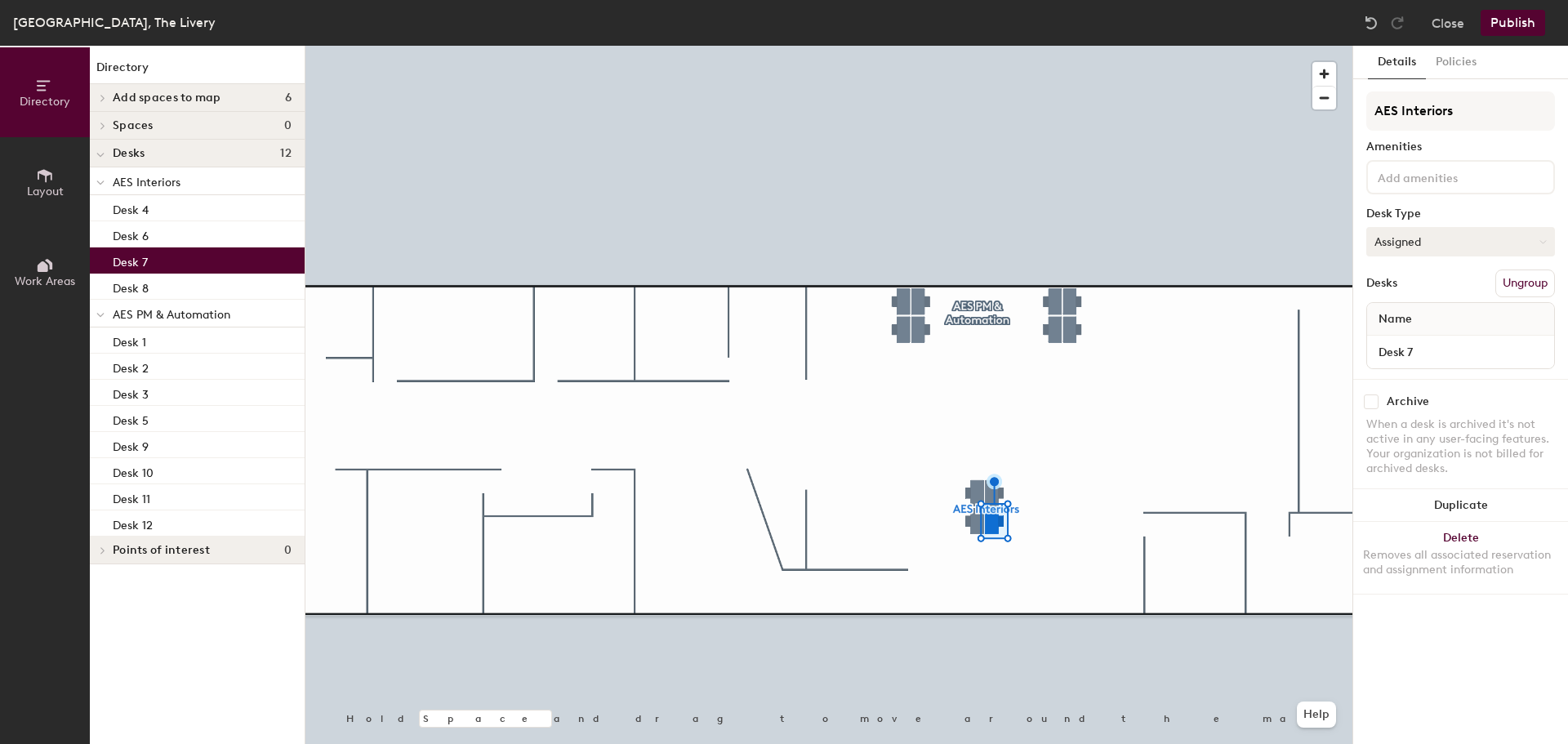
click at [1417, 256] on button "Assigned" at bounding box center [1460, 242] width 189 height 29
click at [1418, 185] on input at bounding box center [1448, 177] width 147 height 20
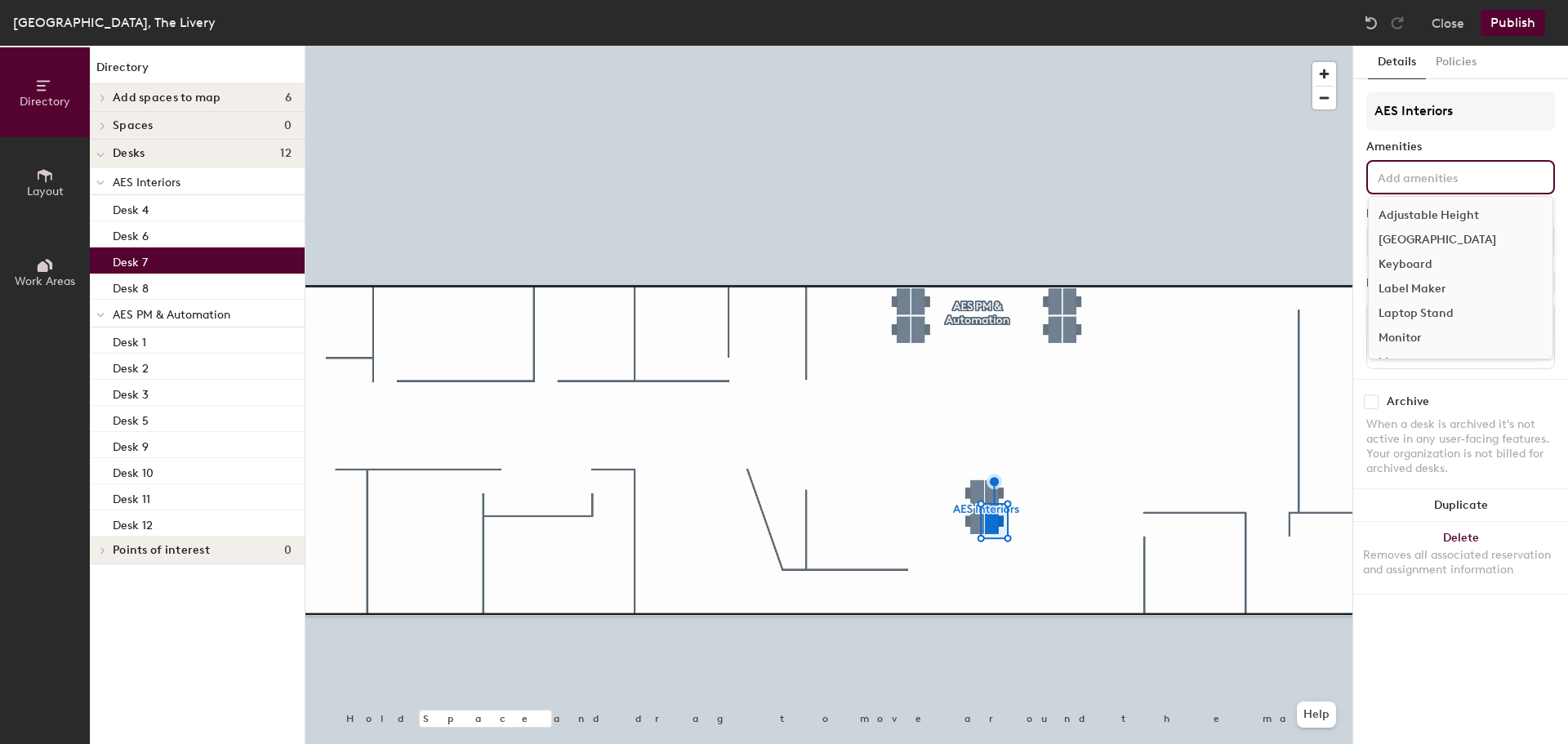
click at [1415, 217] on div "Adjustable Height" at bounding box center [1460, 215] width 184 height 25
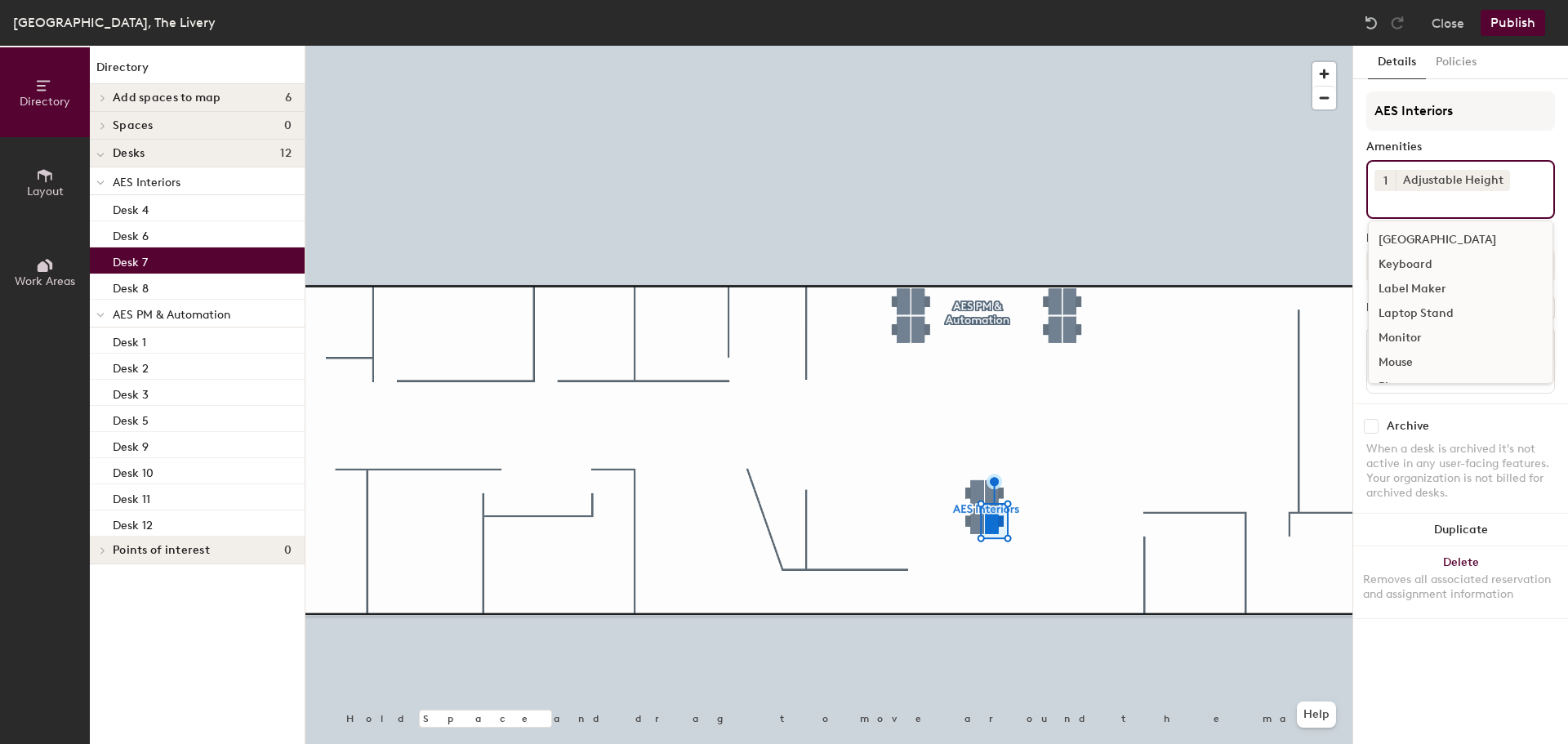
click at [1402, 336] on div "Monitor" at bounding box center [1460, 338] width 184 height 25
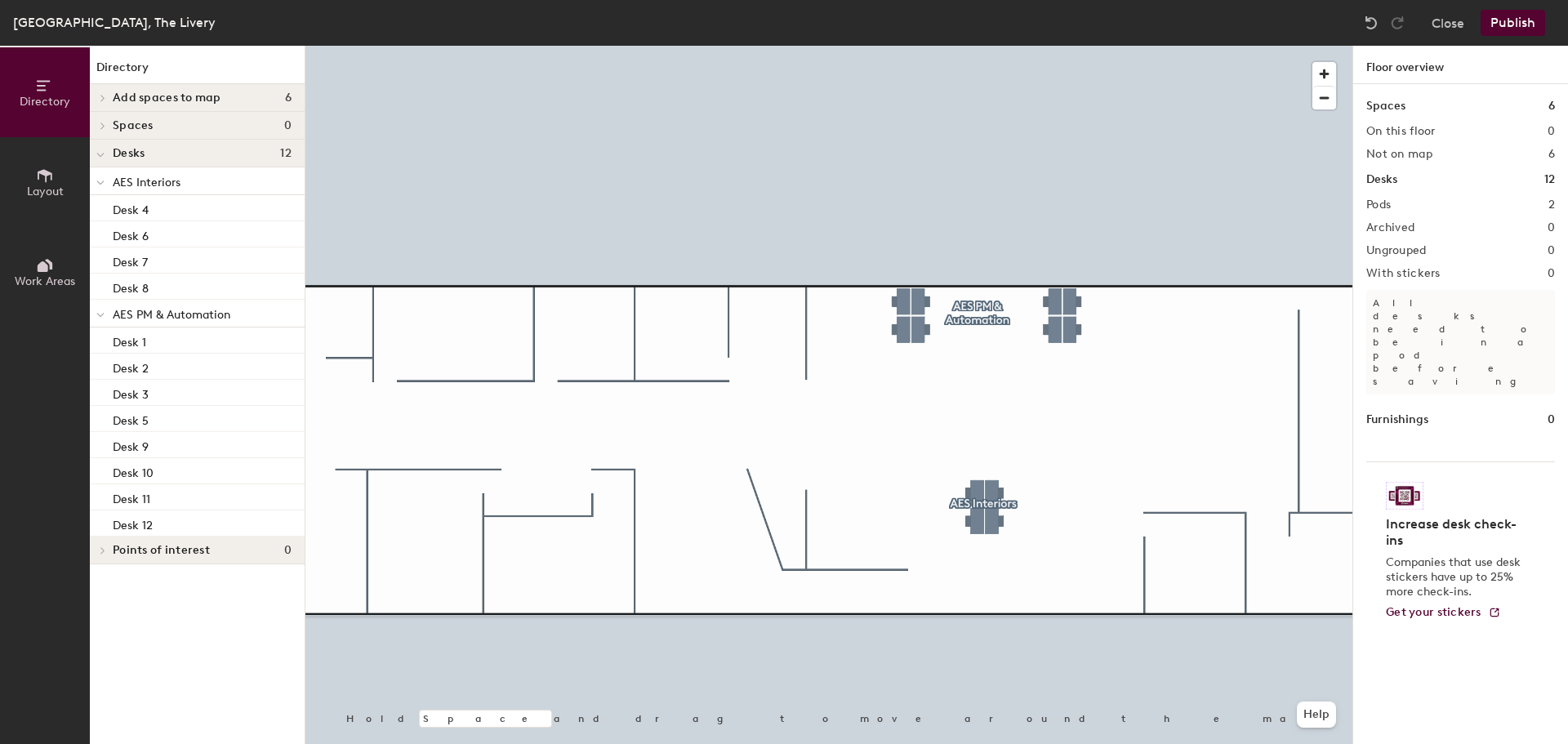
click at [1515, 22] on button "Publish" at bounding box center [1513, 23] width 65 height 27
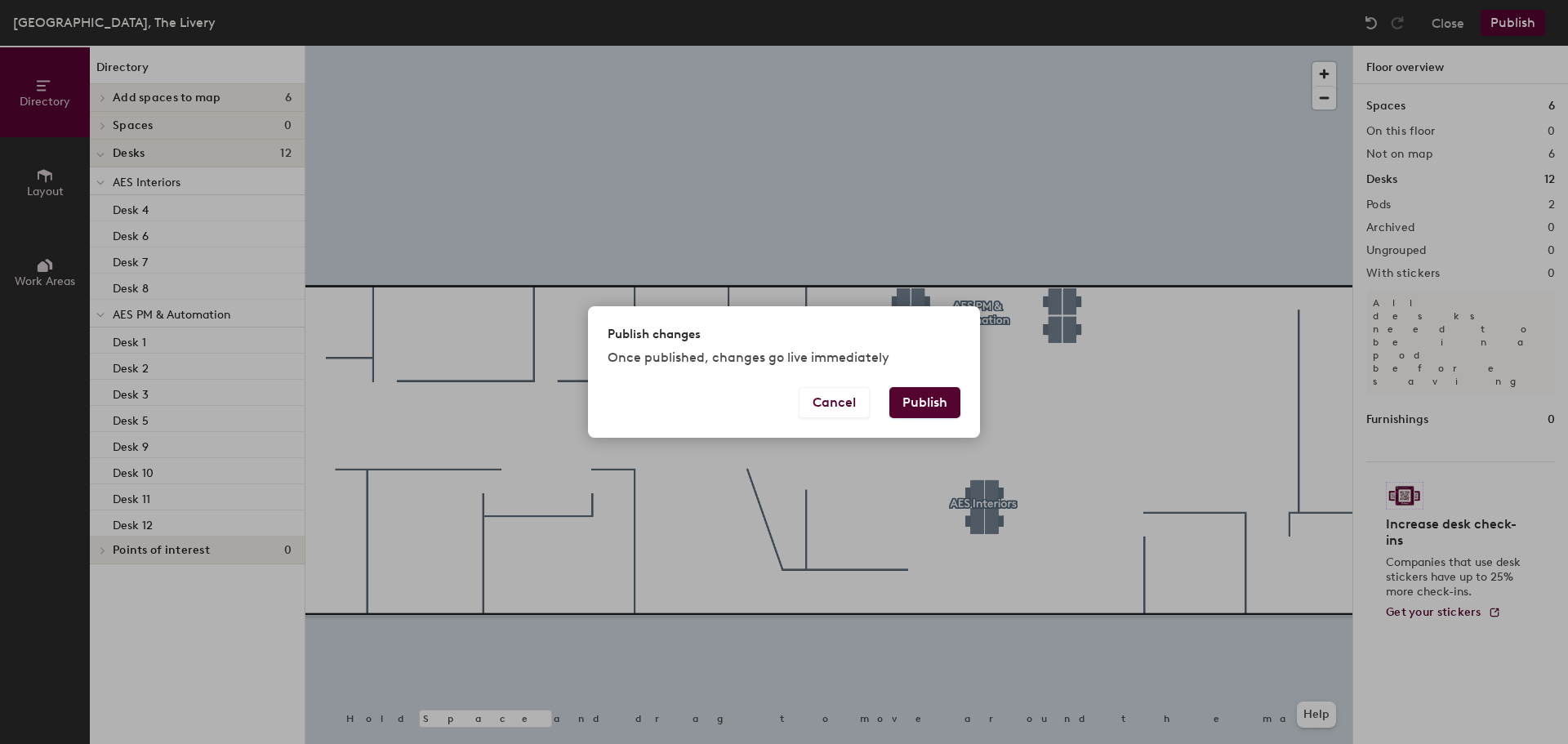
click at [939, 405] on button "Publish" at bounding box center [924, 403] width 71 height 31
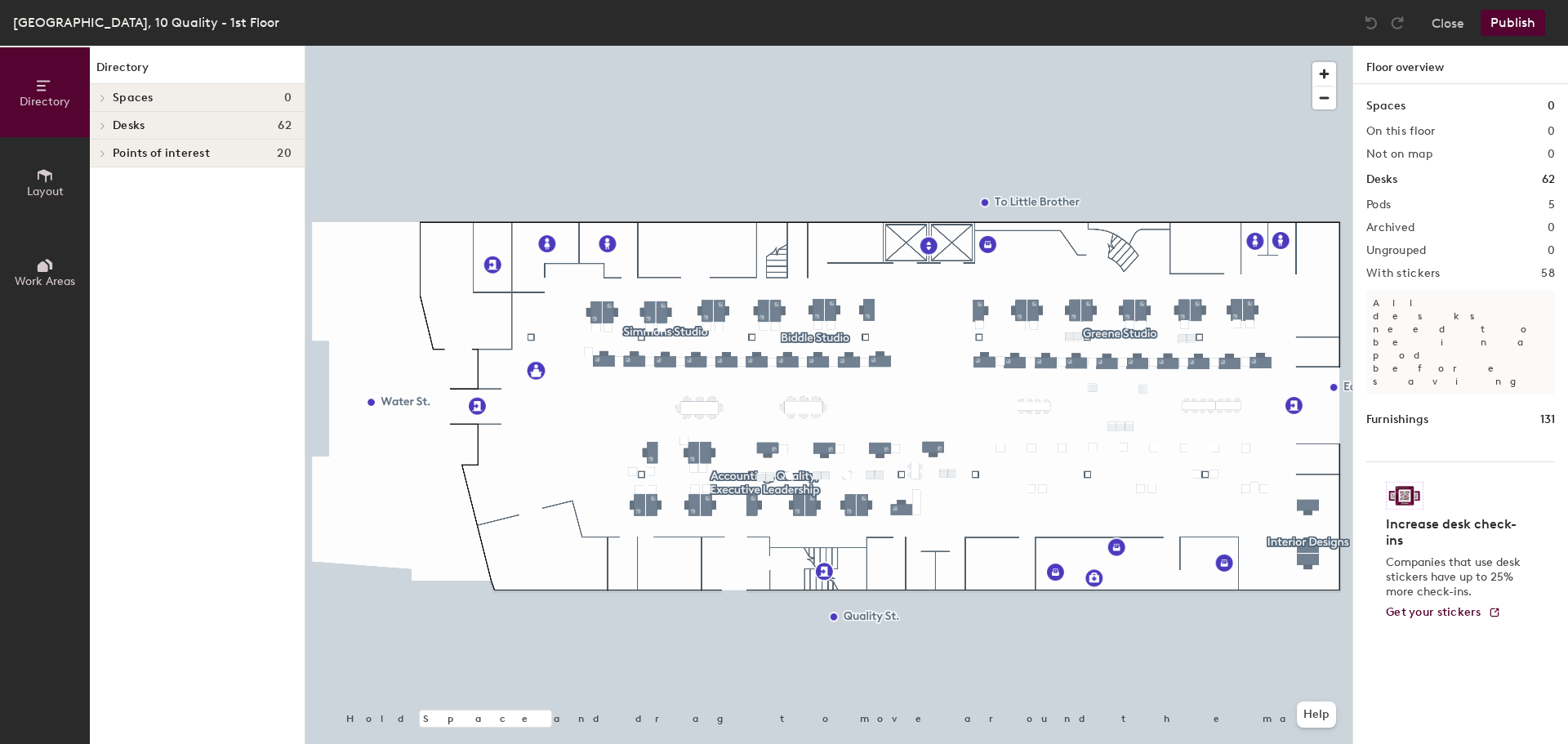
click at [1165, 46] on div at bounding box center [828, 46] width 1046 height 0
click at [1447, 24] on button "Close" at bounding box center [1447, 23] width 32 height 27
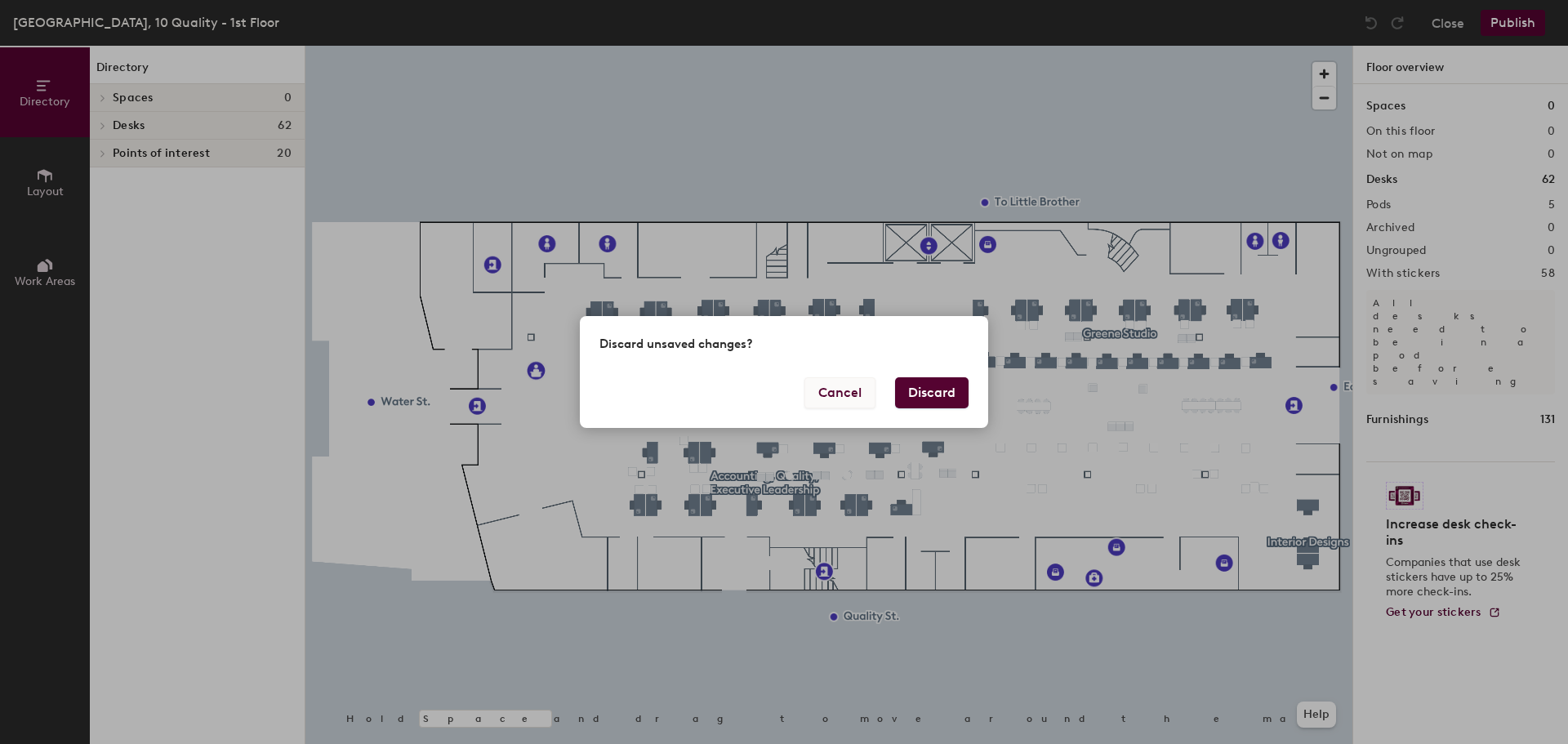
click at [831, 399] on button "Cancel" at bounding box center [840, 393] width 71 height 31
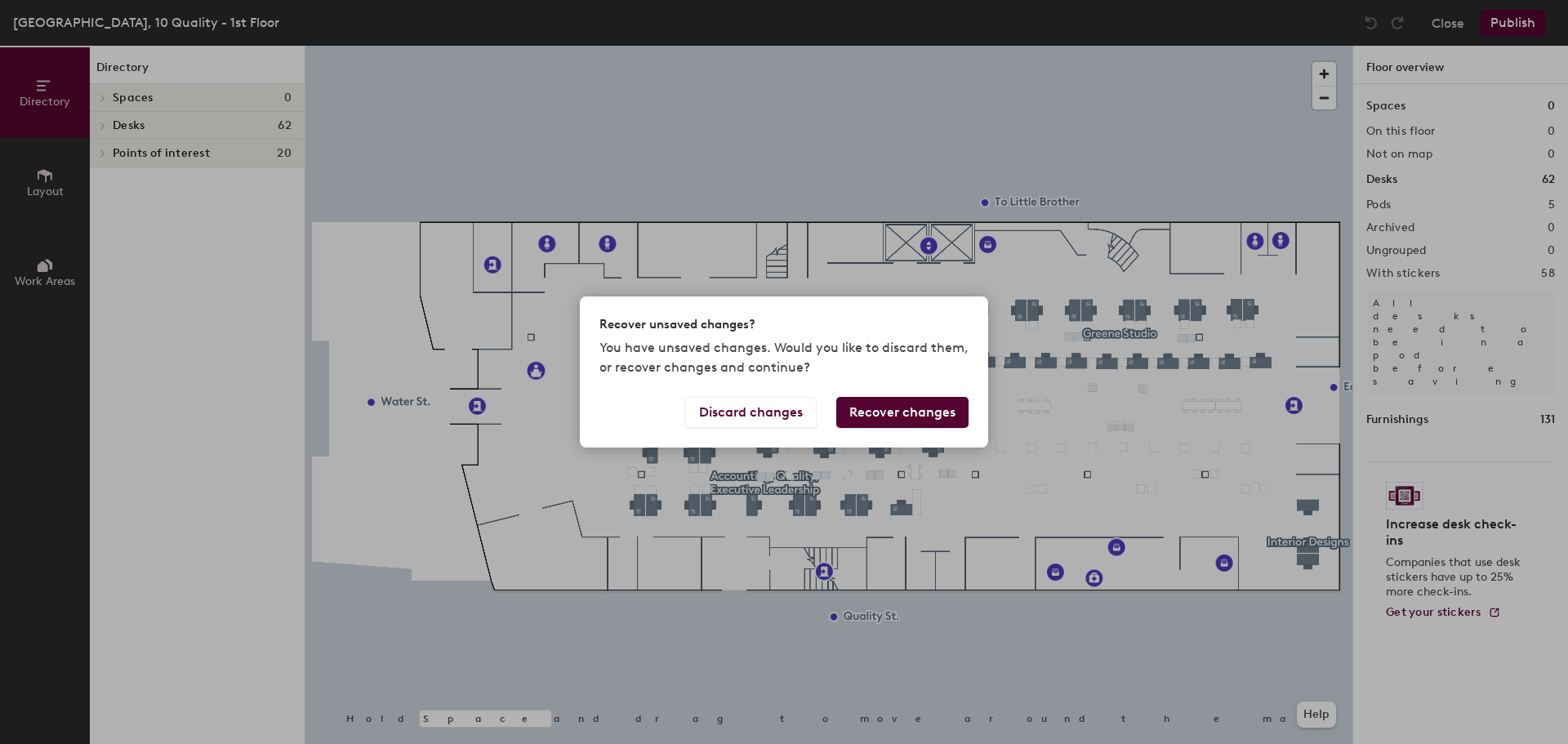
click at [919, 406] on button "Recover changes" at bounding box center [902, 413] width 133 height 31
